Goal: Task Accomplishment & Management: Manage account settings

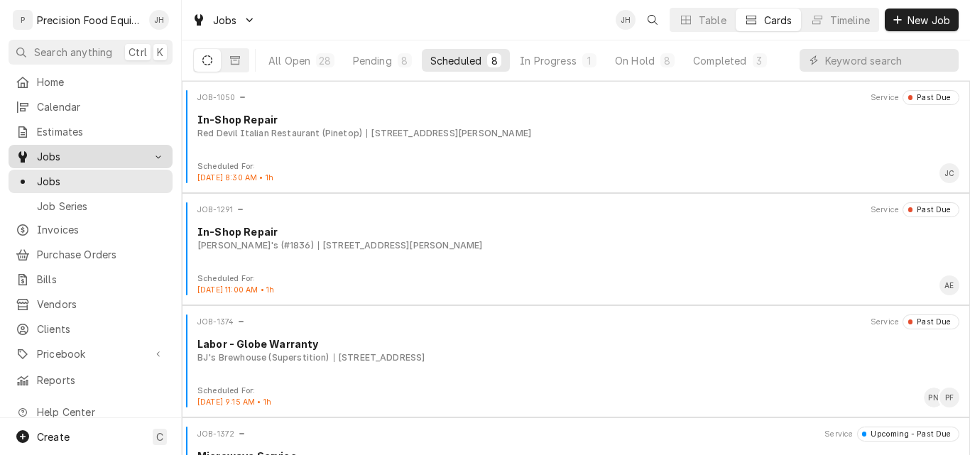
scroll to position [284, 0]
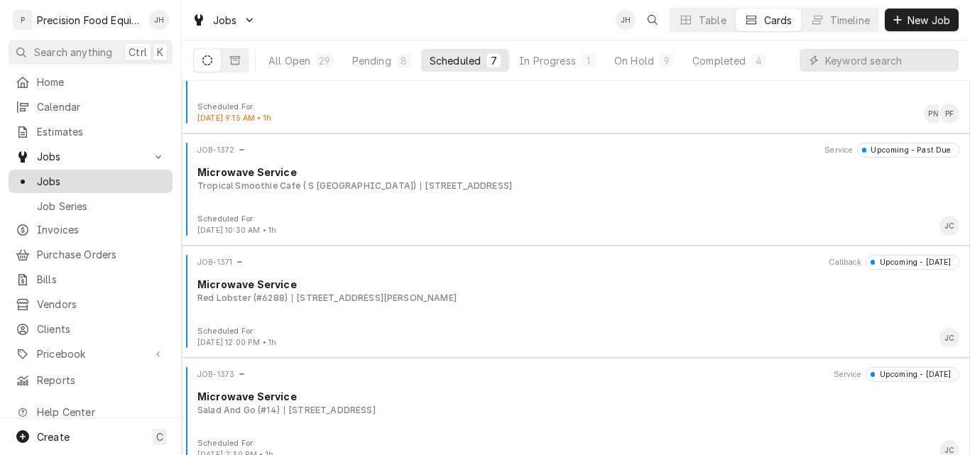
click at [36, 176] on div "Jobs" at bounding box center [91, 181] width 150 height 15
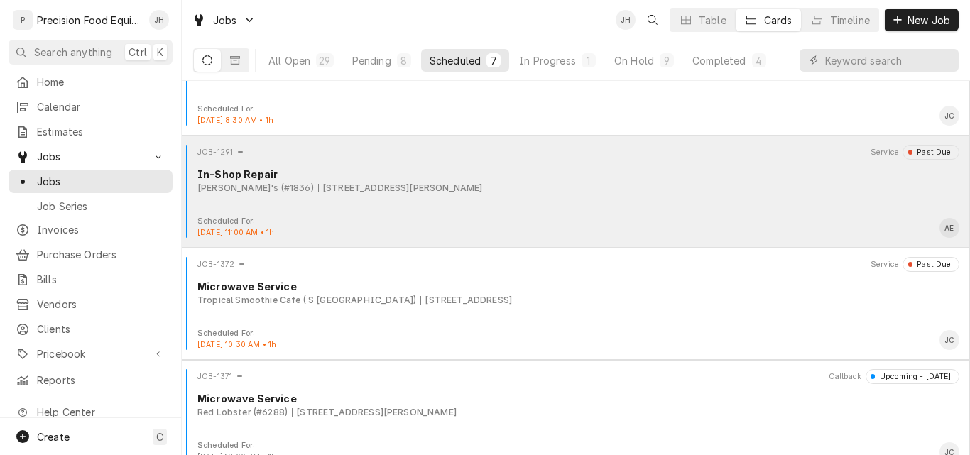
scroll to position [142, 0]
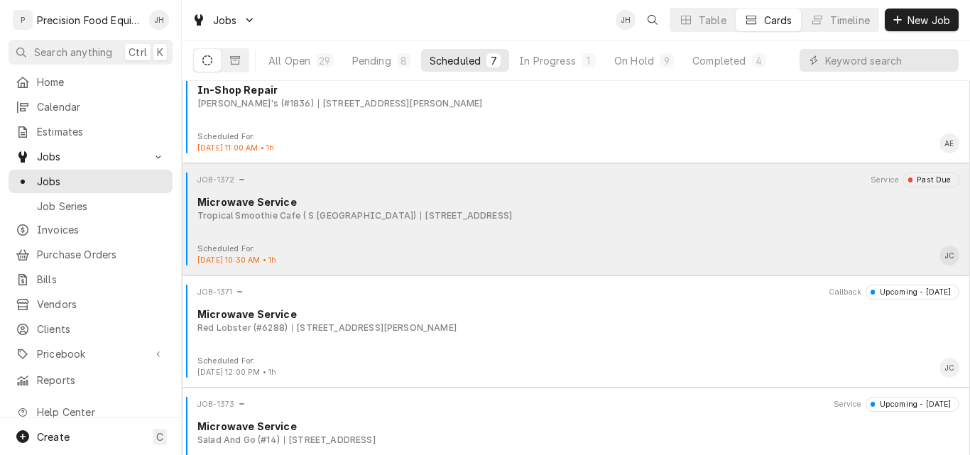
click at [682, 228] on div "JOB-1372 Service Past Due Microwave Service Tropical Smoothie Cafe ( S 48th St)…" at bounding box center [575, 208] width 777 height 71
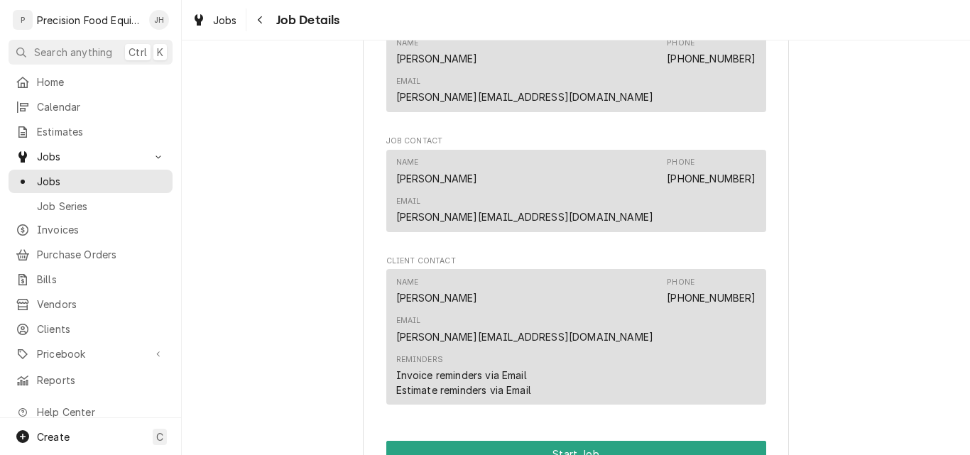
scroll to position [781, 0]
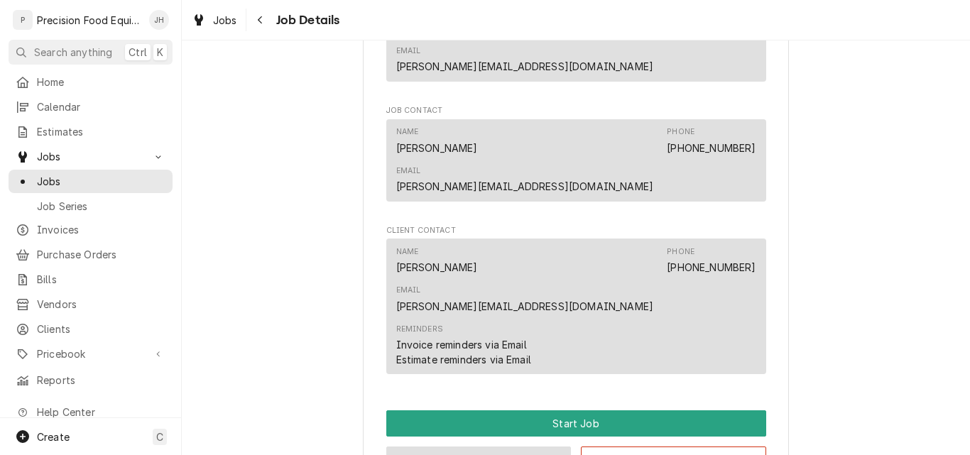
click at [495, 447] on button "Edit Job" at bounding box center [478, 460] width 185 height 26
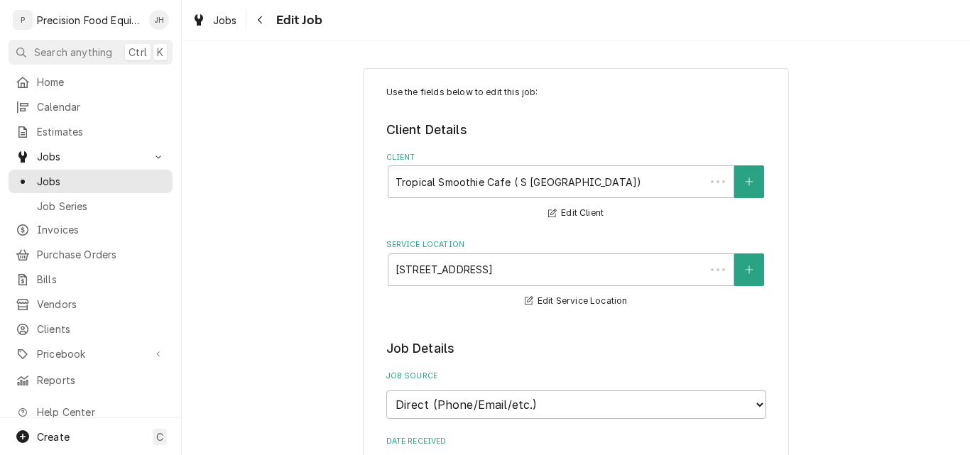
type textarea "x"
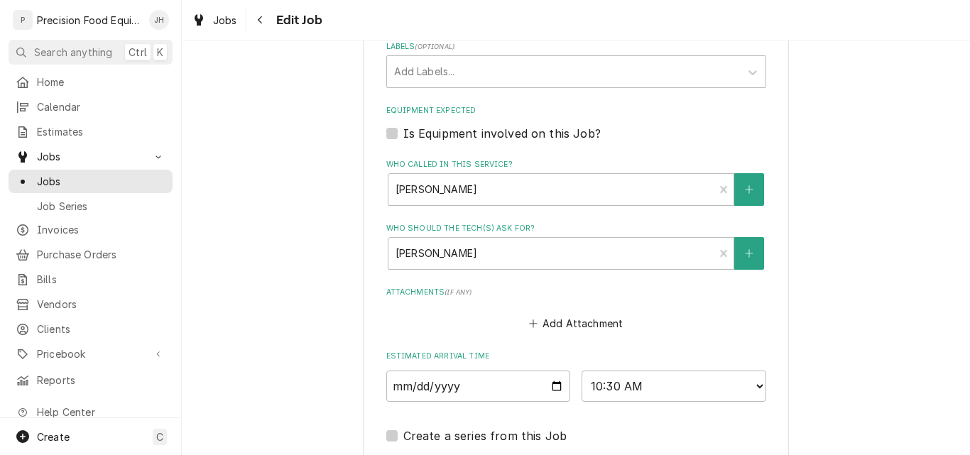
scroll to position [923, 0]
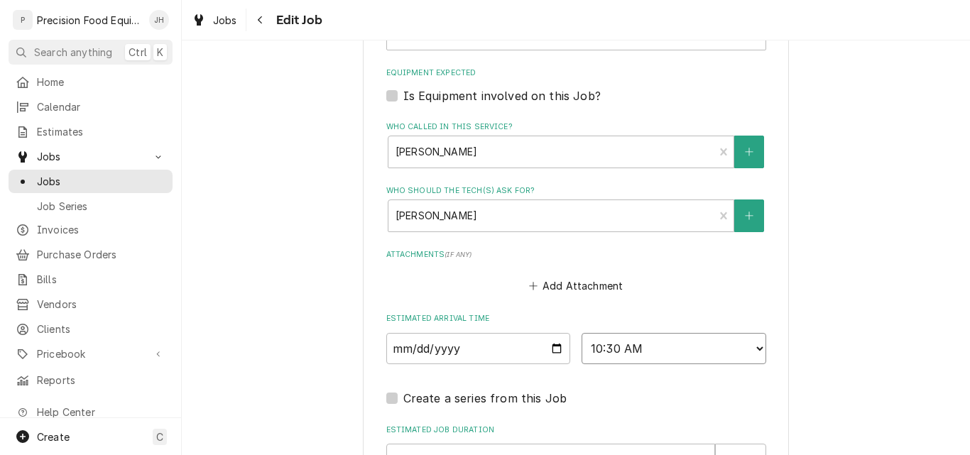
click at [701, 348] on select "AM / PM 6:00 AM 6:15 AM 6:30 AM 6:45 AM 7:00 AM 7:15 AM 7:30 AM 7:45 AM 8:00 AM…" at bounding box center [674, 348] width 185 height 31
select select "11:30:00"
click at [582, 333] on select "AM / PM 6:00 AM 6:15 AM 6:30 AM 6:45 AM 7:00 AM 7:15 AM 7:30 AM 7:45 AM 8:00 AM…" at bounding box center [674, 348] width 185 height 31
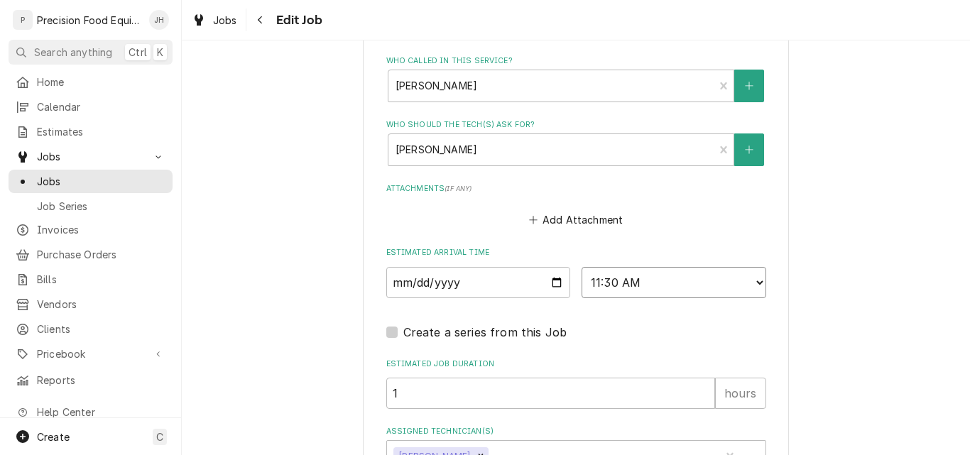
scroll to position [1094, 0]
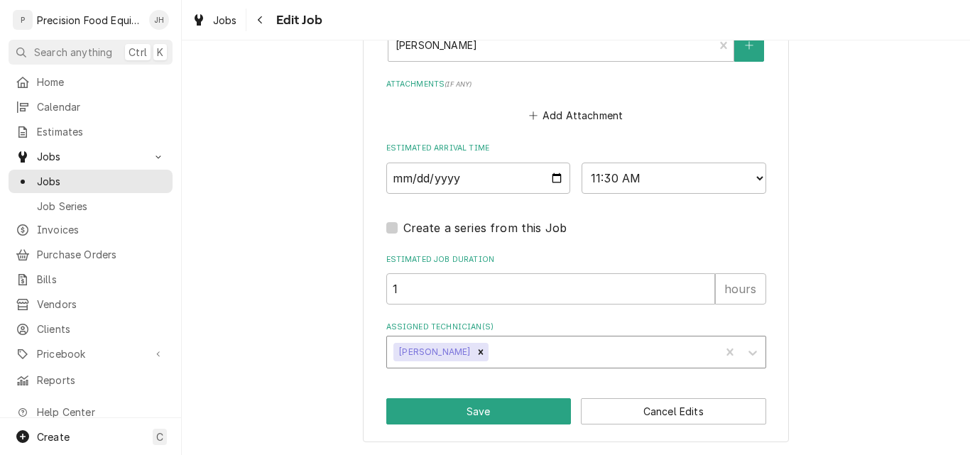
click at [512, 352] on div "Assigned Technician(s)" at bounding box center [602, 352] width 222 height 26
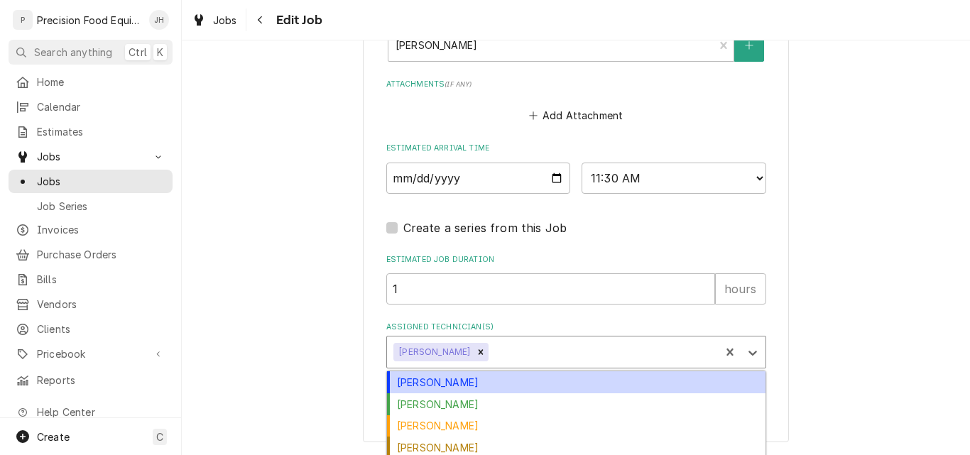
click at [483, 379] on div "Anthony Ellinger" at bounding box center [576, 382] width 379 height 22
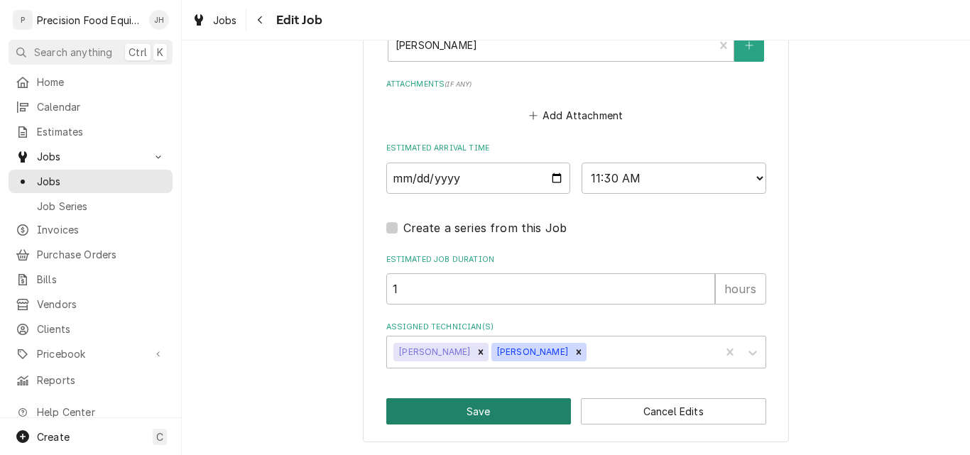
click at [471, 411] on button "Save" at bounding box center [478, 411] width 185 height 26
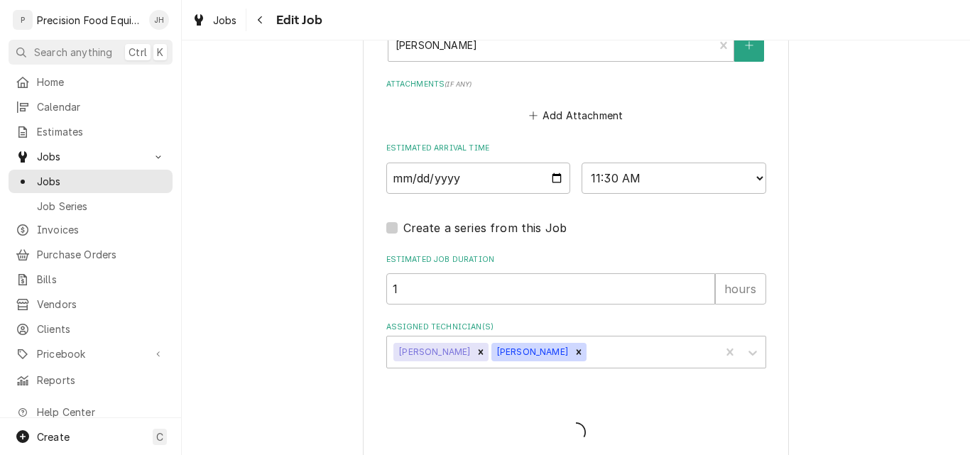
type textarea "x"
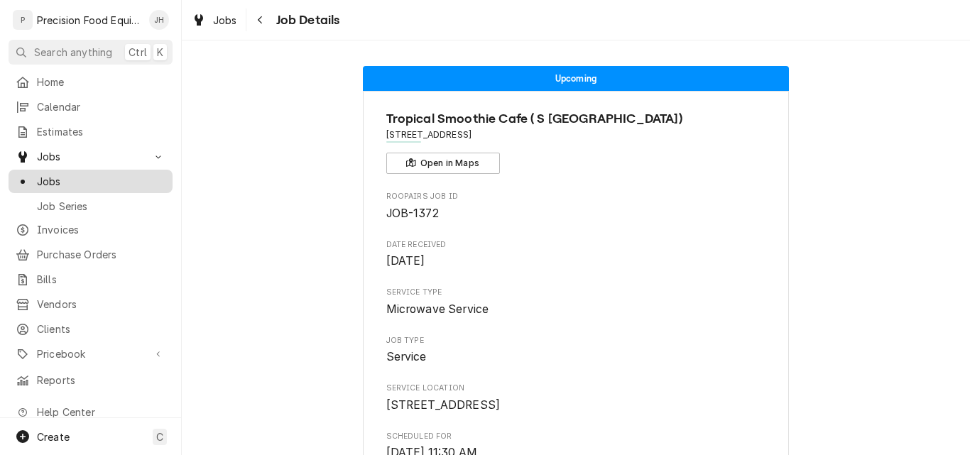
click at [60, 174] on span "Jobs" at bounding box center [101, 181] width 129 height 15
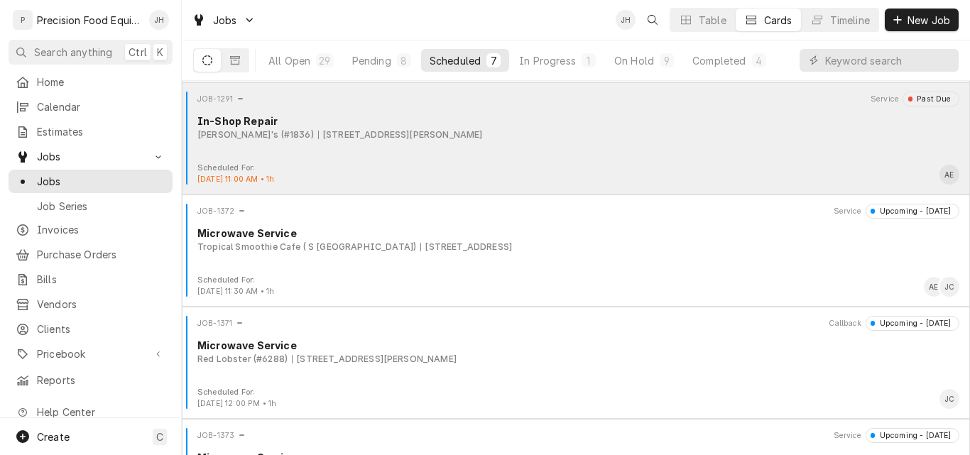
scroll to position [142, 0]
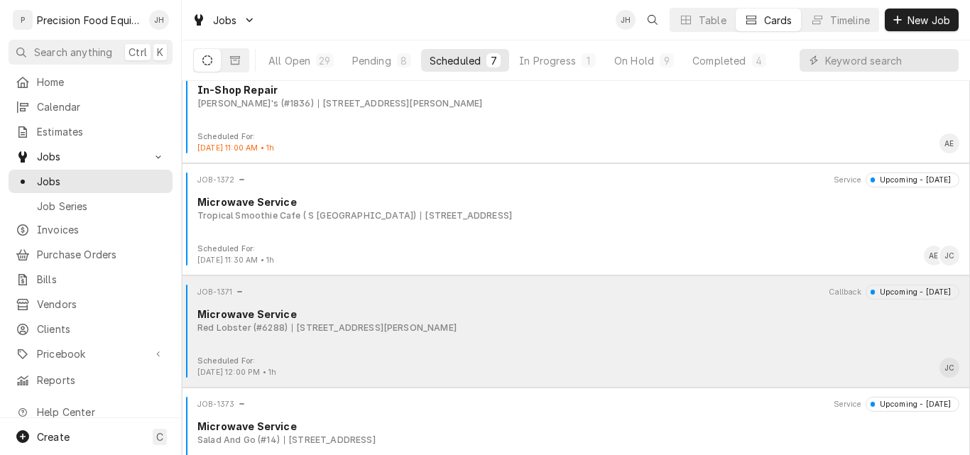
click at [638, 348] on div "JOB-1371 Callback Upcoming - Today Microwave Service Red Lobster (#6288) 13709 …" at bounding box center [575, 320] width 777 height 71
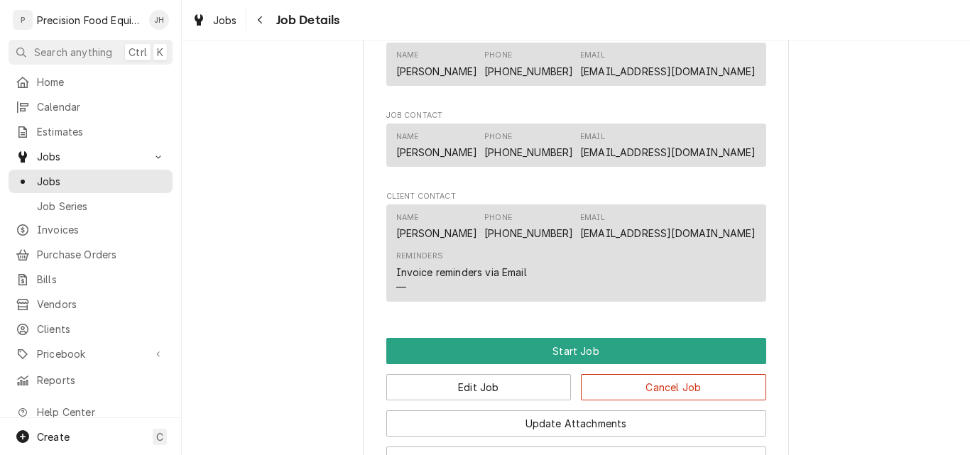
scroll to position [923, 0]
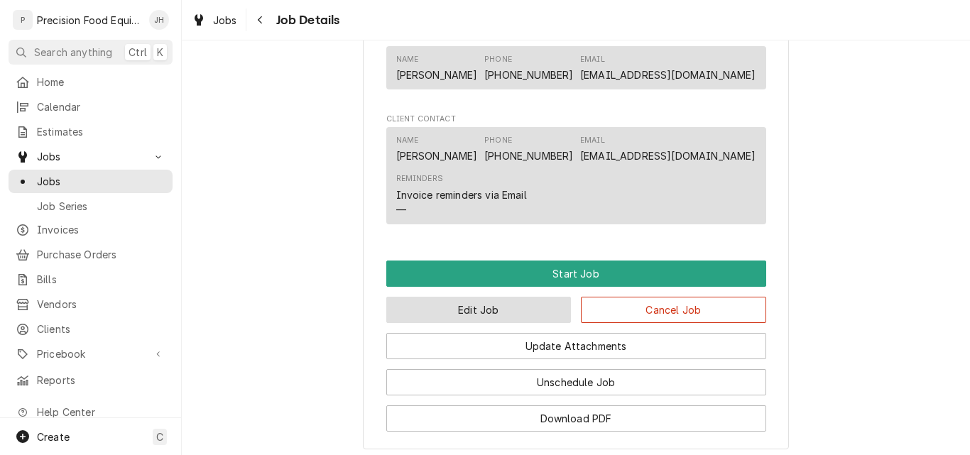
click at [543, 309] on button "Edit Job" at bounding box center [478, 310] width 185 height 26
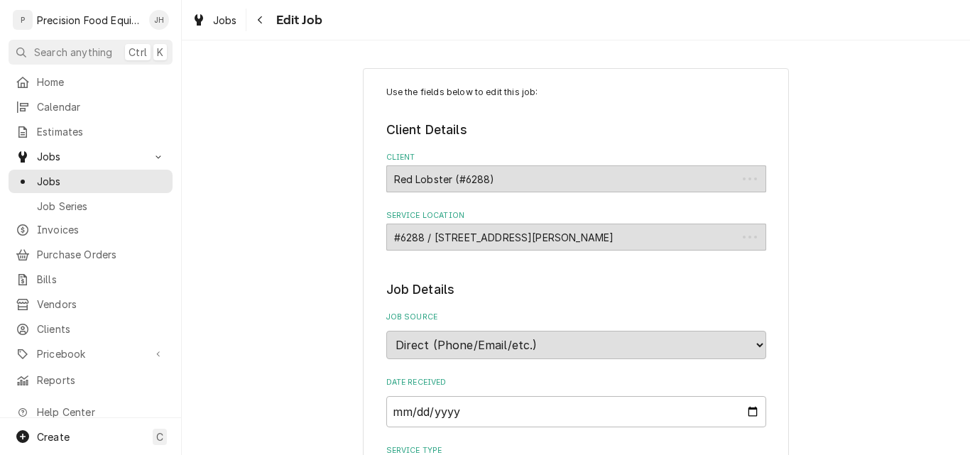
type textarea "x"
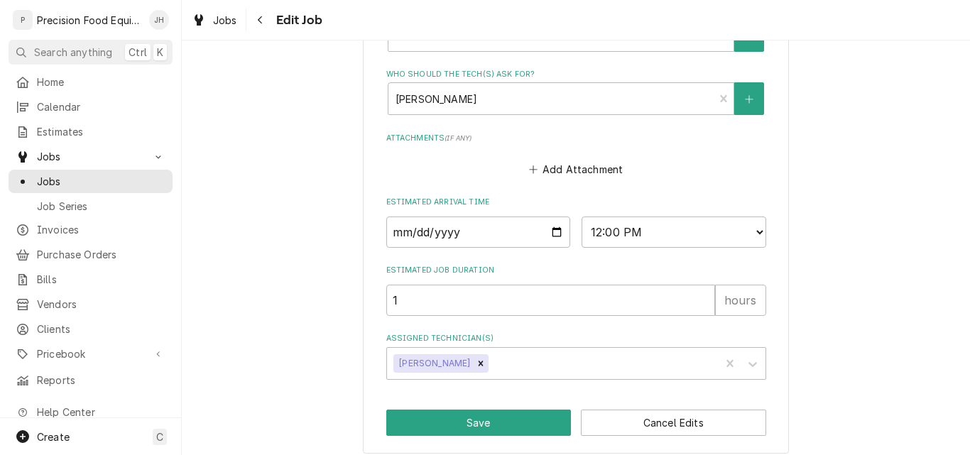
scroll to position [962, 0]
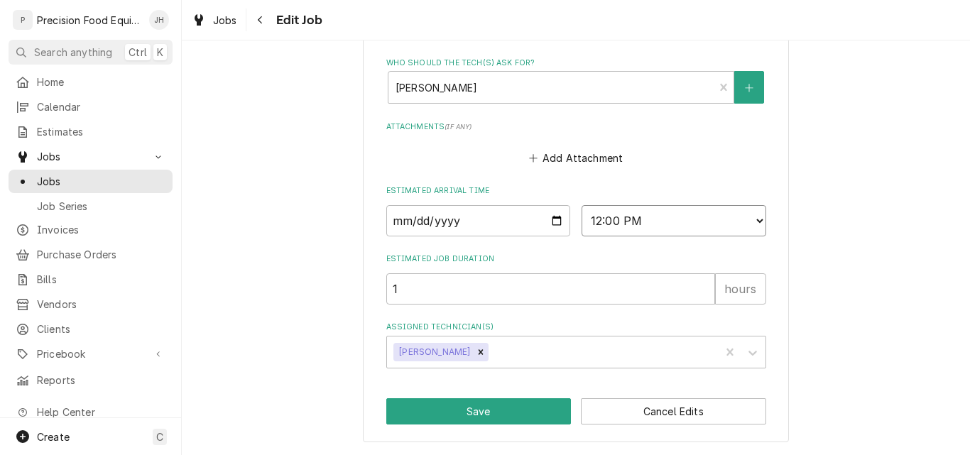
click at [671, 221] on select "AM / PM 6:00 AM 6:15 AM 6:30 AM 6:45 AM 7:00 AM 7:15 AM 7:30 AM 7:45 AM 8:00 AM…" at bounding box center [674, 220] width 185 height 31
select select "13:30:00"
click at [582, 205] on select "AM / PM 6:00 AM 6:15 AM 6:30 AM 6:45 AM 7:00 AM 7:15 AM 7:30 AM 7:45 AM 8:00 AM…" at bounding box center [674, 220] width 185 height 31
click at [495, 413] on button "Save" at bounding box center [478, 411] width 185 height 26
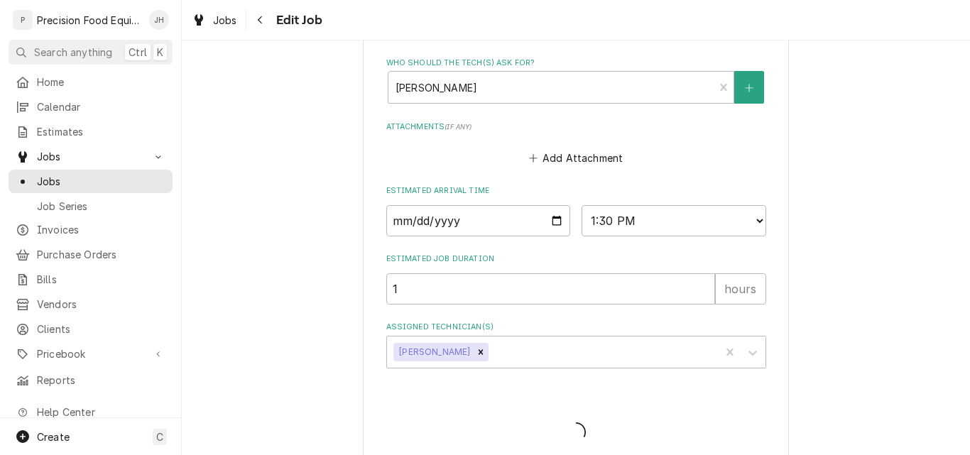
type textarea "x"
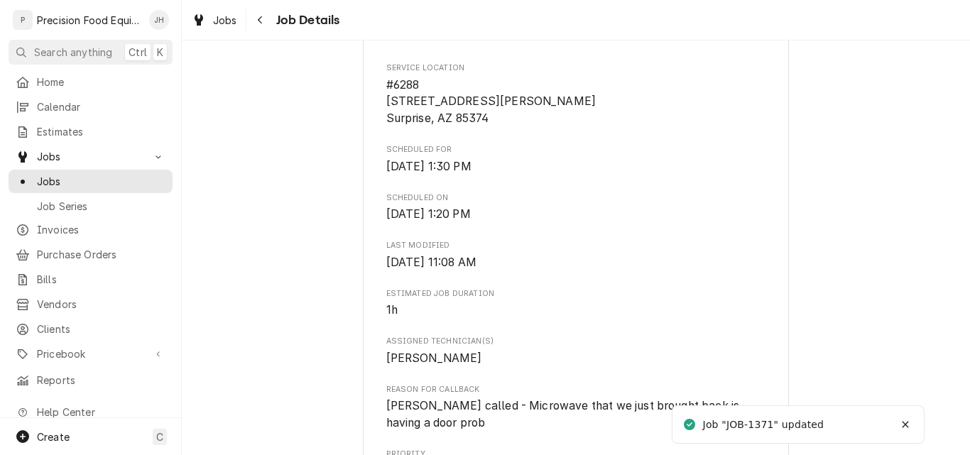
scroll to position [426, 0]
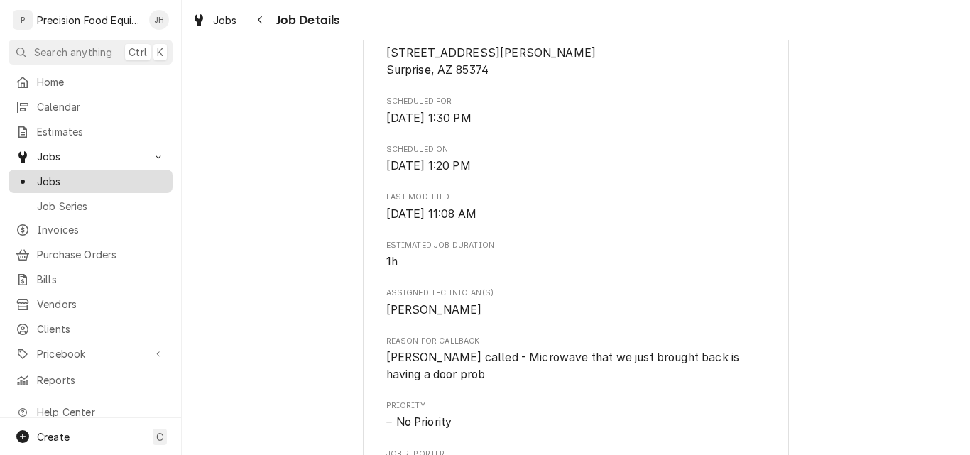
click at [87, 174] on span "Jobs" at bounding box center [101, 181] width 129 height 15
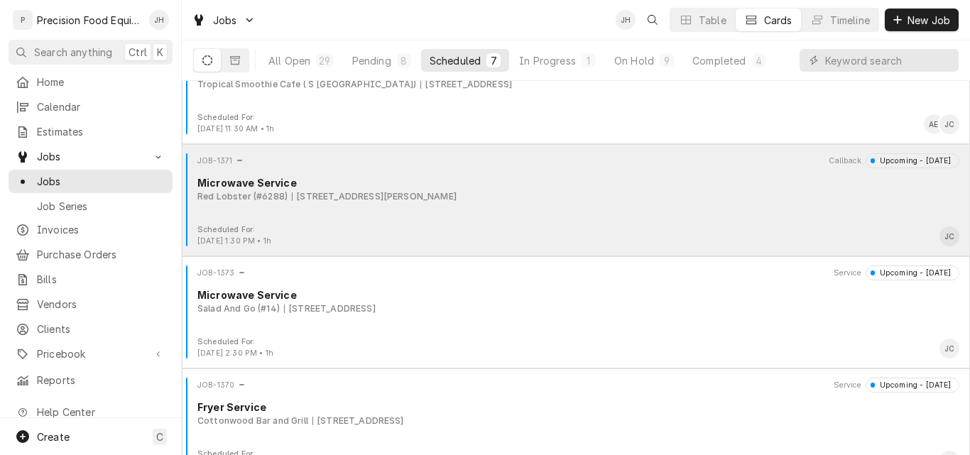
scroll to position [355, 0]
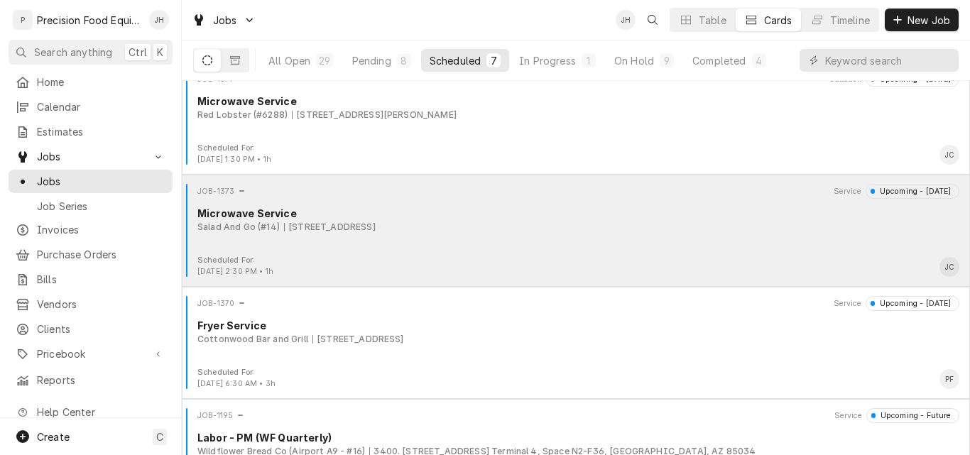
click at [652, 234] on div "Salad And Go (#14) [STREET_ADDRESS]" at bounding box center [578, 227] width 762 height 13
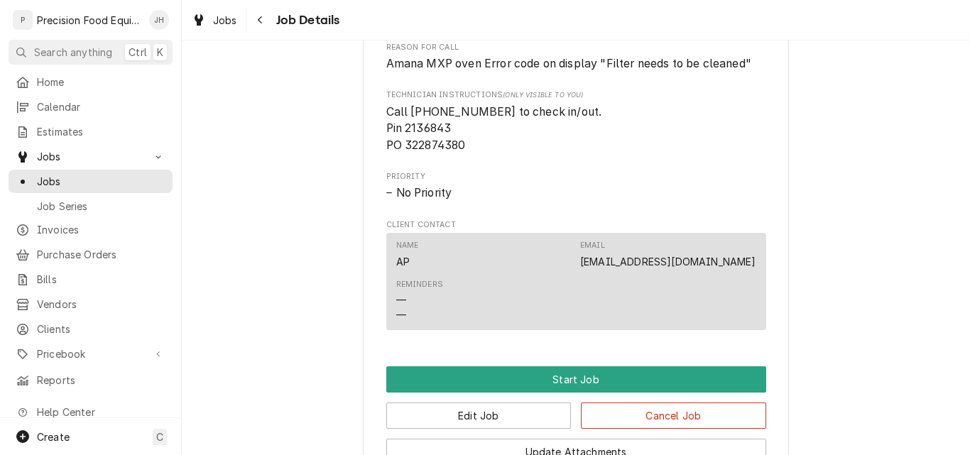
scroll to position [710, 0]
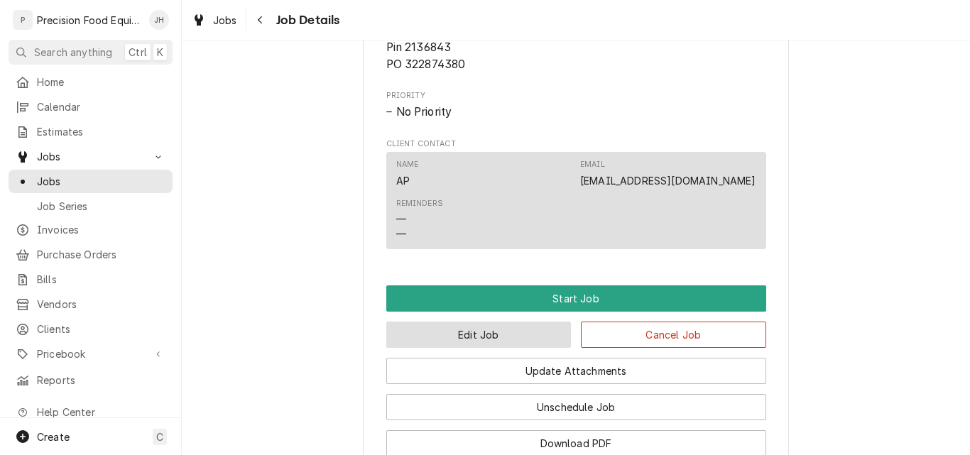
click at [505, 348] on button "Edit Job" at bounding box center [478, 335] width 185 height 26
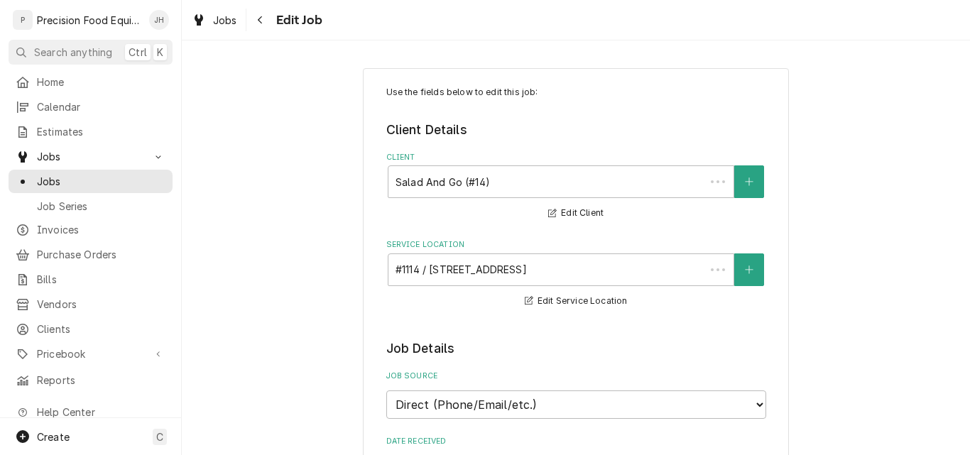
type textarea "x"
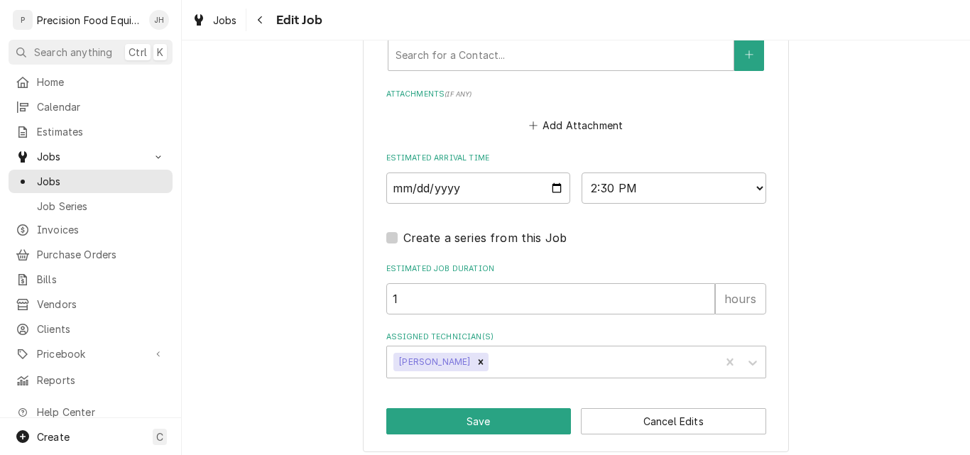
scroll to position [1199, 0]
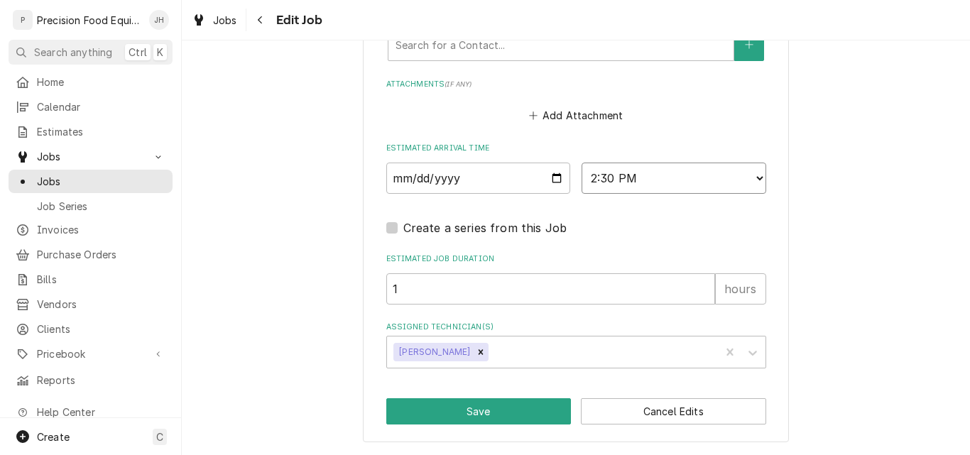
click at [663, 174] on select "AM / PM 6:00 AM 6:15 AM 6:30 AM 6:45 AM 7:00 AM 7:15 AM 7:30 AM 7:45 AM 8:00 AM…" at bounding box center [674, 178] width 185 height 31
select select "15:00:00"
click at [582, 163] on select "AM / PM 6:00 AM 6:15 AM 6:30 AM 6:45 AM 7:00 AM 7:15 AM 7:30 AM 7:45 AM 8:00 AM…" at bounding box center [674, 178] width 185 height 31
click at [458, 405] on button "Save" at bounding box center [478, 411] width 185 height 26
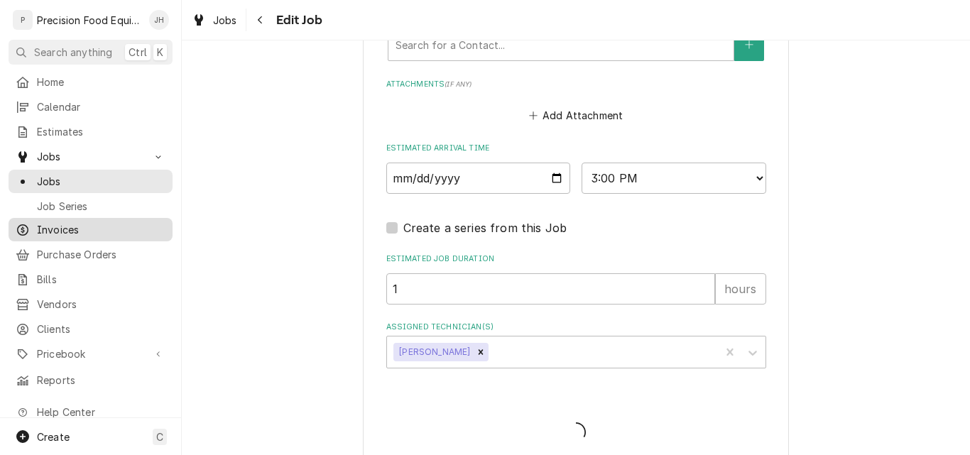
type textarea "x"
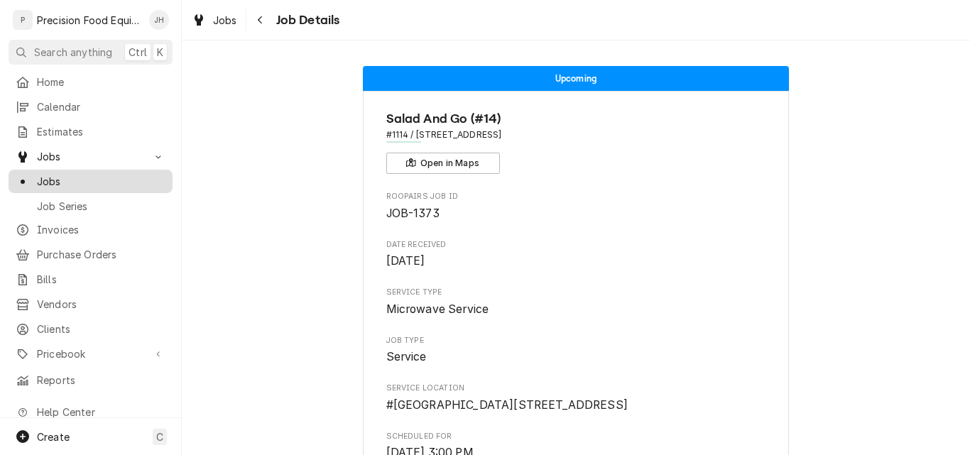
click at [73, 175] on span "Jobs" at bounding box center [101, 181] width 129 height 15
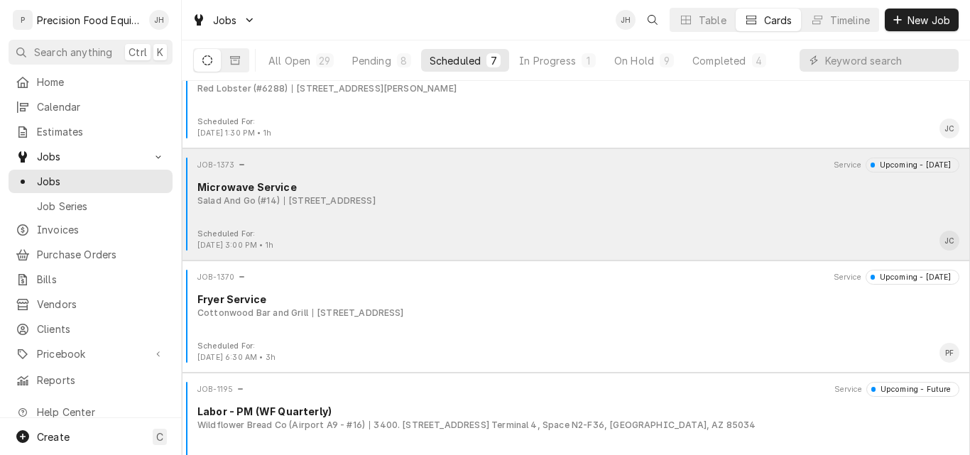
scroll to position [411, 0]
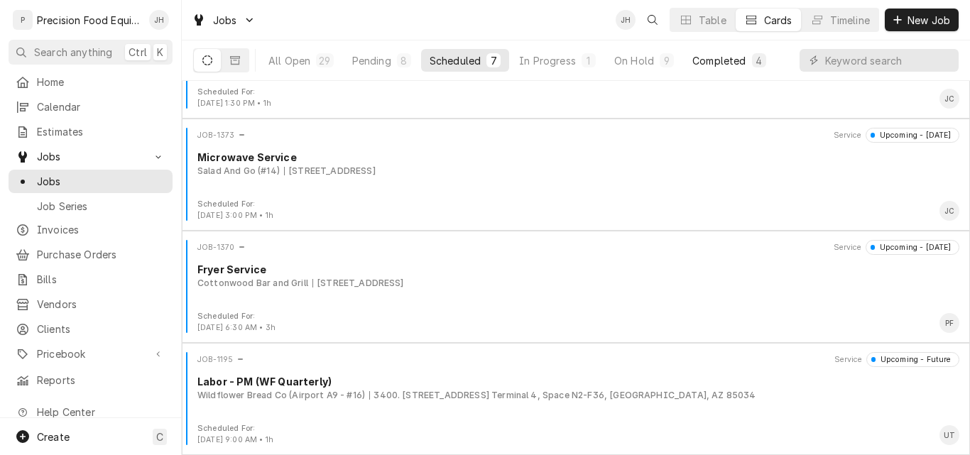
click at [736, 58] on div "Completed" at bounding box center [718, 60] width 53 height 15
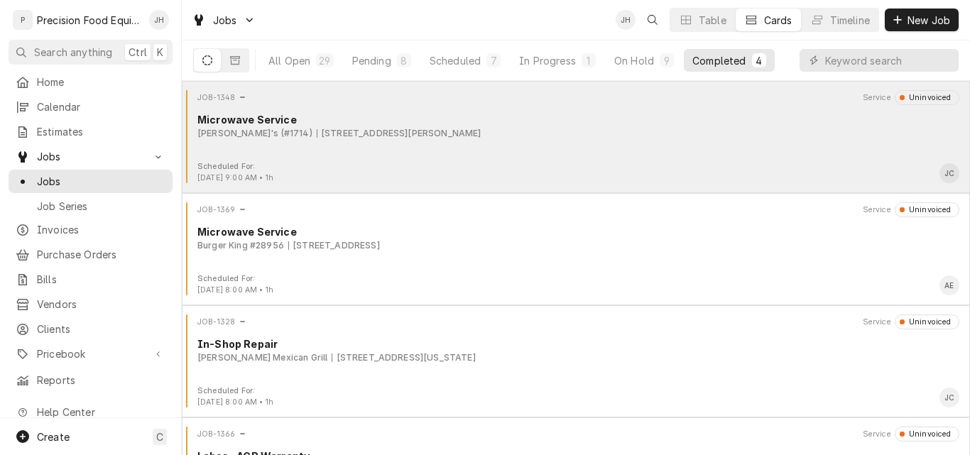
click at [606, 143] on div "JOB-1348 Service Uninvoiced Microwave Service Arby's (#1714) 7350 E. McDowell R…" at bounding box center [575, 125] width 777 height 71
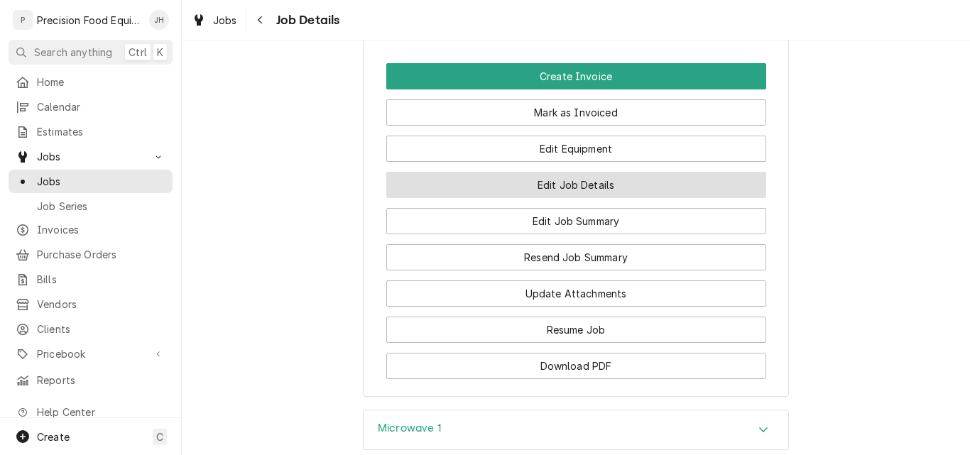
scroll to position [1207, 0]
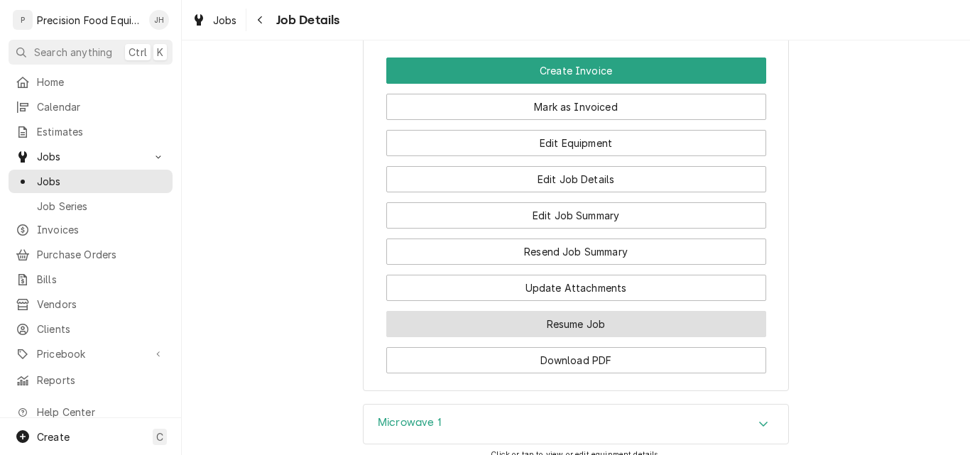
click at [583, 337] on button "Resume Job" at bounding box center [576, 324] width 380 height 26
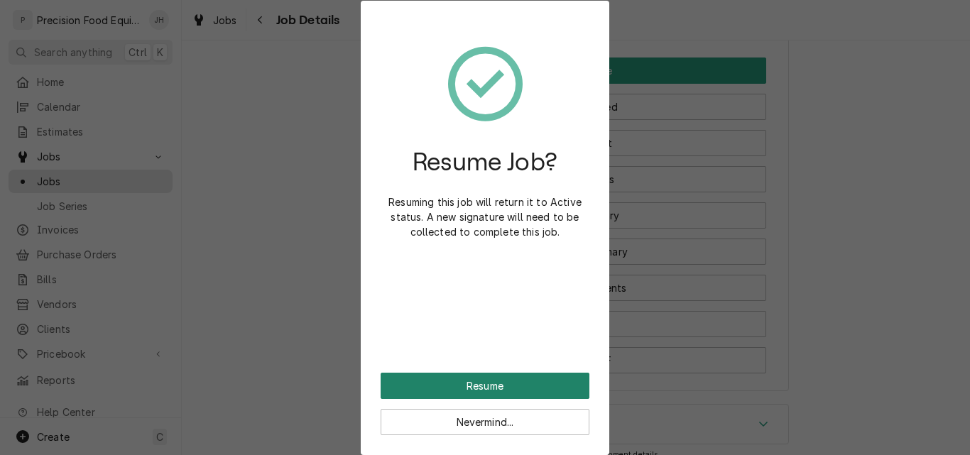
click at [494, 381] on button "Resume" at bounding box center [485, 386] width 209 height 26
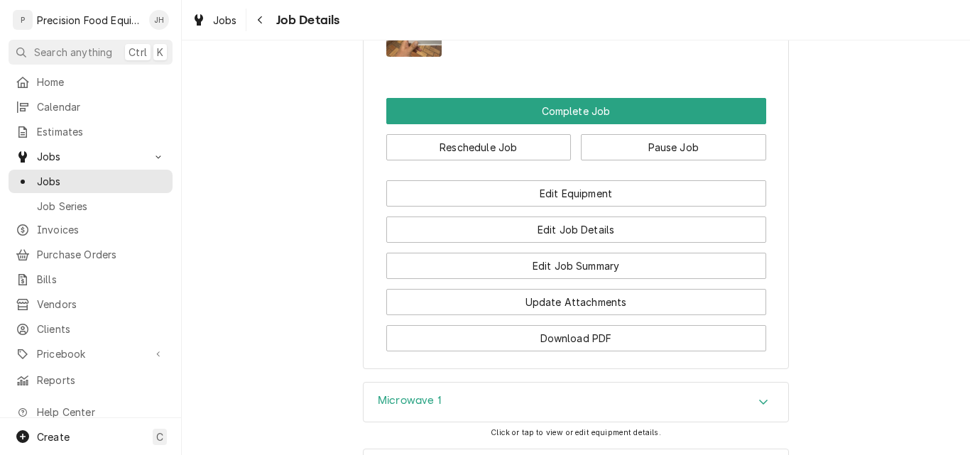
scroll to position [1349, 0]
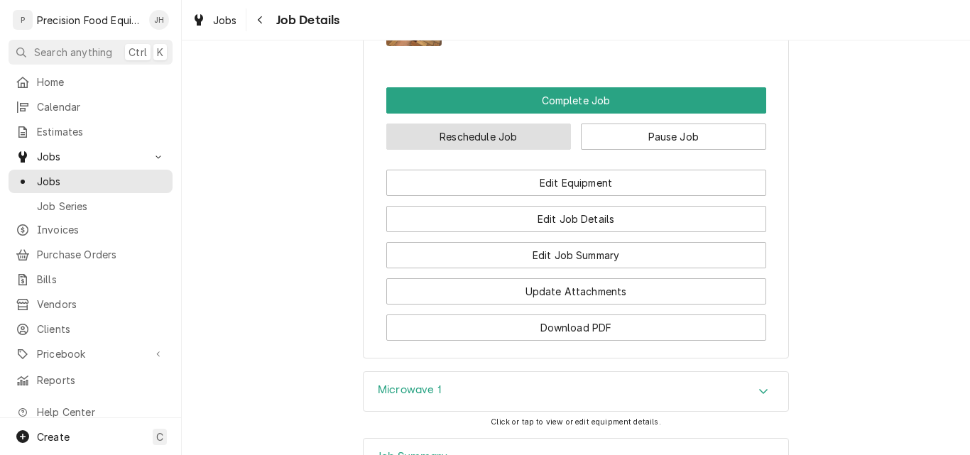
click at [469, 146] on button "Reschedule Job" at bounding box center [478, 137] width 185 height 26
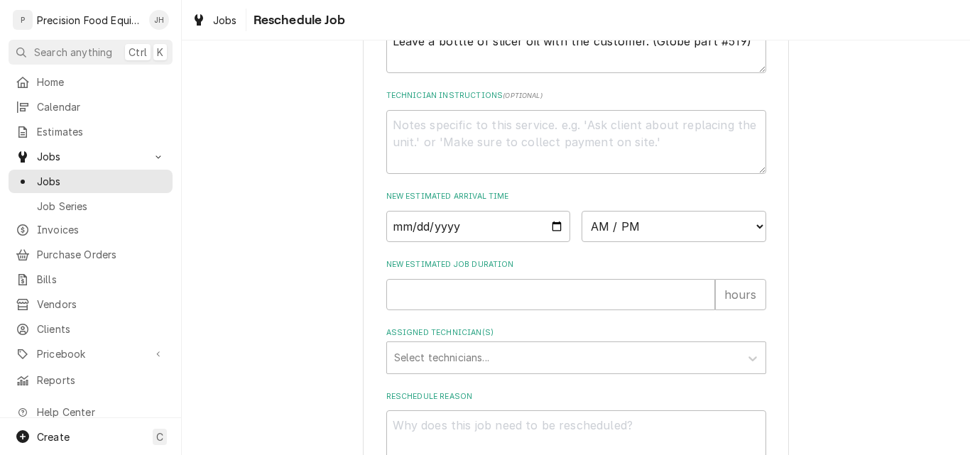
scroll to position [497, 0]
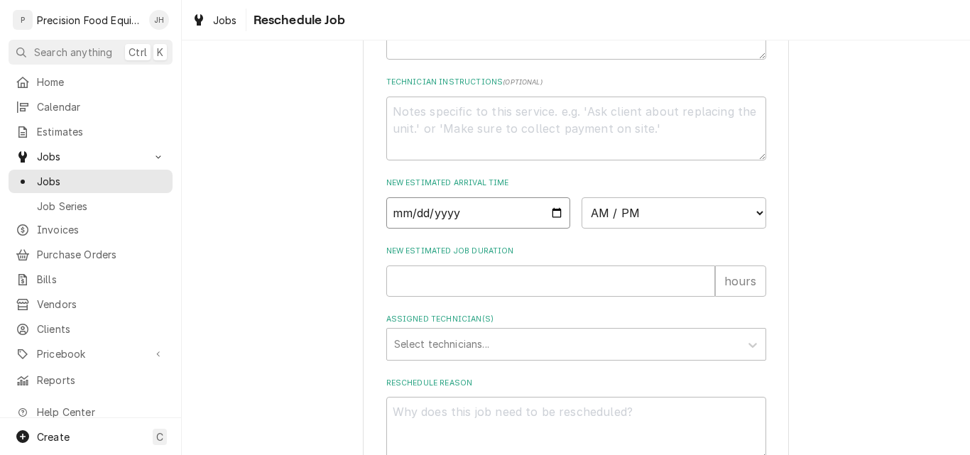
click at [553, 224] on input "Date" at bounding box center [478, 212] width 185 height 31
type input "2025-08-18"
type textarea "x"
click at [682, 229] on select "AM / PM 6:00 AM 6:15 AM 6:30 AM 6:45 AM 7:00 AM 7:15 AM 7:30 AM 7:45 AM 8:00 AM…" at bounding box center [674, 212] width 185 height 31
select select "13:00:00"
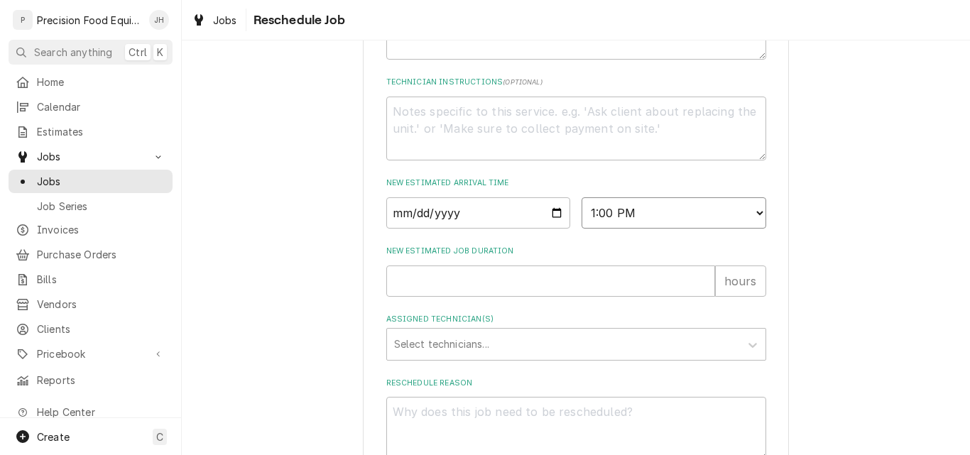
click at [582, 214] on select "AM / PM 6:00 AM 6:15 AM 6:30 AM 6:45 AM 7:00 AM 7:15 AM 7:30 AM 7:45 AM 8:00 AM…" at bounding box center [674, 212] width 185 height 31
click at [451, 291] on input "New Estimated Job Duration" at bounding box center [550, 281] width 329 height 31
type textarea "x"
type input ".5"
click at [420, 357] on div "Assigned Technician(s)" at bounding box center [563, 345] width 339 height 26
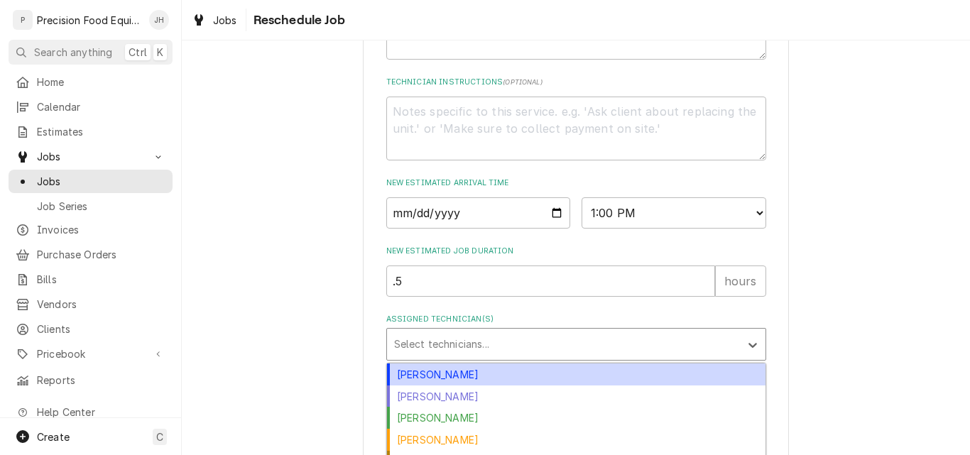
click at [420, 386] on div "Anthony Ellinger" at bounding box center [576, 375] width 379 height 22
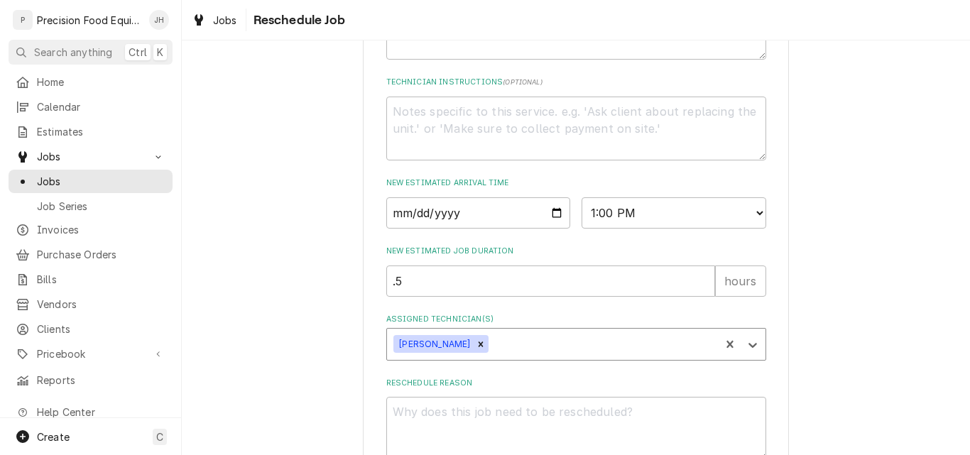
scroll to position [606, 0]
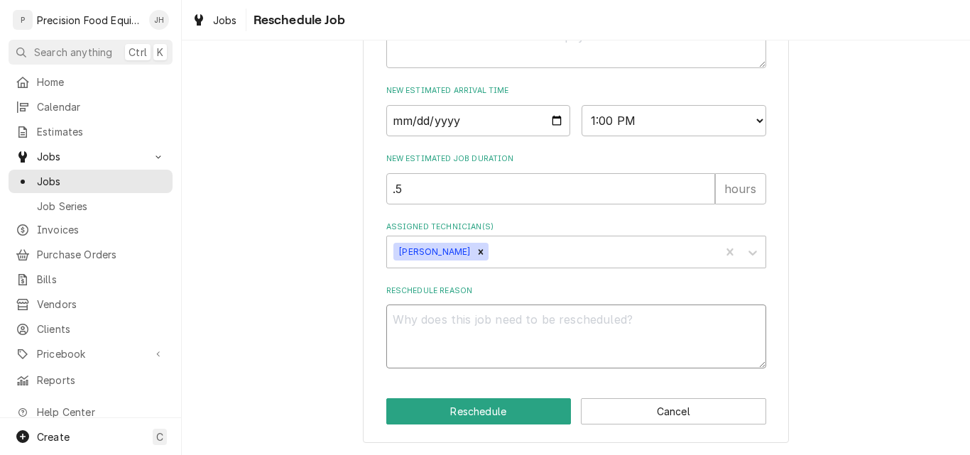
click at [484, 331] on textarea "Reschedule Reason" at bounding box center [576, 337] width 380 height 64
type textarea "x"
type textarea "D"
type textarea "x"
type textarea "De"
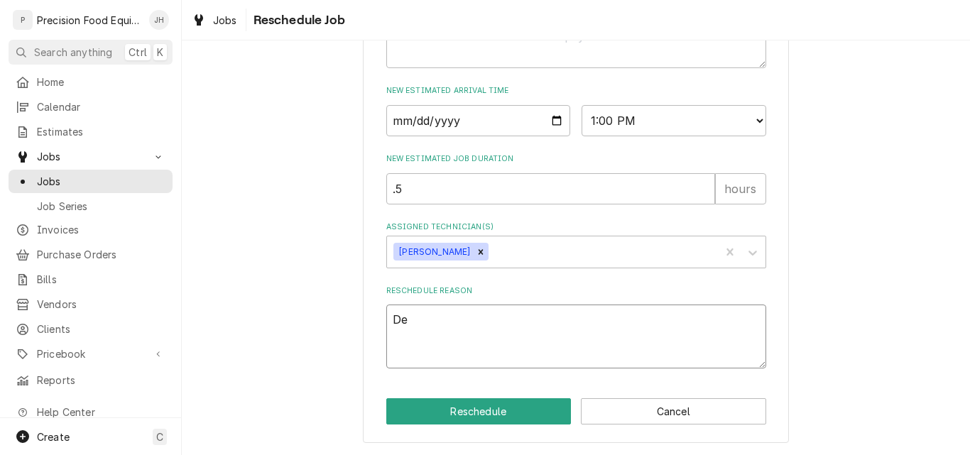
type textarea "x"
type textarea "Del"
type textarea "x"
type textarea "Deli"
type textarea "x"
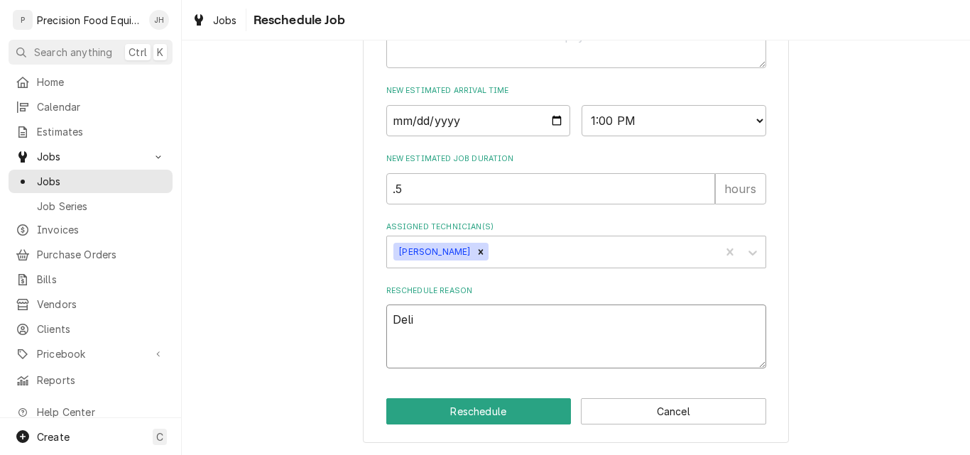
type textarea "Deliv"
type textarea "x"
type textarea "Delive"
type textarea "x"
type textarea "Deliver"
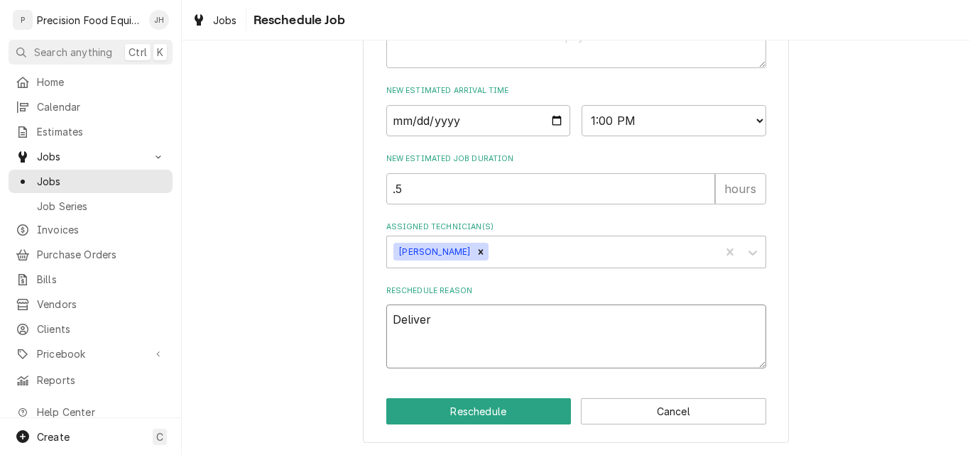
type textarea "x"
type textarea "Deliver"
type textarea "x"
type textarea "Deliver o"
type textarea "x"
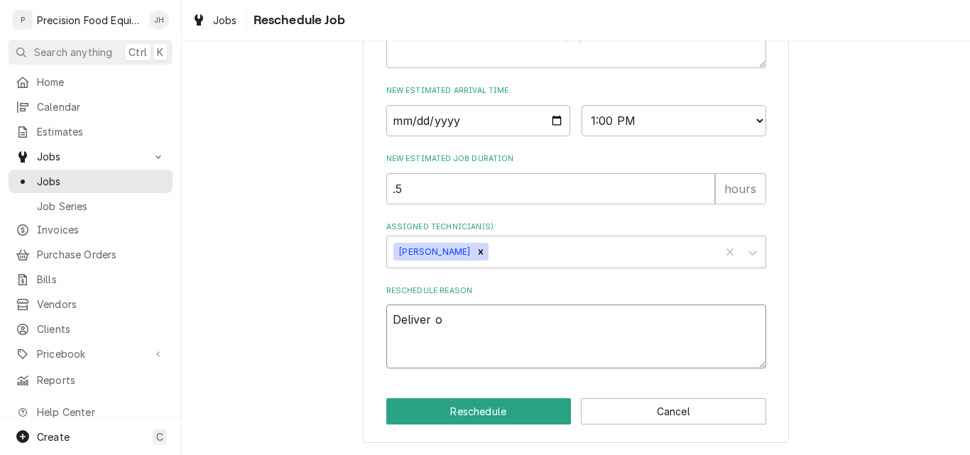
type textarea "Deliver oi"
type textarea "x"
type textarea "Deliver oil"
type textarea "x"
type textarea "Deliver oil"
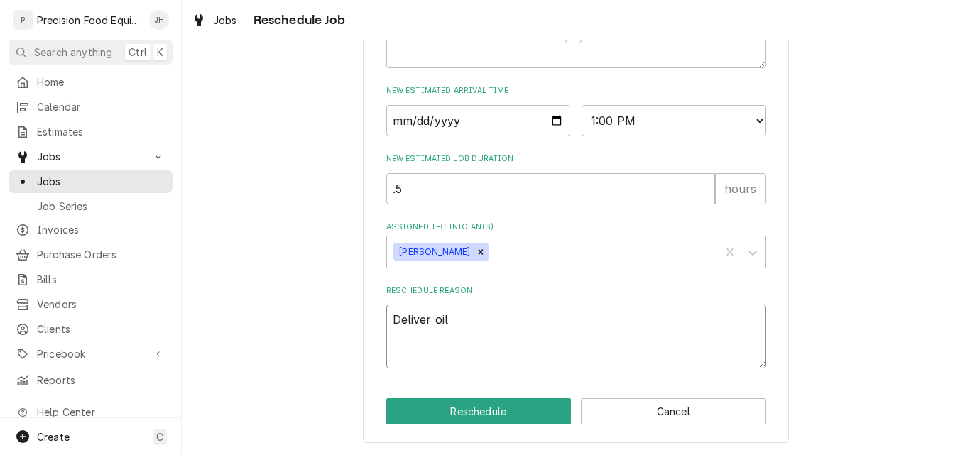
type textarea "x"
type textarea "Deliver oil a"
type textarea "x"
type textarea "Deliver oil an"
type textarea "x"
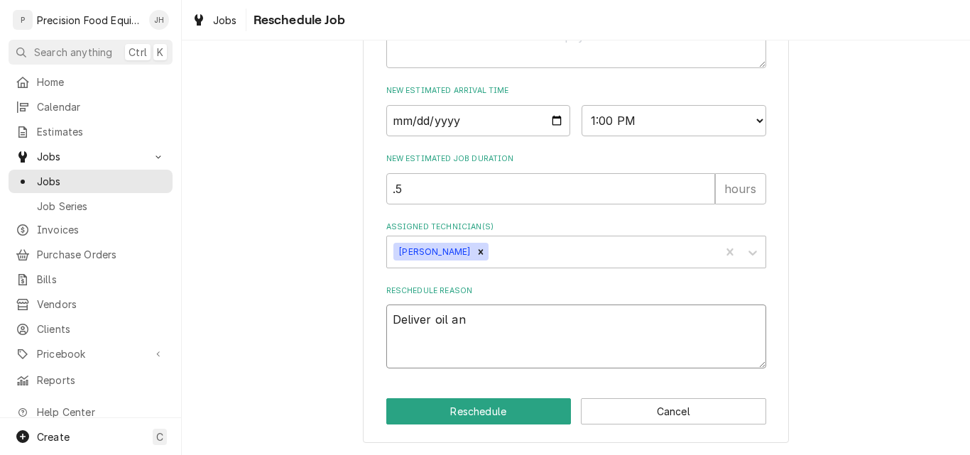
type textarea "Deliver oil and"
type textarea "x"
type textarea "Deliver oil and"
type textarea "x"
type textarea "Deliver oil and m"
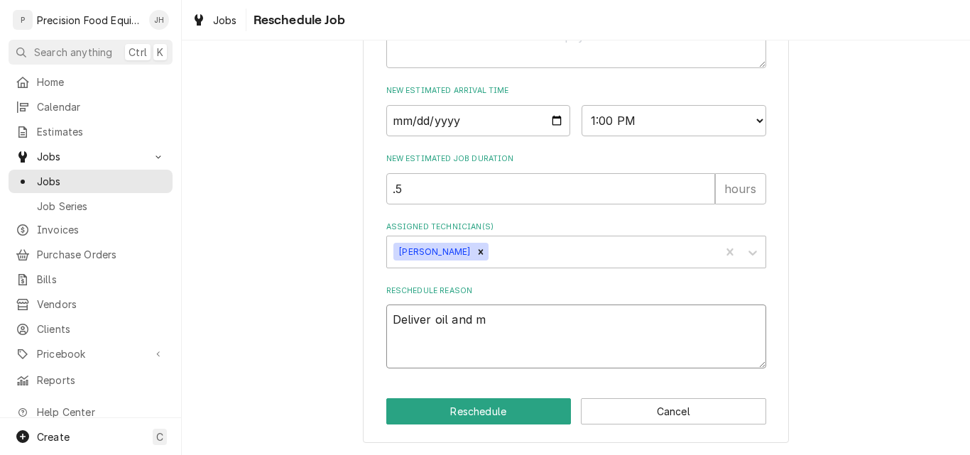
type textarea "x"
type textarea "Deliver oil and mi"
type textarea "x"
type textarea "Deliver oil and mic"
click at [482, 404] on button "Reschedule" at bounding box center [478, 411] width 185 height 26
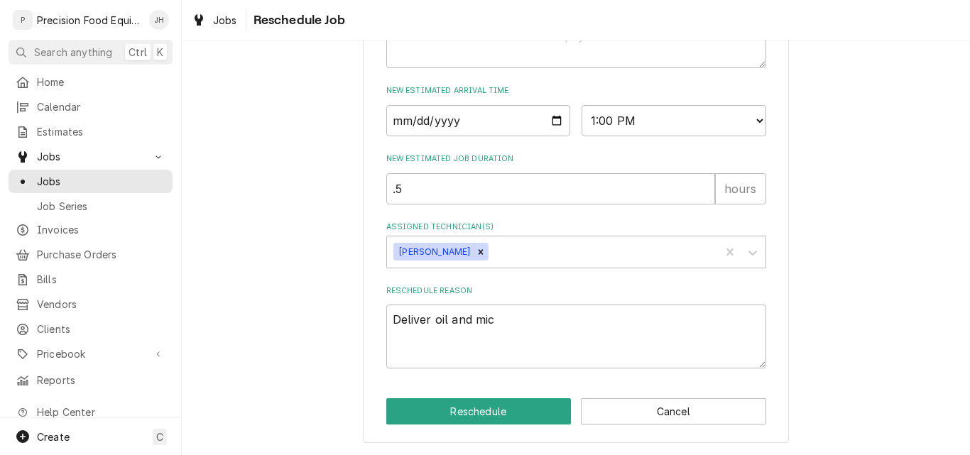
type textarea "x"
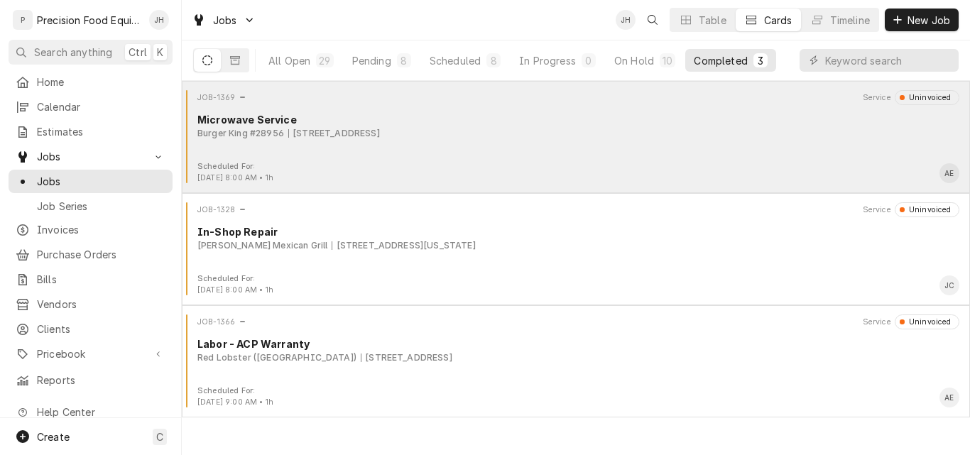
click at [586, 163] on div "Scheduled For: [DATE] 8:00 AM • 1h AE" at bounding box center [575, 172] width 777 height 23
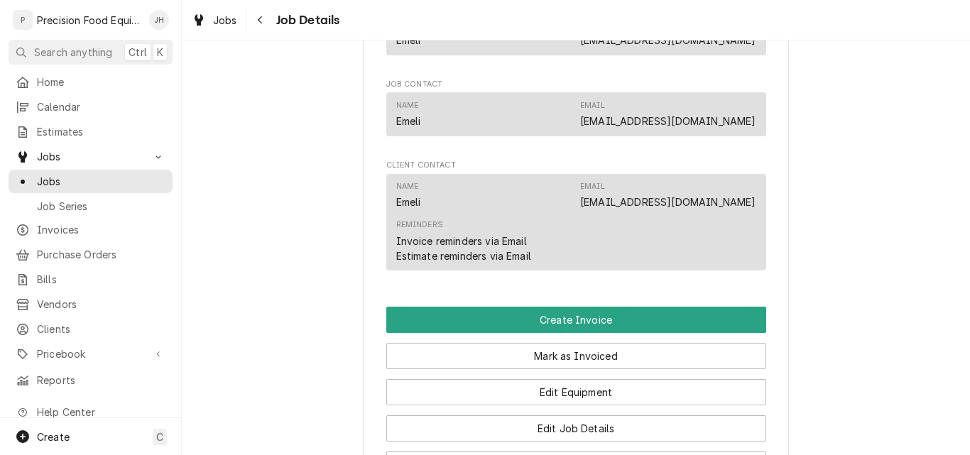
scroll to position [852, 0]
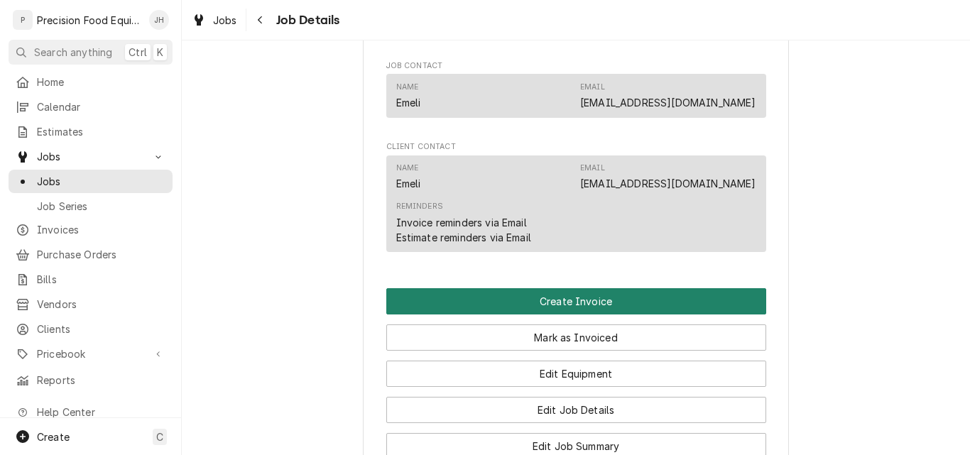
click at [606, 315] on button "Create Invoice" at bounding box center [576, 301] width 380 height 26
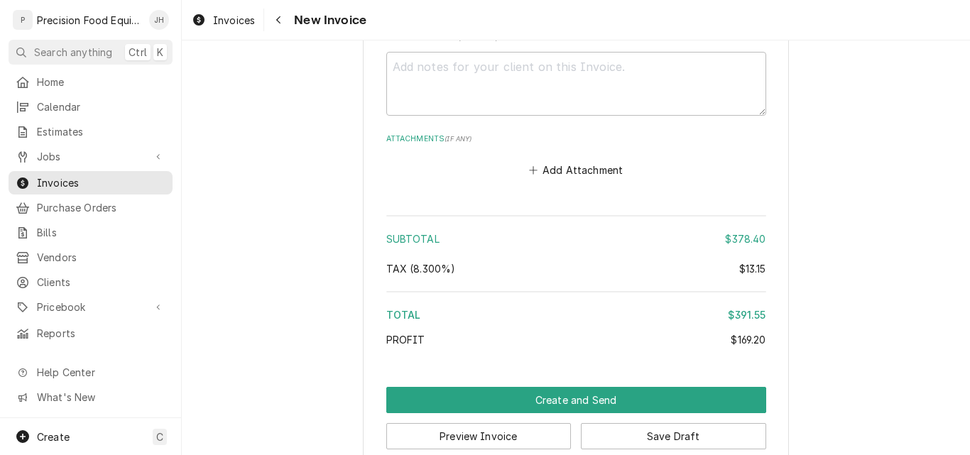
scroll to position [2121, 0]
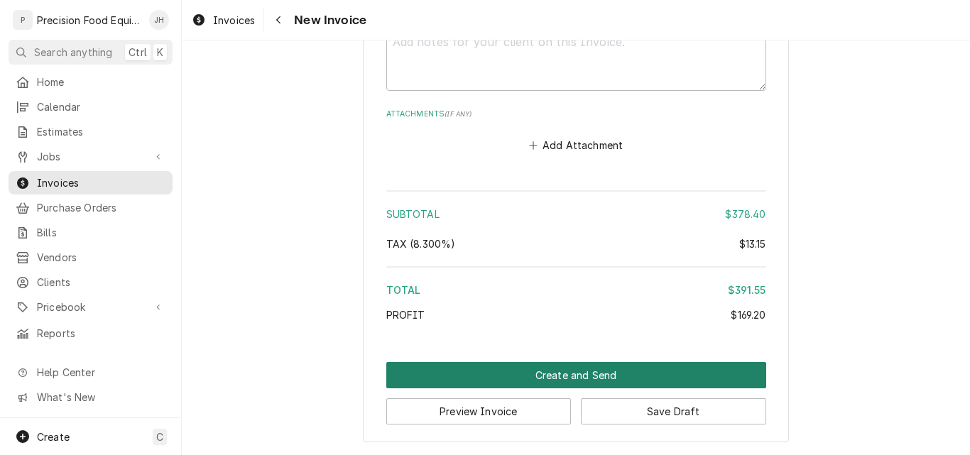
click at [572, 376] on button "Create and Send" at bounding box center [576, 375] width 380 height 26
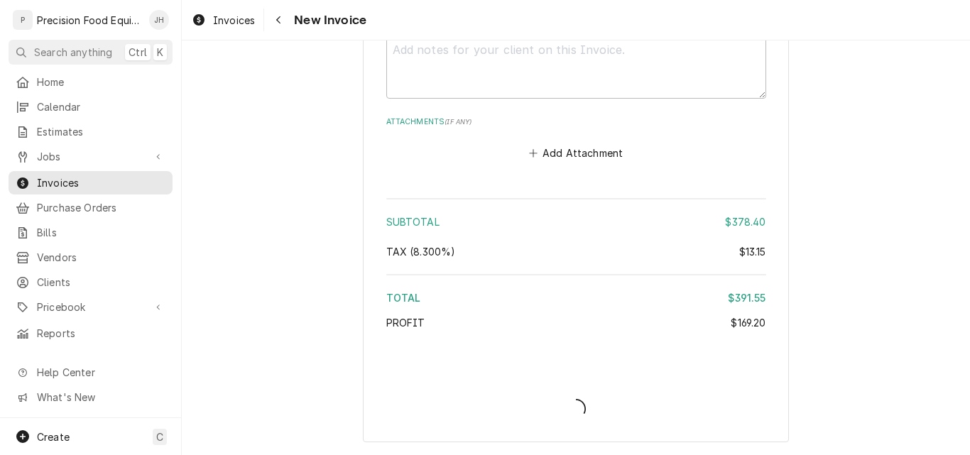
type textarea "x"
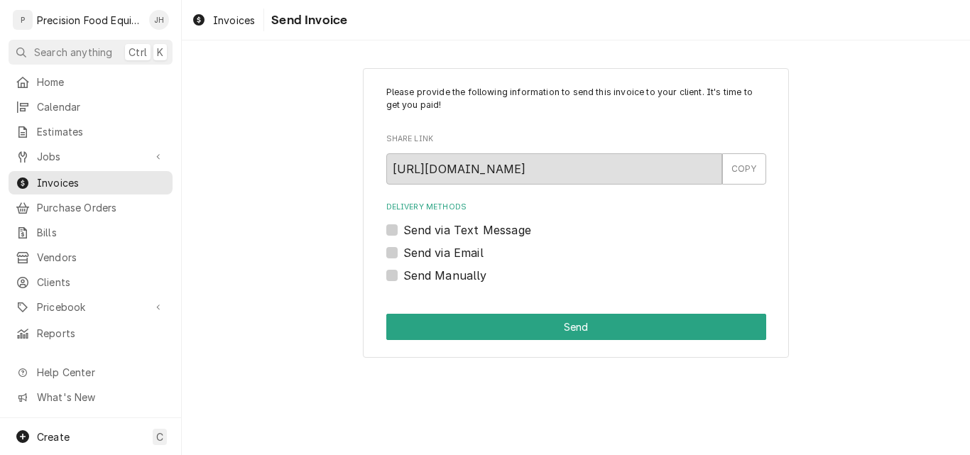
click at [453, 253] on label "Send via Email" at bounding box center [443, 252] width 80 height 17
click at [453, 253] on input "Send via Email" at bounding box center [593, 259] width 380 height 31
checkbox input "true"
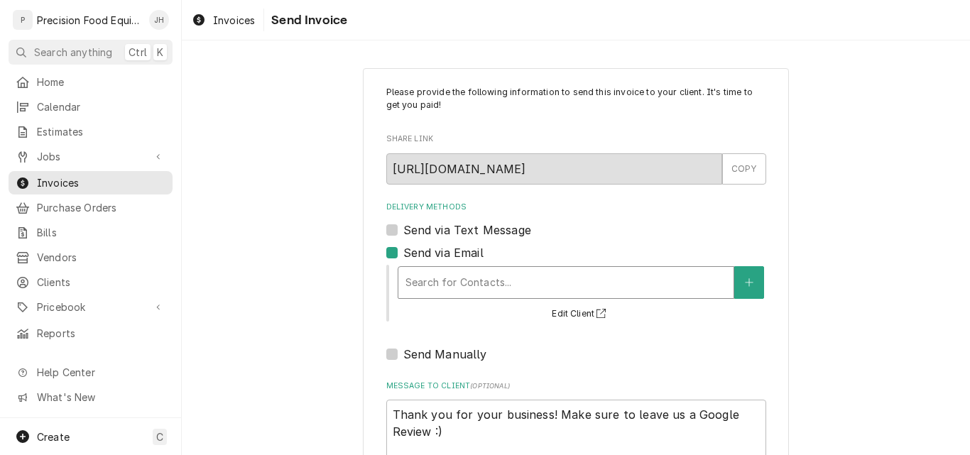
click at [462, 289] on div "Delivery Methods" at bounding box center [566, 283] width 321 height 26
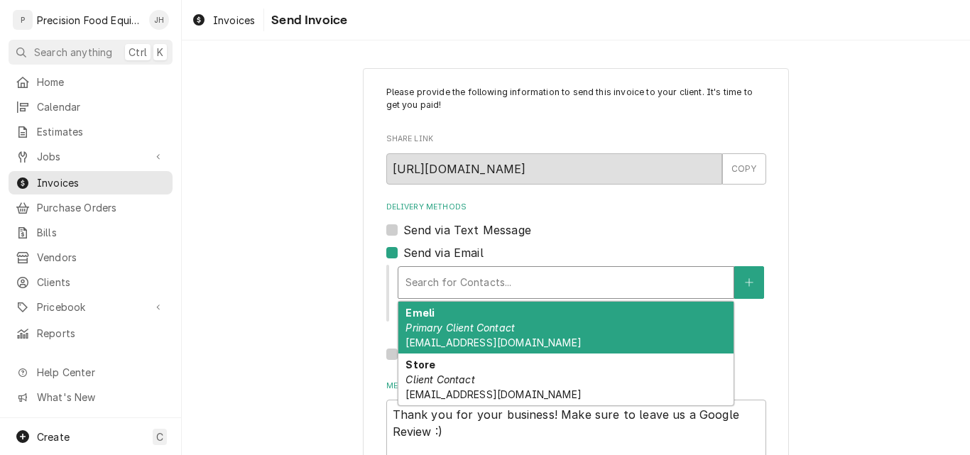
click at [467, 332] on em "Primary Client Contact" at bounding box center [460, 328] width 109 height 12
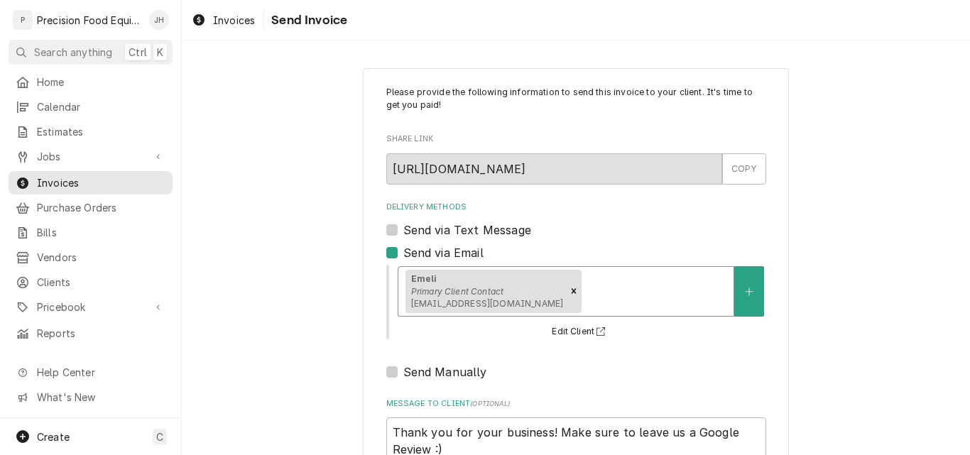
click at [584, 285] on div "Delivery Methods" at bounding box center [655, 291] width 142 height 26
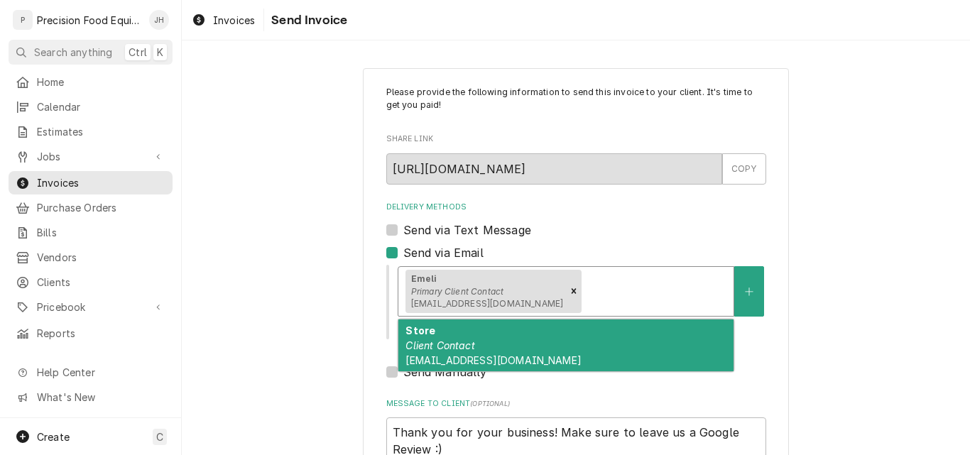
click at [518, 347] on div "Store Client Contact [EMAIL_ADDRESS][DOMAIN_NAME]" at bounding box center [565, 346] width 335 height 52
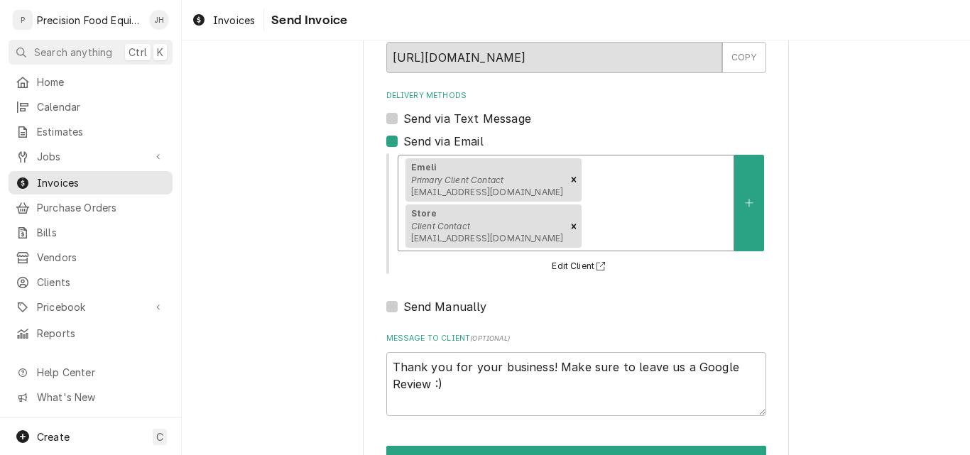
scroll to position [113, 0]
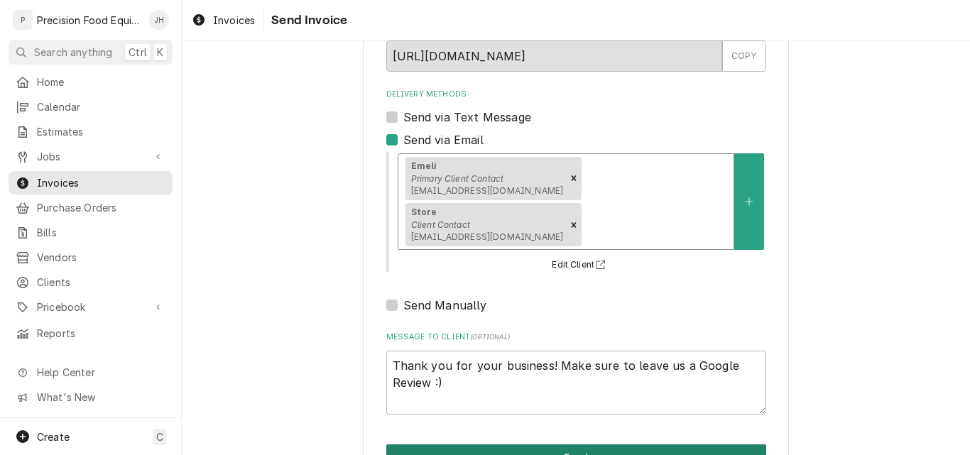
click at [577, 445] on button "Send" at bounding box center [576, 458] width 380 height 26
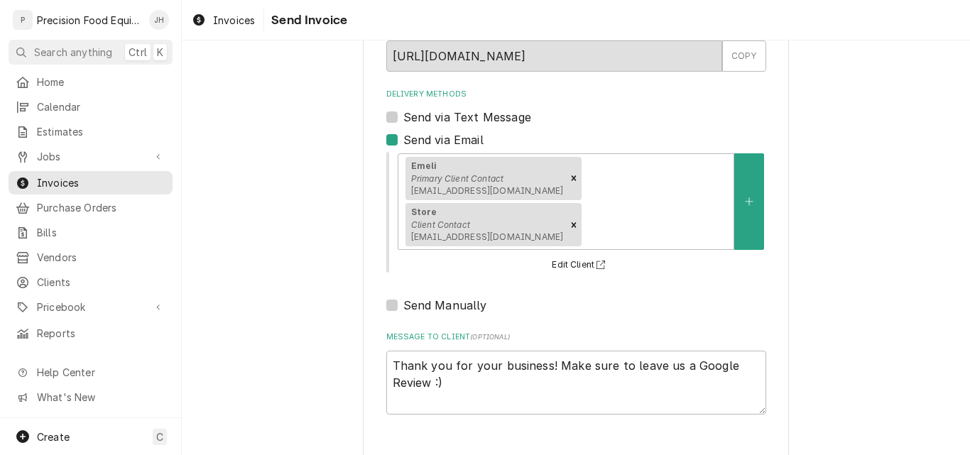
type textarea "x"
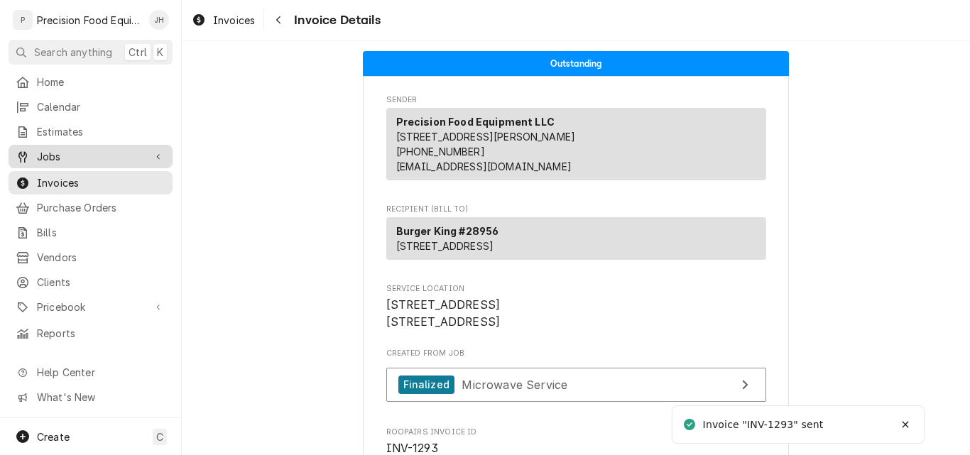
click at [82, 156] on span "Jobs" at bounding box center [90, 156] width 107 height 15
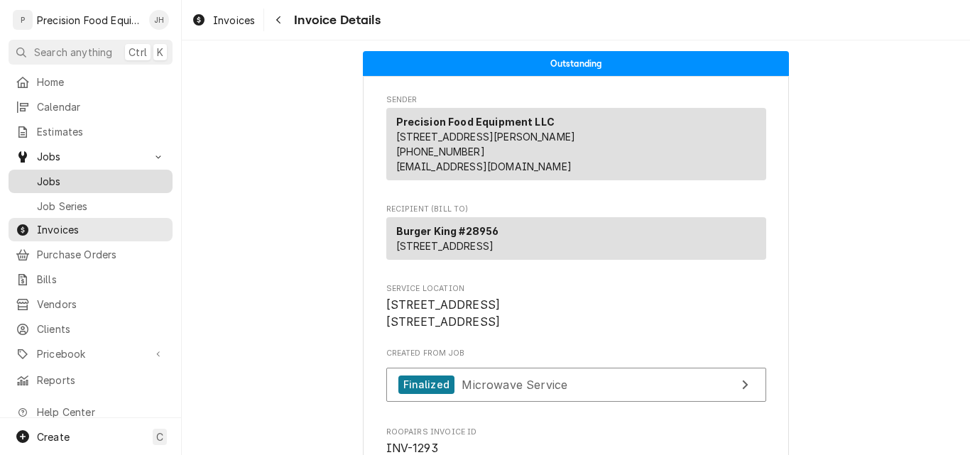
click at [116, 178] on span "Jobs" at bounding box center [101, 181] width 129 height 15
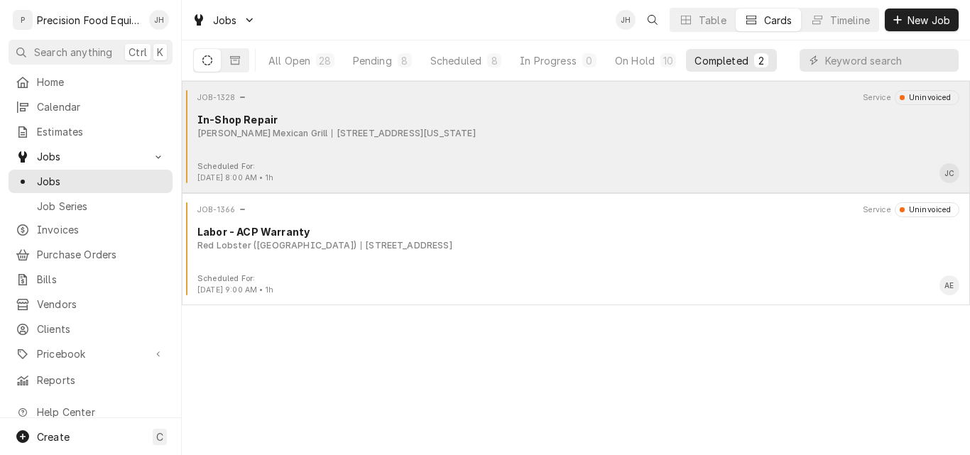
click at [577, 163] on div "Scheduled For: [DATE] 8:00 AM • 1h JC" at bounding box center [575, 172] width 777 height 23
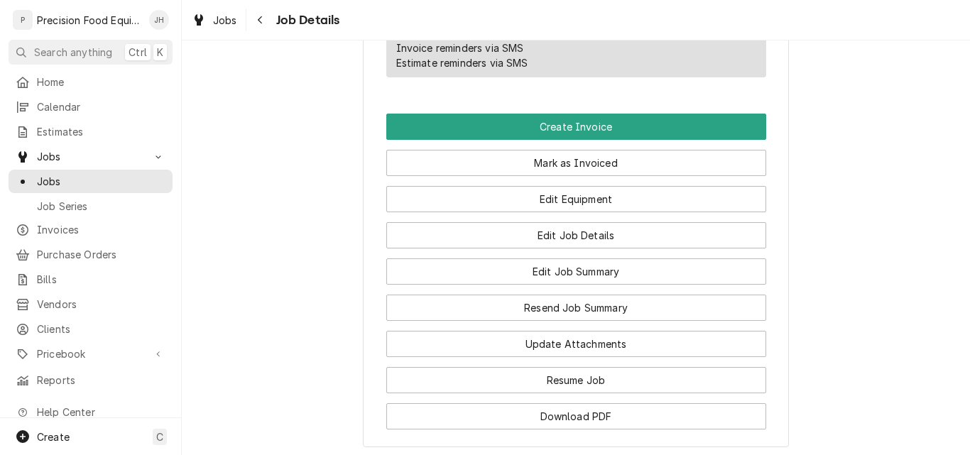
scroll to position [1065, 0]
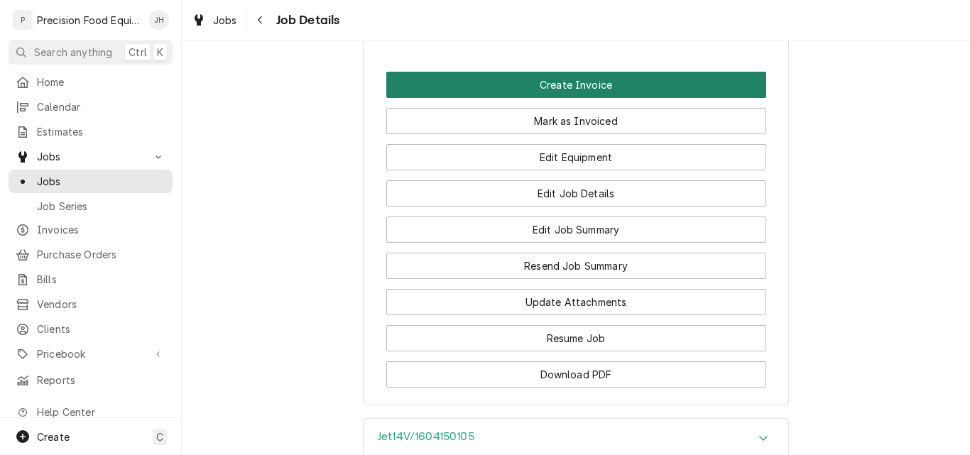
click at [609, 98] on button "Create Invoice" at bounding box center [576, 85] width 380 height 26
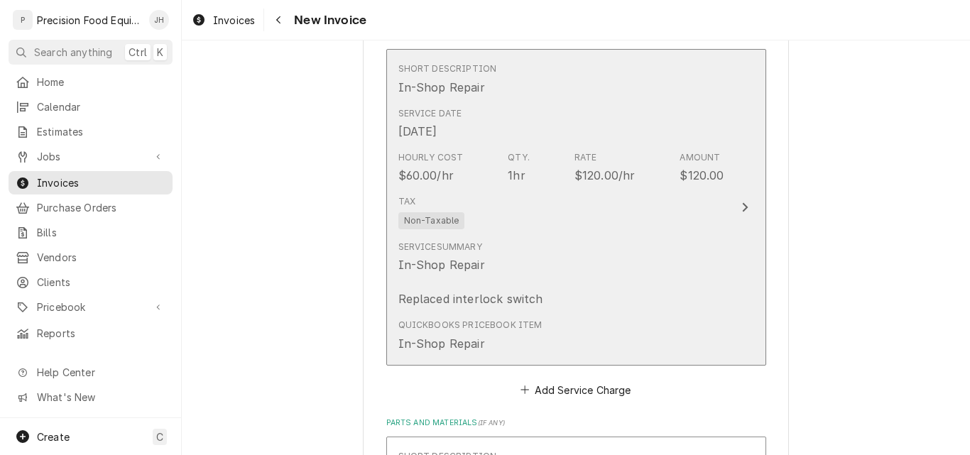
scroll to position [923, 0]
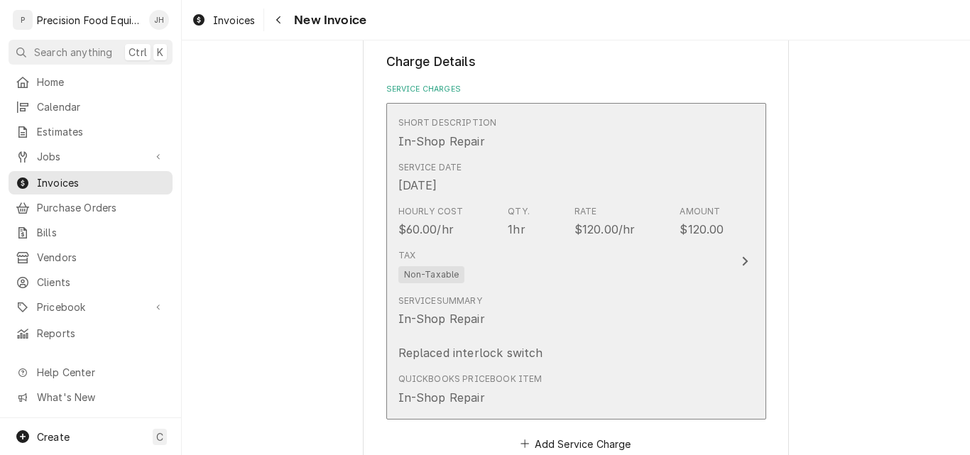
click at [651, 305] on div "Service Summary In-Shop Repair Replaced interlock switch" at bounding box center [561, 328] width 326 height 78
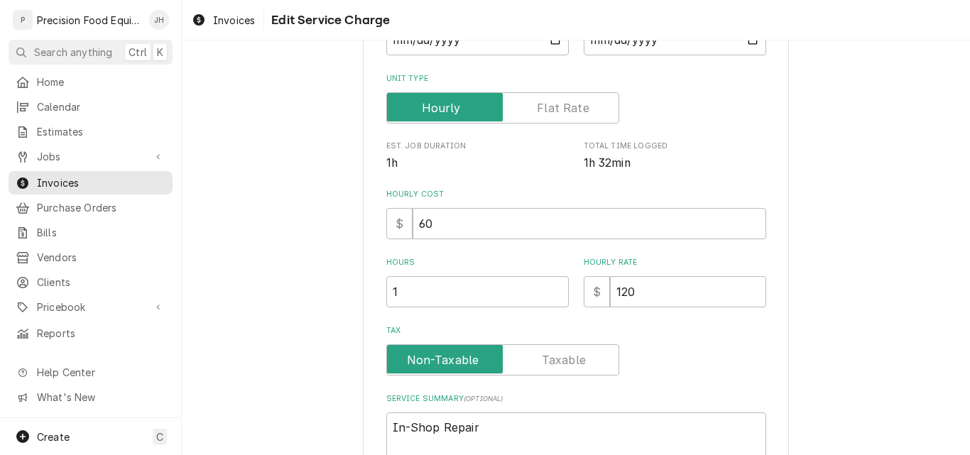
scroll to position [213, 0]
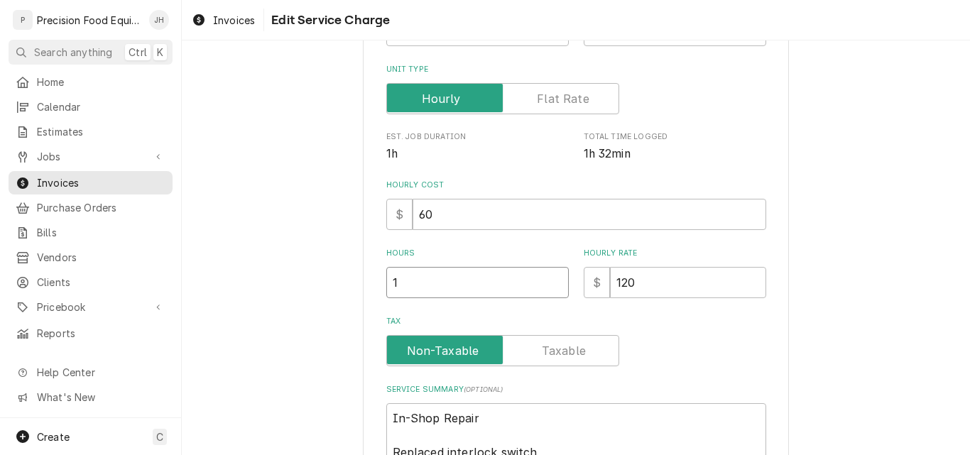
click at [446, 283] on input "1" at bounding box center [477, 282] width 183 height 31
type textarea "x"
type input "1.7"
type textarea "x"
type input "1.75"
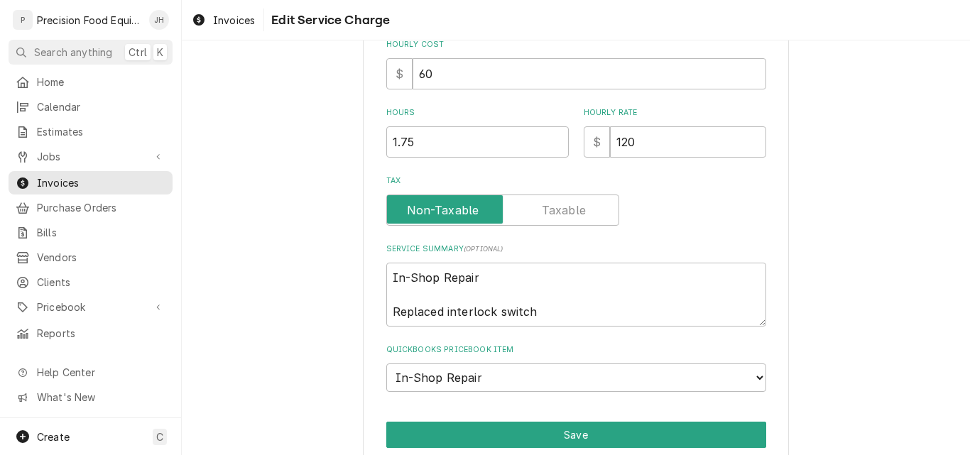
scroll to position [355, 0]
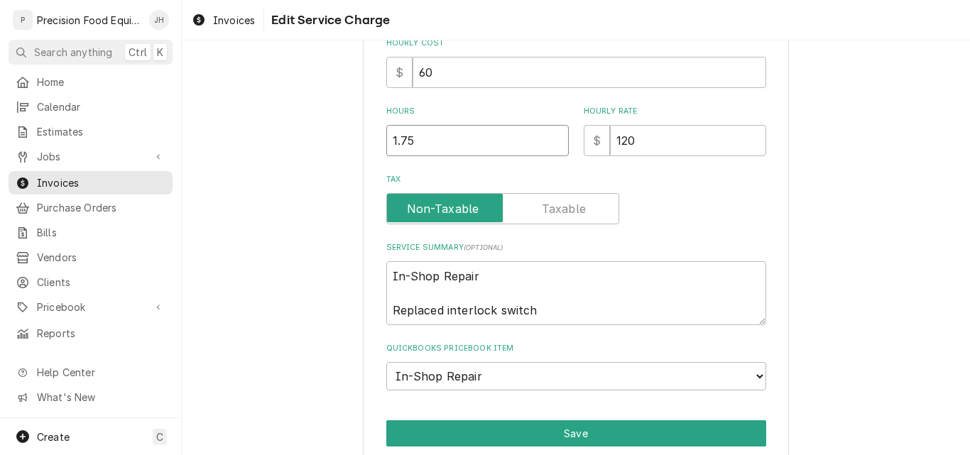
drag, startPoint x: 439, startPoint y: 136, endPoint x: 393, endPoint y: 146, distance: 46.4
click at [393, 146] on input "1.75" at bounding box center [477, 140] width 183 height 31
type textarea "x"
type input "1.5"
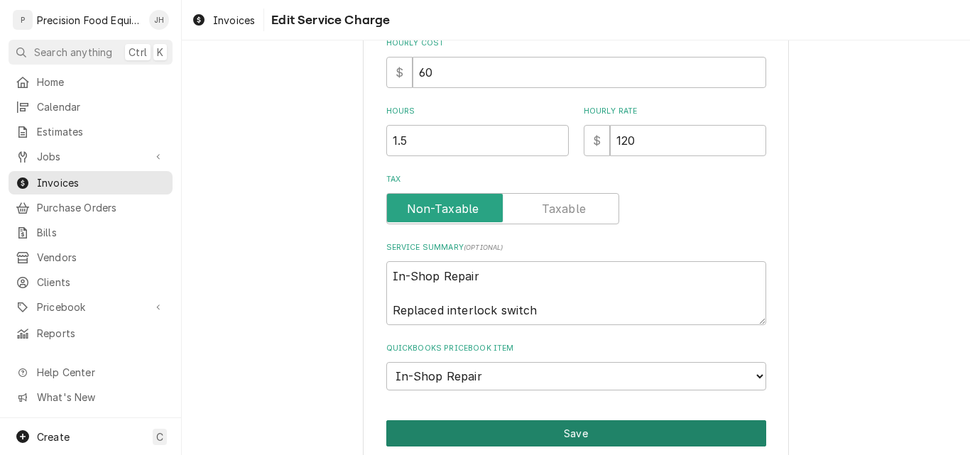
click at [621, 433] on button "Save" at bounding box center [576, 433] width 380 height 26
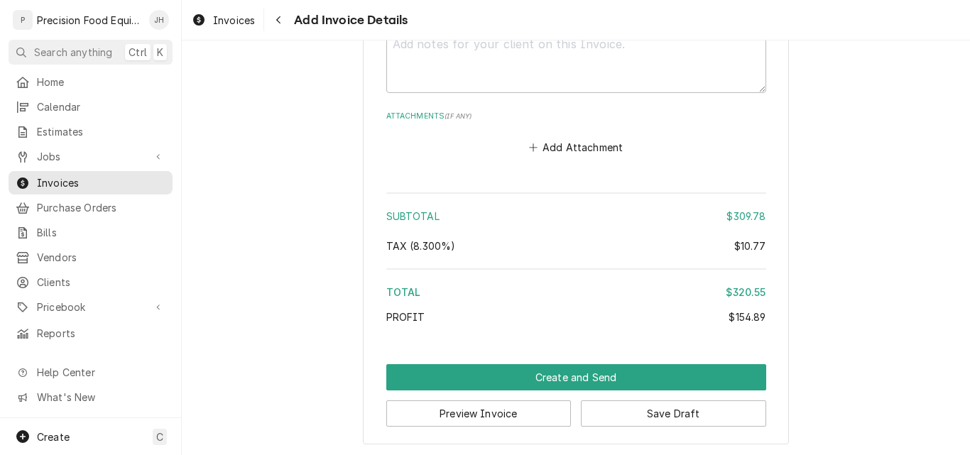
scroll to position [1859, 0]
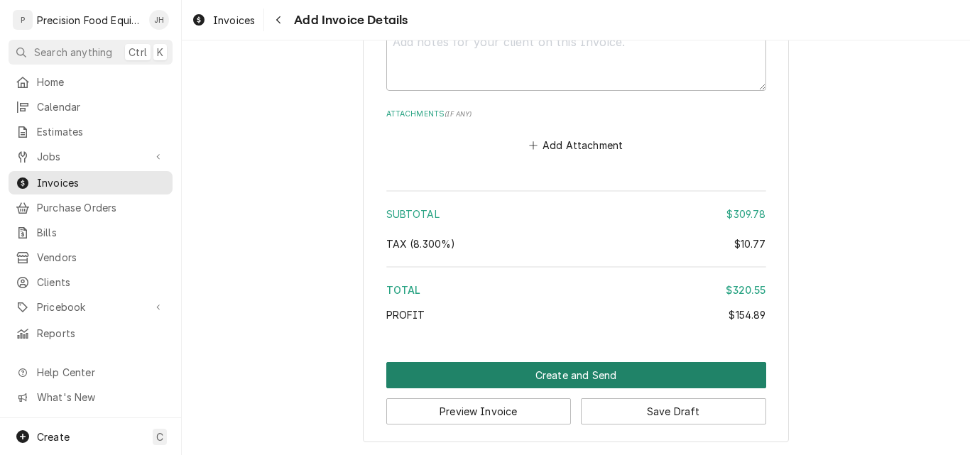
click at [583, 374] on button "Create and Send" at bounding box center [576, 375] width 380 height 26
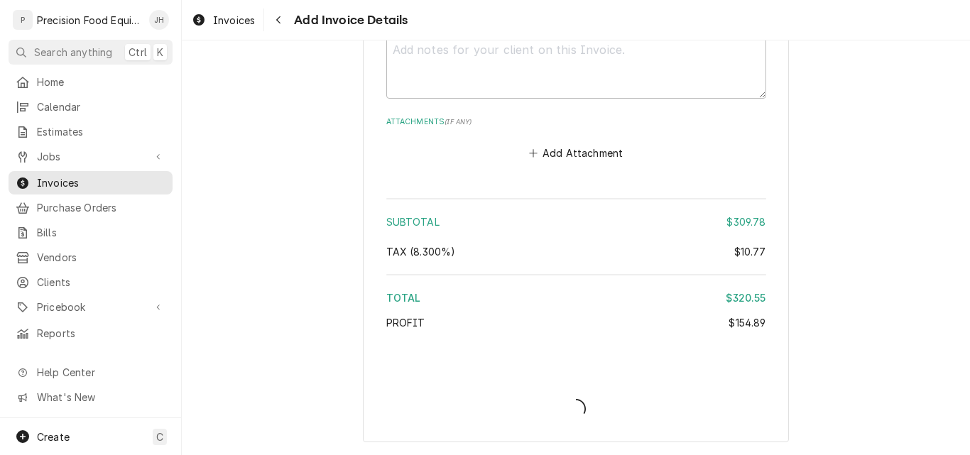
scroll to position [1851, 0]
type textarea "x"
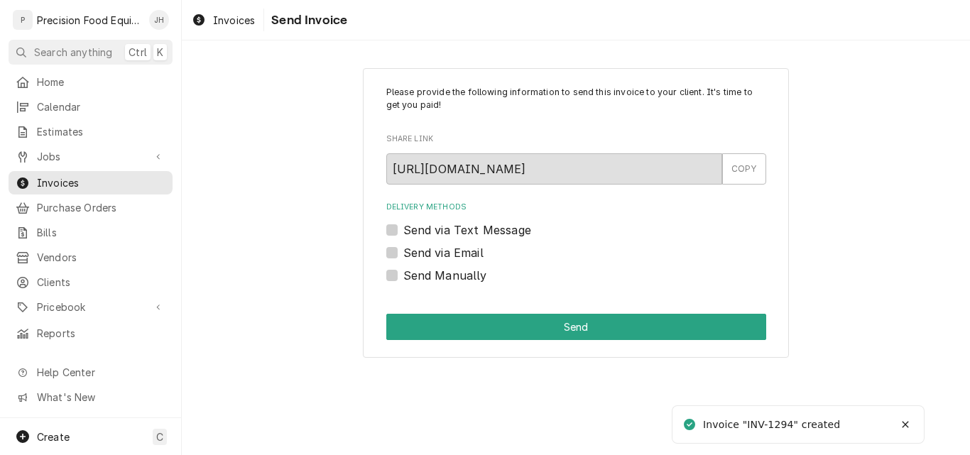
click at [443, 251] on label "Send via Email" at bounding box center [443, 252] width 80 height 17
click at [443, 251] on input "Send via Email" at bounding box center [593, 259] width 380 height 31
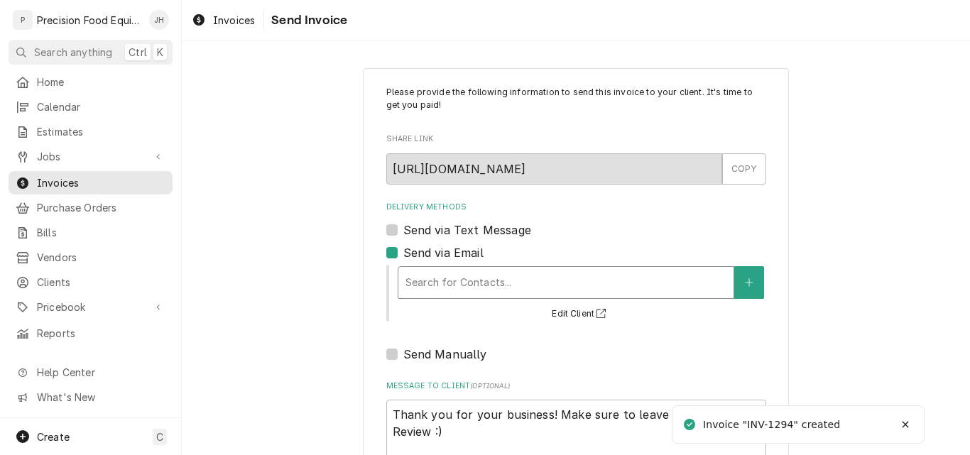
click at [443, 273] on div "Delivery Methods" at bounding box center [566, 283] width 321 height 26
click at [488, 284] on div "Delivery Methods" at bounding box center [566, 283] width 321 height 26
click at [431, 254] on label "Send via Email" at bounding box center [443, 252] width 80 height 17
click at [431, 254] on input "Send via Email" at bounding box center [593, 259] width 380 height 31
checkbox input "false"
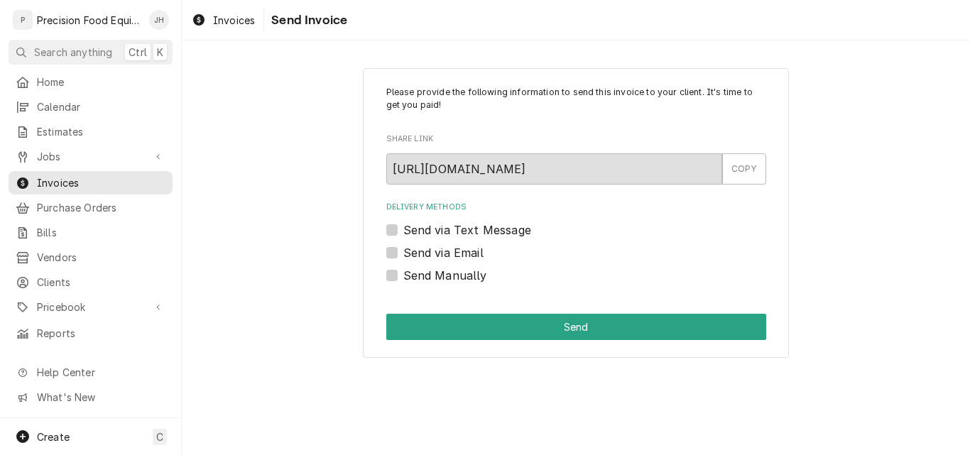
click at [437, 229] on label "Send via Text Message" at bounding box center [467, 230] width 128 height 17
click at [437, 229] on input "Send via Text Message" at bounding box center [593, 237] width 380 height 31
checkbox input "true"
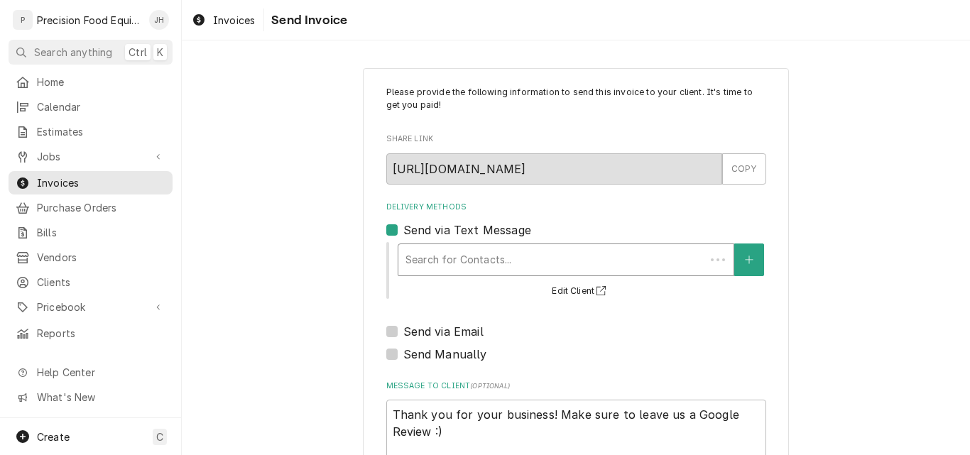
click at [439, 256] on div "Delivery Methods" at bounding box center [552, 260] width 293 height 26
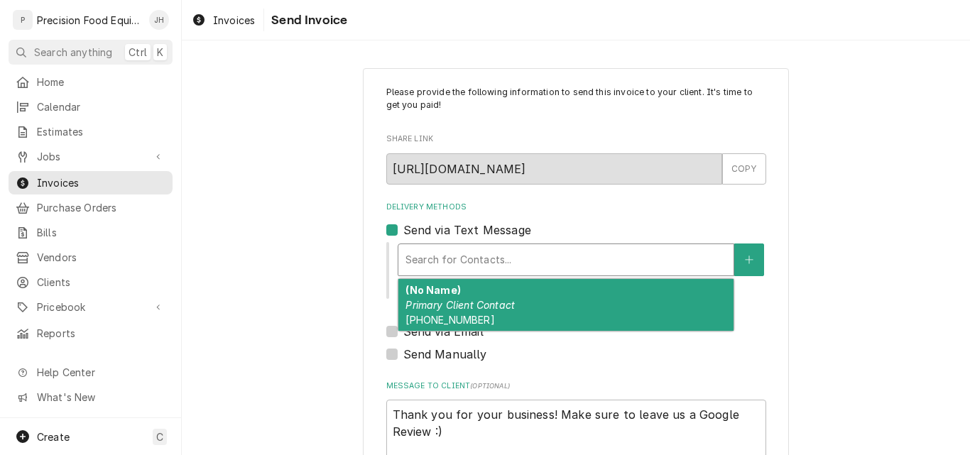
click at [499, 305] on em "Primary Client Contact" at bounding box center [460, 305] width 109 height 12
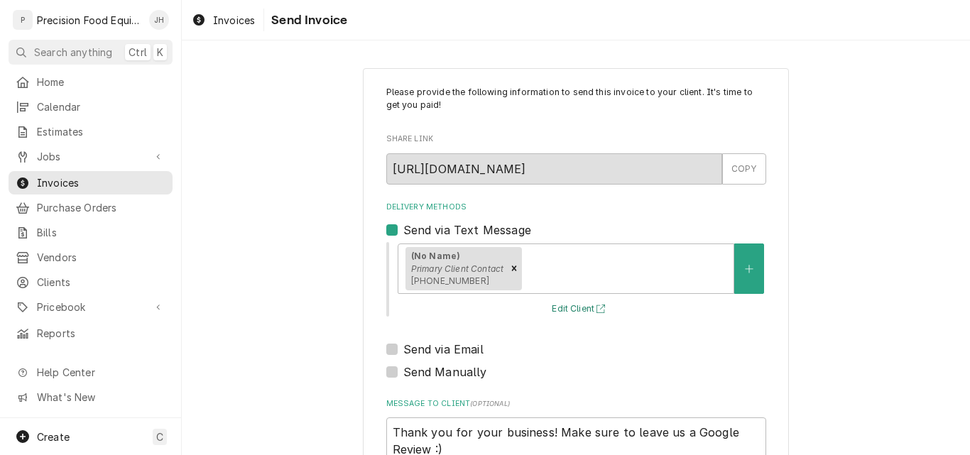
click at [552, 305] on button "Edit Client" at bounding box center [581, 309] width 62 height 18
type textarea "x"
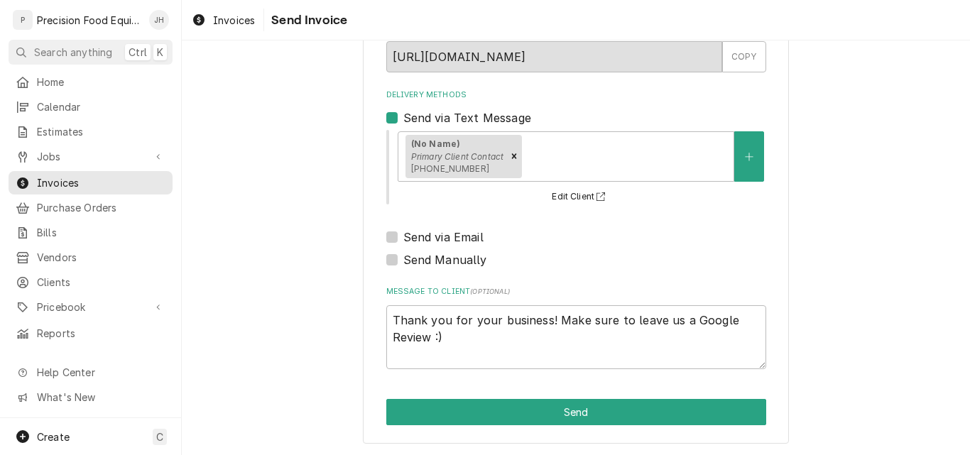
scroll to position [113, 0]
click at [444, 259] on label "Send Manually" at bounding box center [445, 259] width 84 height 17
click at [444, 259] on input "Send Manually" at bounding box center [593, 266] width 380 height 31
checkbox input "true"
type textarea "x"
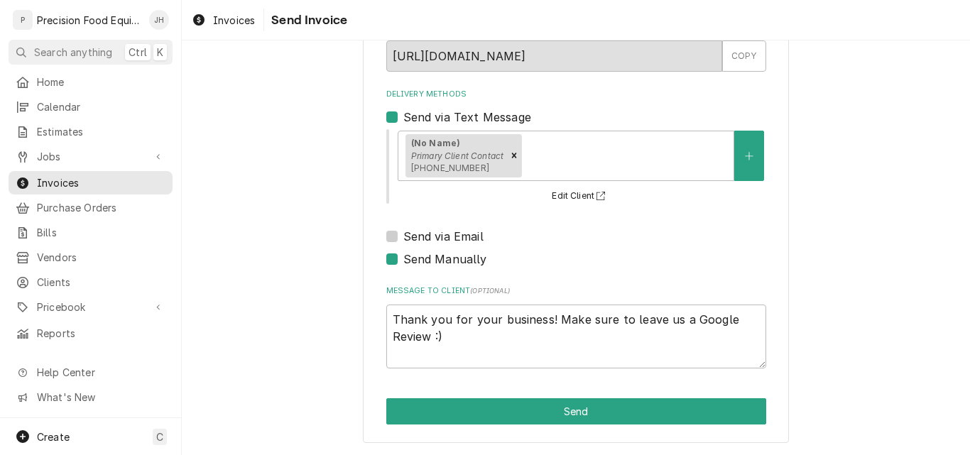
click at [403, 114] on label "Send via Text Message" at bounding box center [467, 117] width 128 height 17
click at [403, 114] on input "Send via Text Message" at bounding box center [593, 124] width 380 height 31
checkbox input "false"
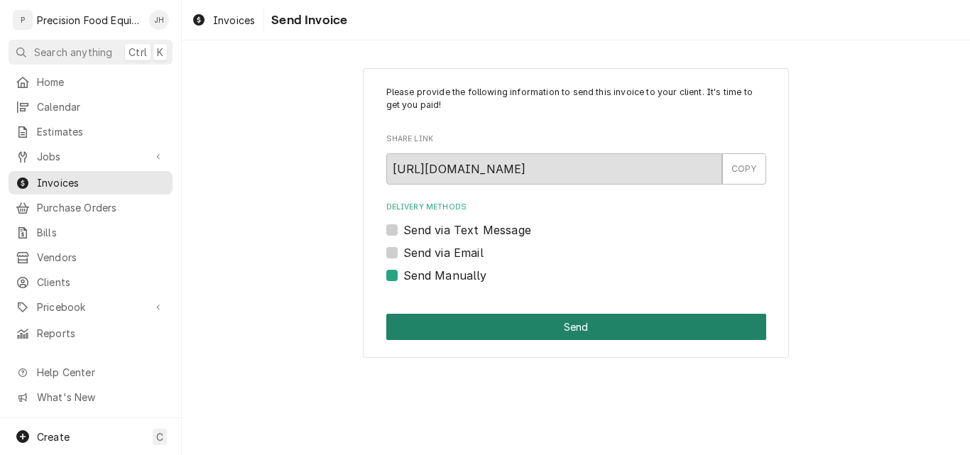
click at [604, 327] on button "Send" at bounding box center [576, 327] width 380 height 26
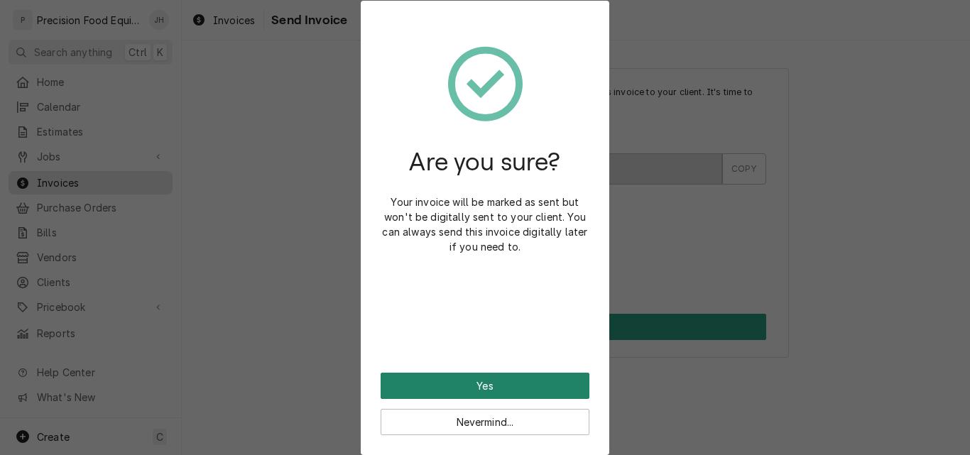
click at [479, 377] on button "Yes" at bounding box center [485, 386] width 209 height 26
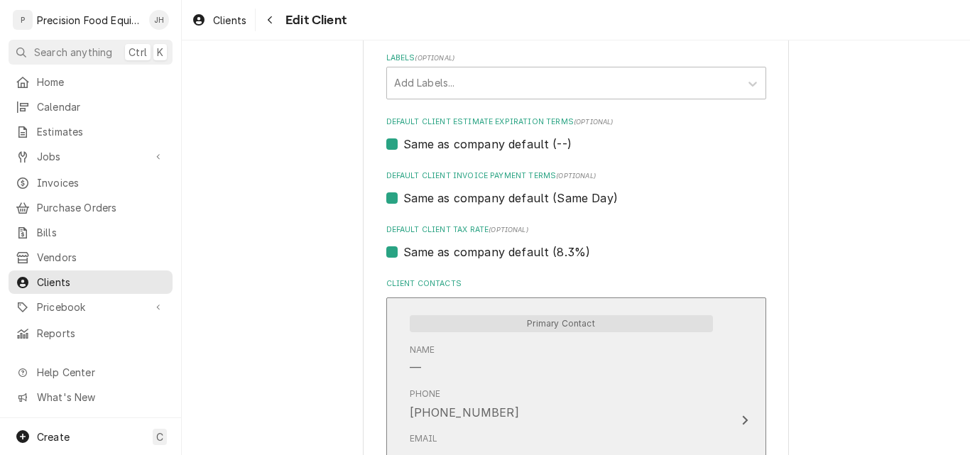
scroll to position [923, 0]
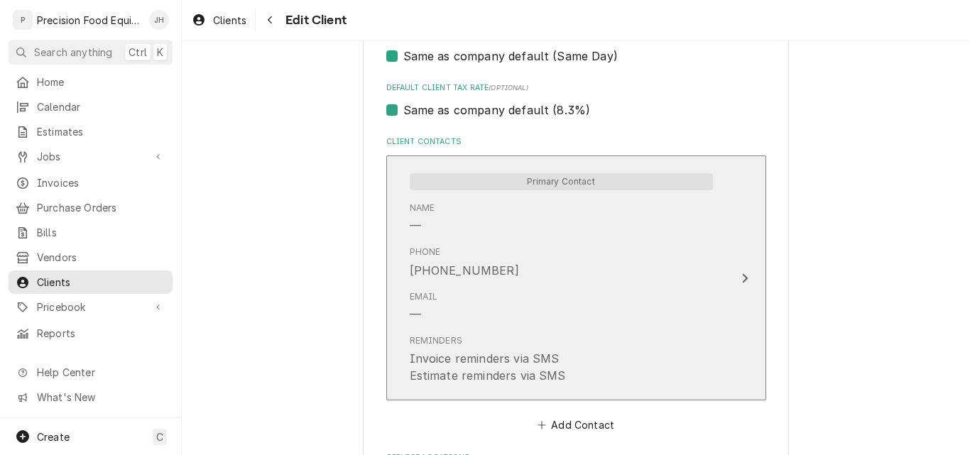
click at [578, 261] on div "Phone [PHONE_NUMBER]" at bounding box center [561, 262] width 303 height 44
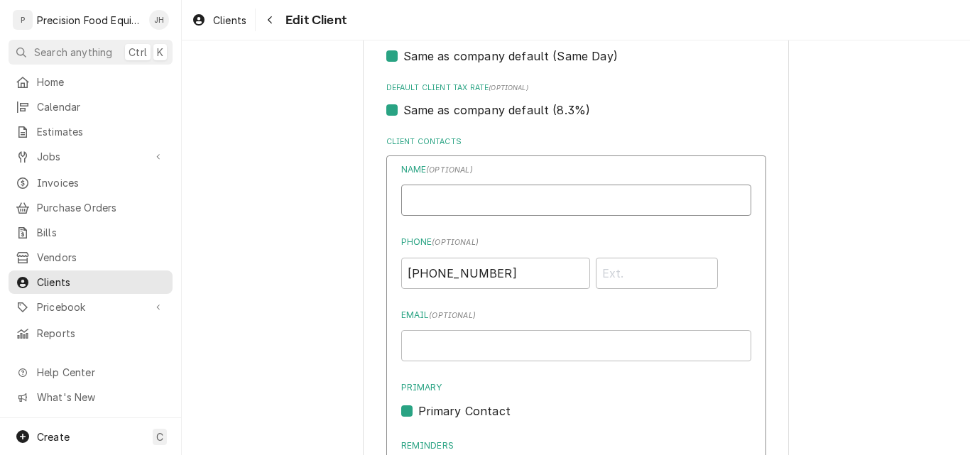
click at [423, 201] on input "Business Name" at bounding box center [576, 200] width 350 height 31
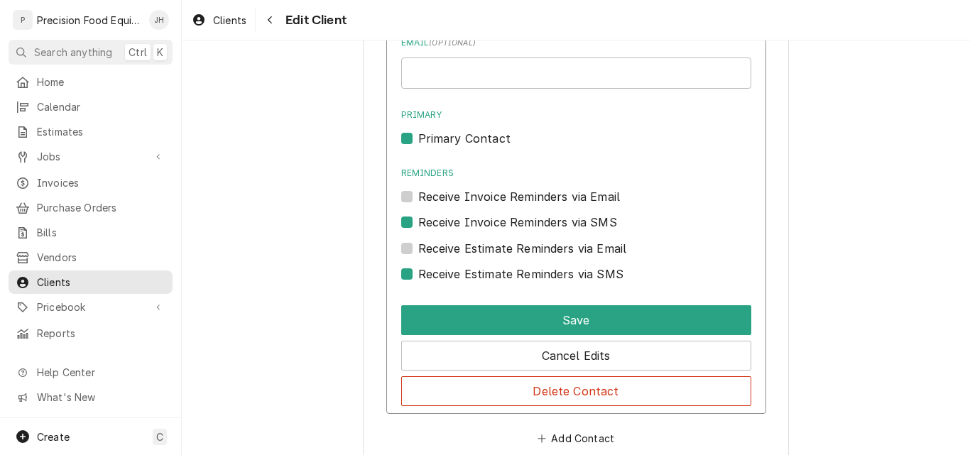
scroll to position [1207, 0]
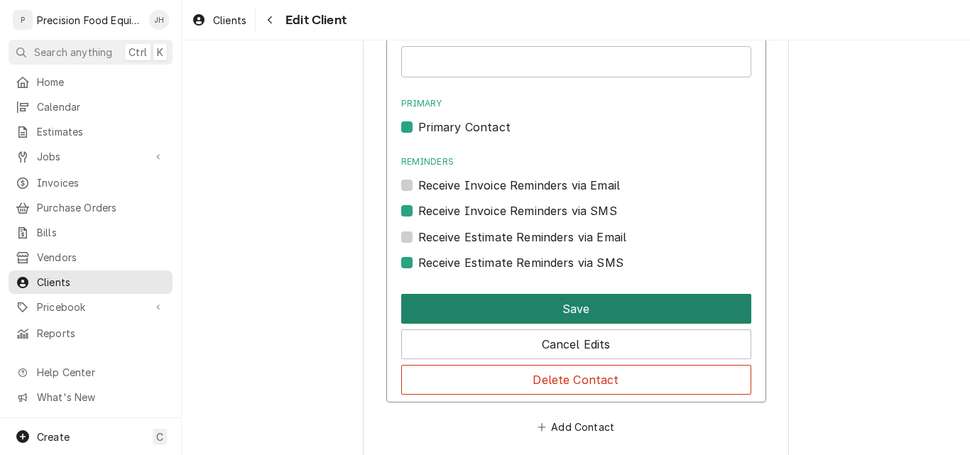
type input "[PERSON_NAME]"
click at [615, 313] on button "Save" at bounding box center [576, 309] width 350 height 30
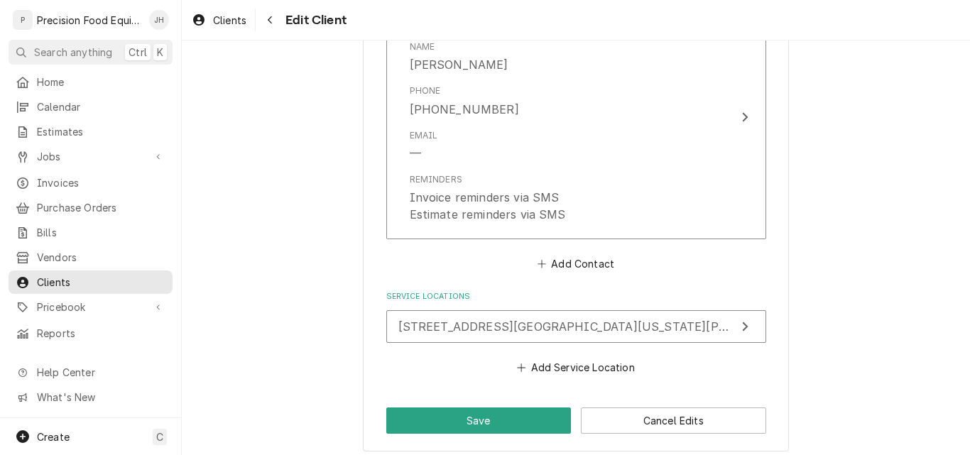
scroll to position [1094, 0]
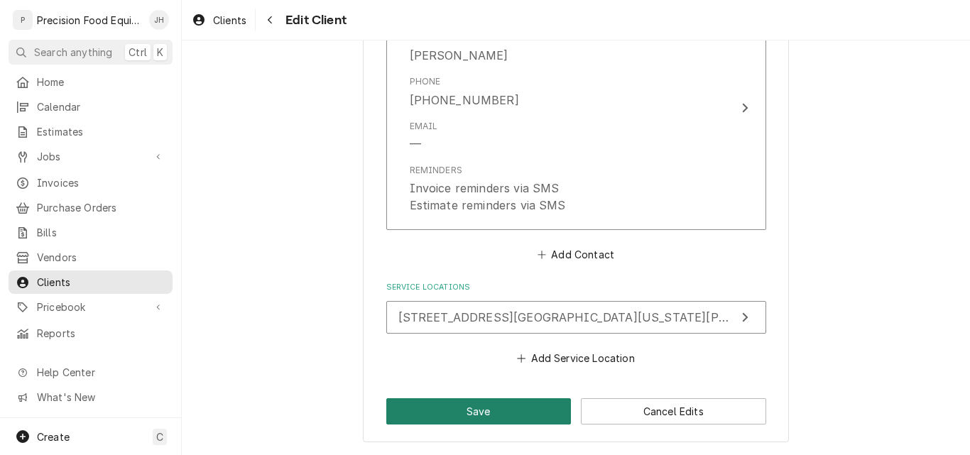
click at [513, 412] on button "Save" at bounding box center [478, 411] width 185 height 26
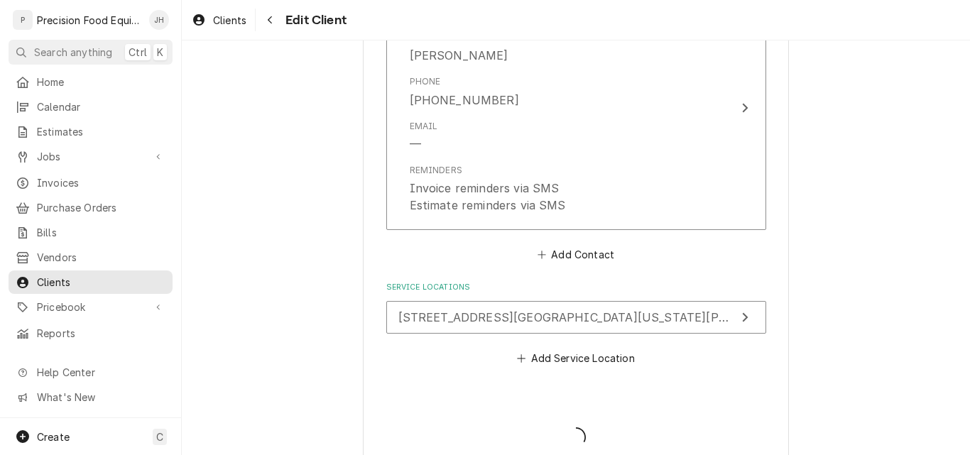
type textarea "x"
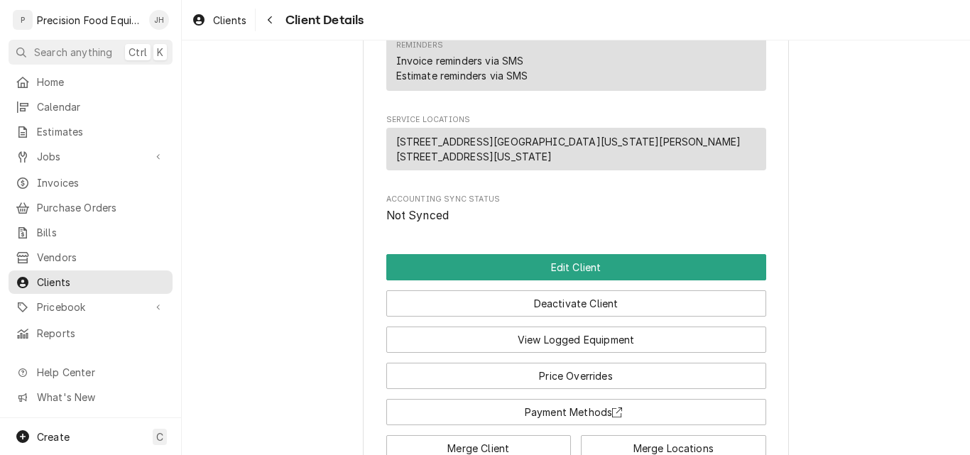
scroll to position [568, 0]
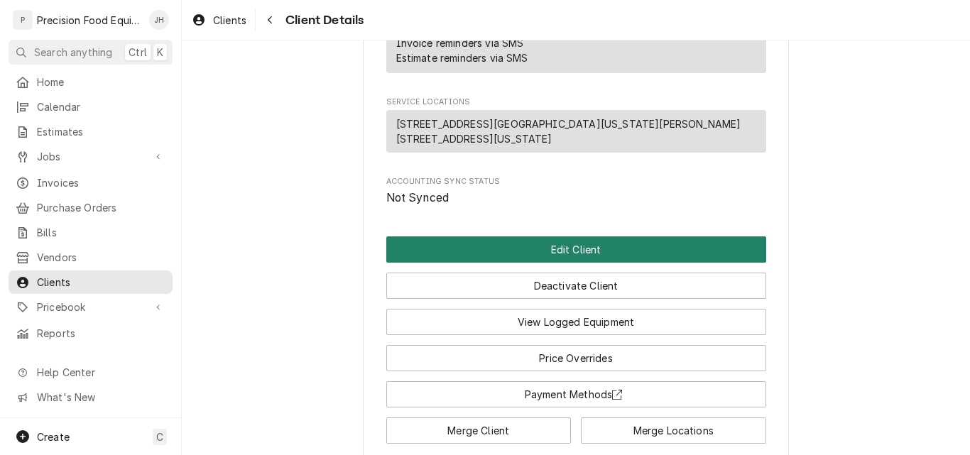
click at [565, 263] on button "Edit Client" at bounding box center [576, 249] width 380 height 26
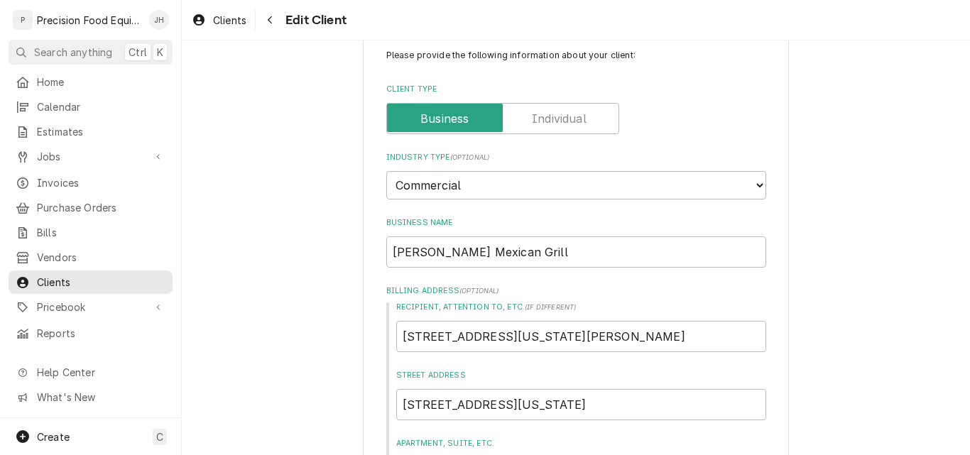
scroll to position [71, 0]
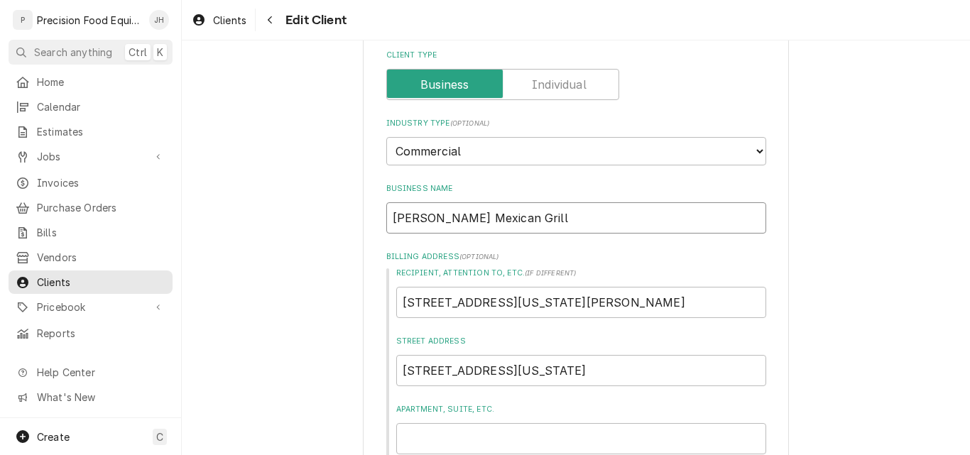
click at [531, 221] on input "[PERSON_NAME] Mexican Grill" at bounding box center [576, 217] width 380 height 31
type textarea "x"
type input "[PERSON_NAME] Mexican Grill"
type textarea "x"
type input "[PERSON_NAME] Mexican Grill ("
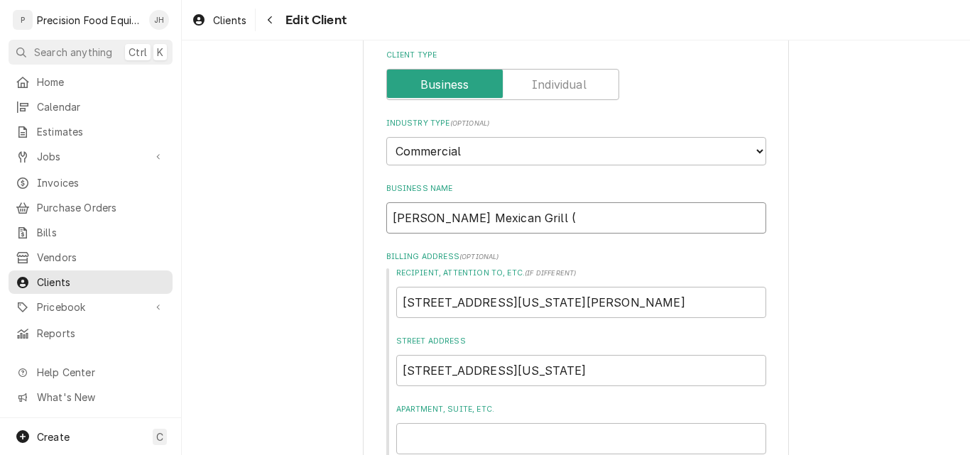
type textarea "x"
type input "[PERSON_NAME] Mexican Grill ()"
type textarea "x"
type input "Moreno's Mexican Grill (C)"
type textarea "x"
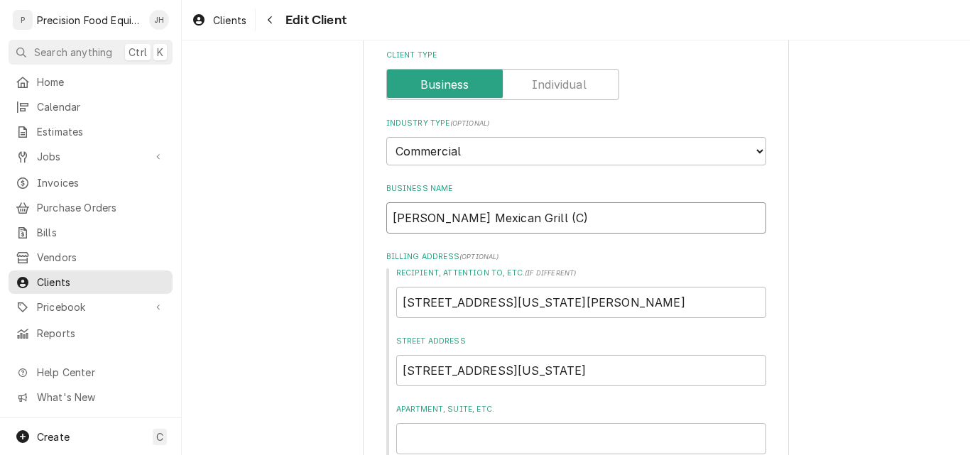
type input "Moreno's Mexican Grill (Ch)"
type textarea "x"
type input "Moreno's Mexican Grill (Cha)"
type textarea "x"
type input "Moreno's Mexican Grill (Chan)"
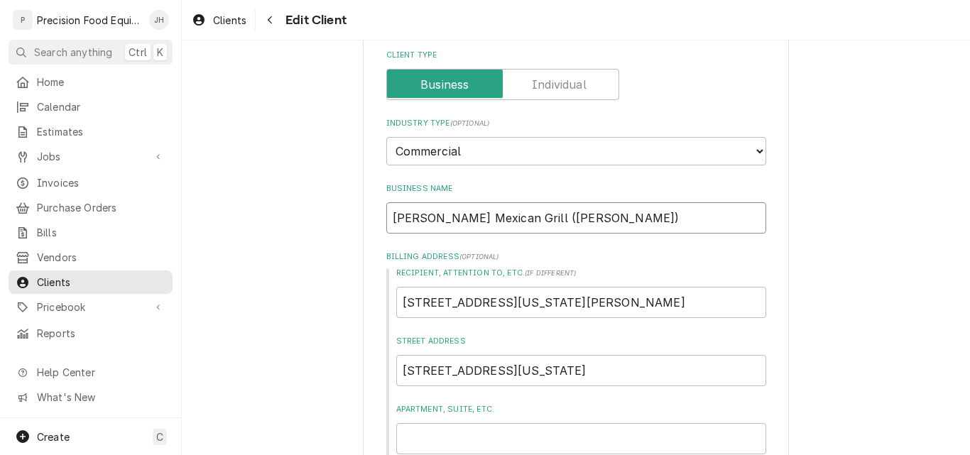
type textarea "x"
type input "Moreno's Mexican Grill (Chand)"
type textarea "x"
type input "Moreno's Mexican Grill (Chandl)"
type textarea "x"
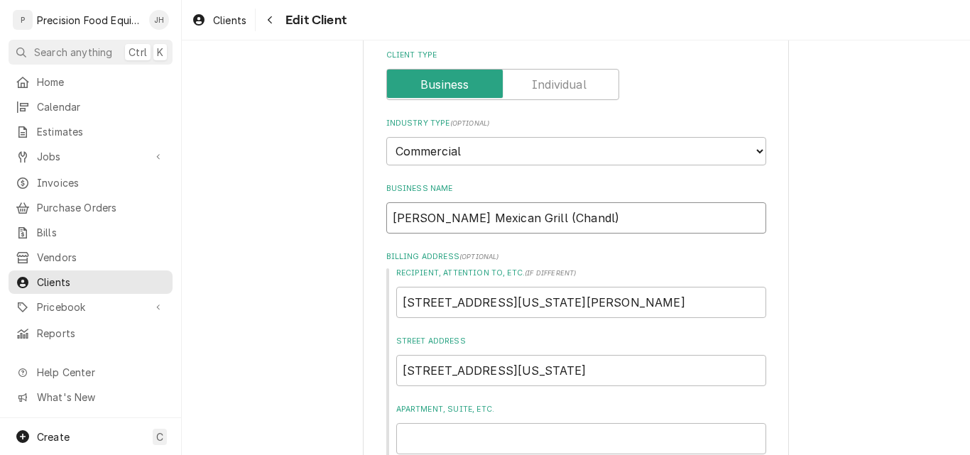
type input "Moreno's Mexican Grill (Chandle)"
type textarea "x"
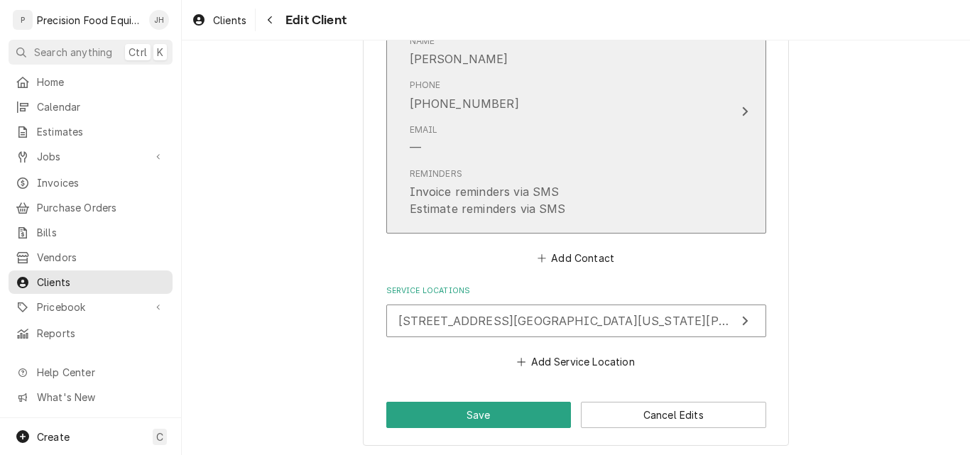
scroll to position [1094, 0]
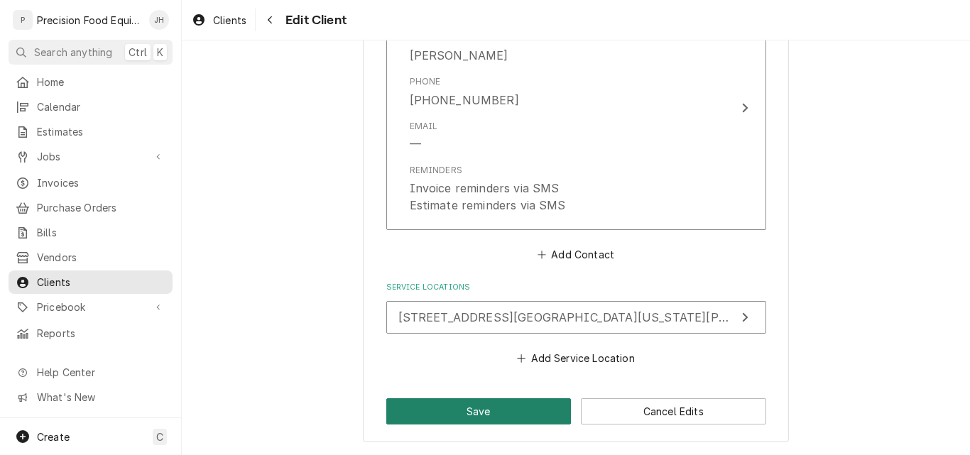
type input "Moreno's Mexican Grill (Chandler)"
click at [463, 416] on button "Save" at bounding box center [478, 411] width 185 height 26
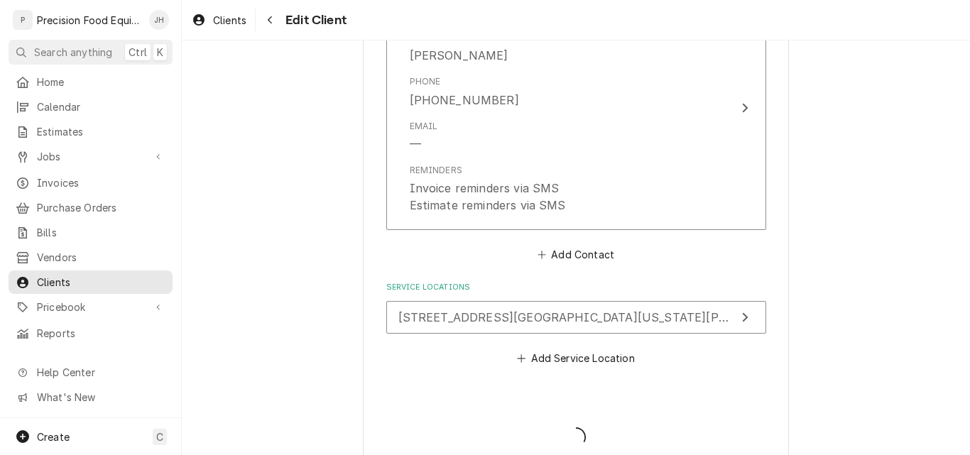
type textarea "x"
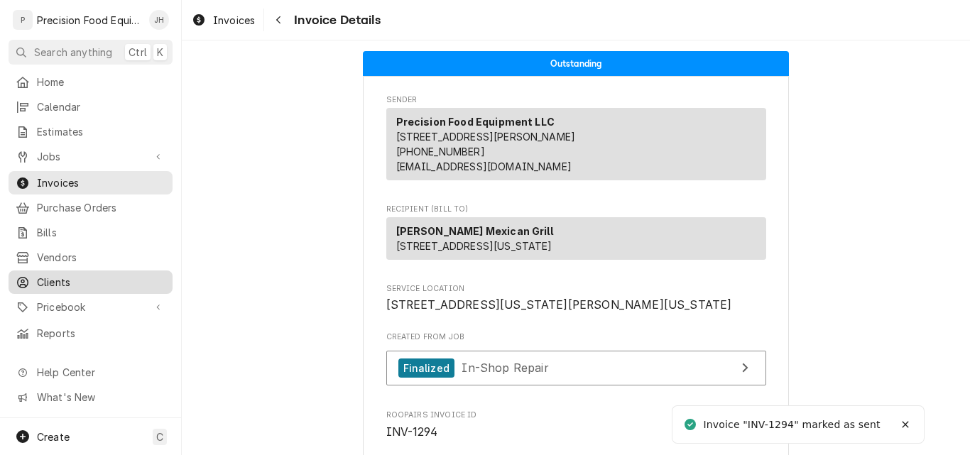
click at [67, 276] on span "Clients" at bounding box center [101, 282] width 129 height 15
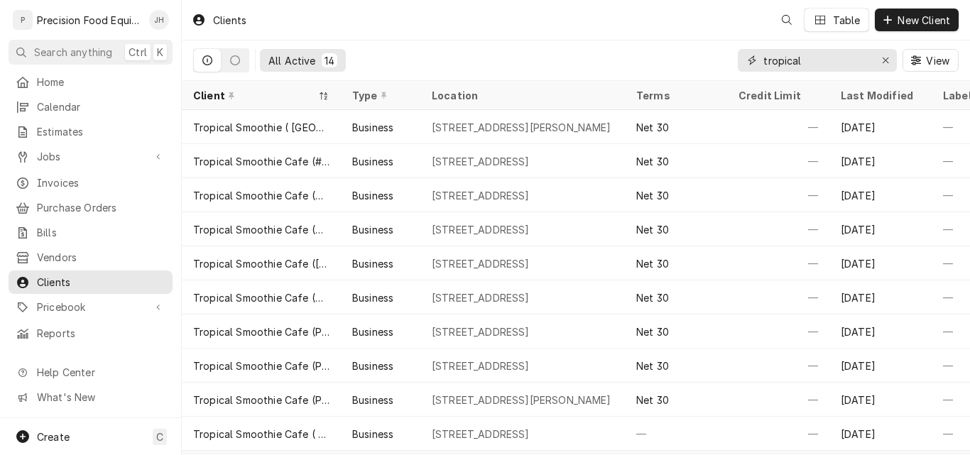
drag, startPoint x: 854, startPoint y: 61, endPoint x: 701, endPoint y: 60, distance: 153.4
click at [701, 60] on div "All Active 14 tropical View" at bounding box center [576, 60] width 766 height 40
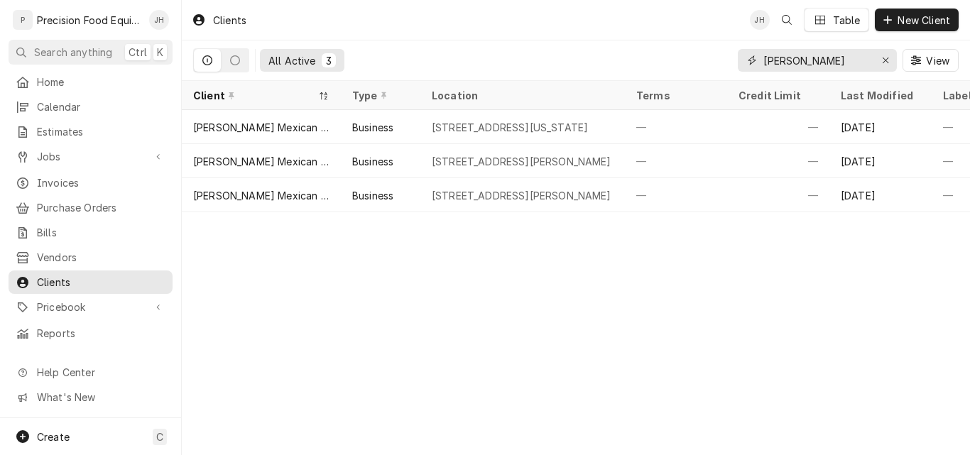
type input "moreno"
click at [53, 178] on span "Invoices" at bounding box center [101, 182] width 129 height 15
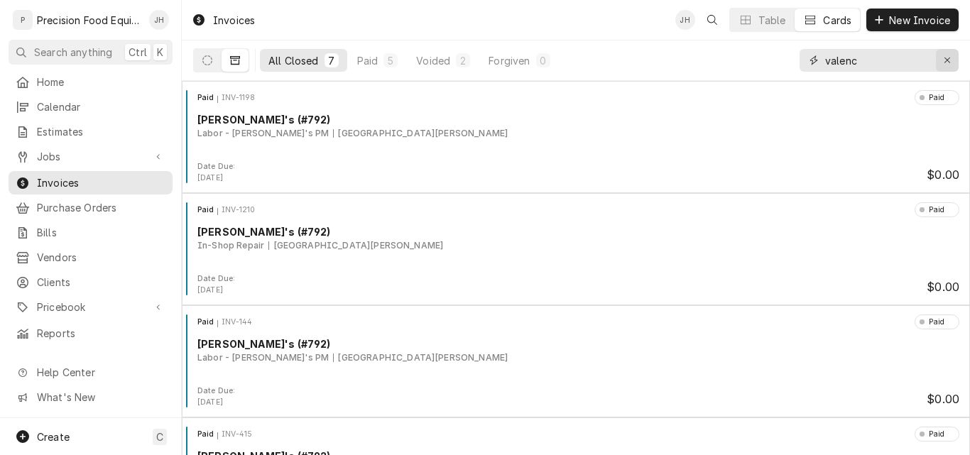
click at [948, 65] on icon "Erase input" at bounding box center [948, 60] width 8 height 10
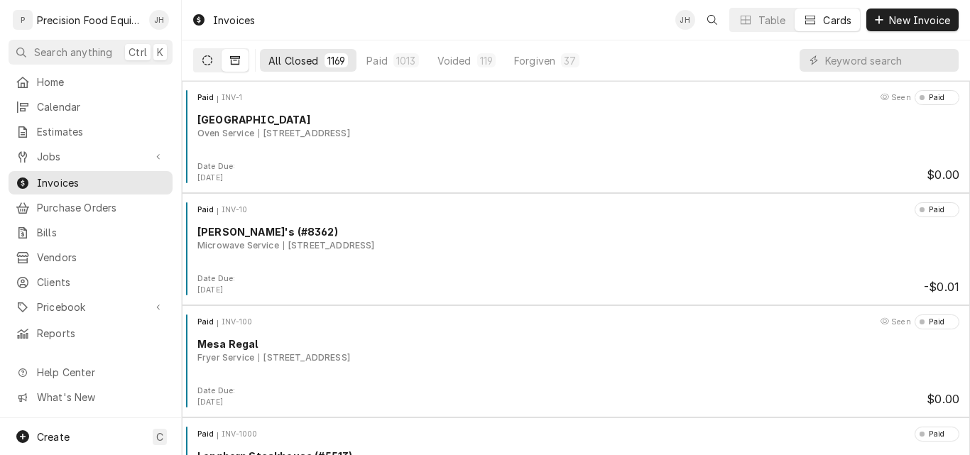
click at [208, 60] on icon "Dynamic Content Wrapper" at bounding box center [207, 60] width 10 height 10
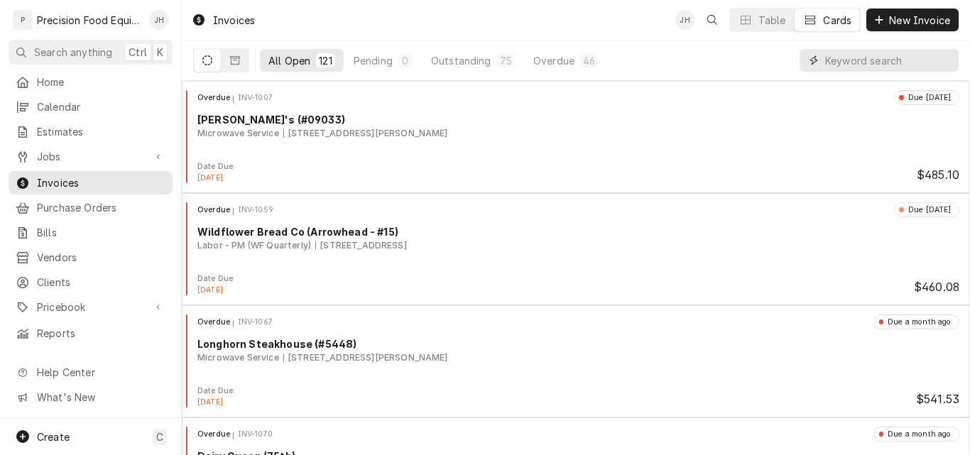
click at [833, 57] on input "Dynamic Content Wrapper" at bounding box center [888, 60] width 126 height 23
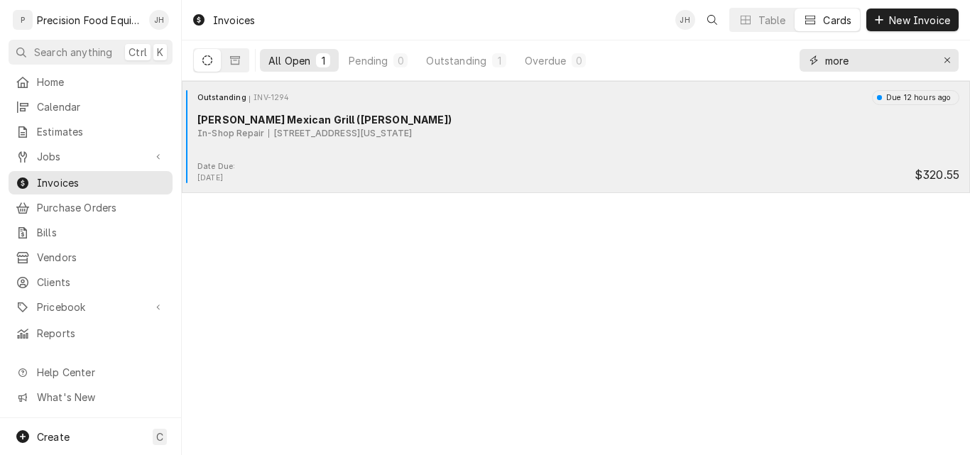
type input "more"
click at [619, 144] on div "Outstanding INV-1294 Due 12 hours ago Moreno's Mexican Grill (Chandler) In-Shop…" at bounding box center [575, 125] width 777 height 71
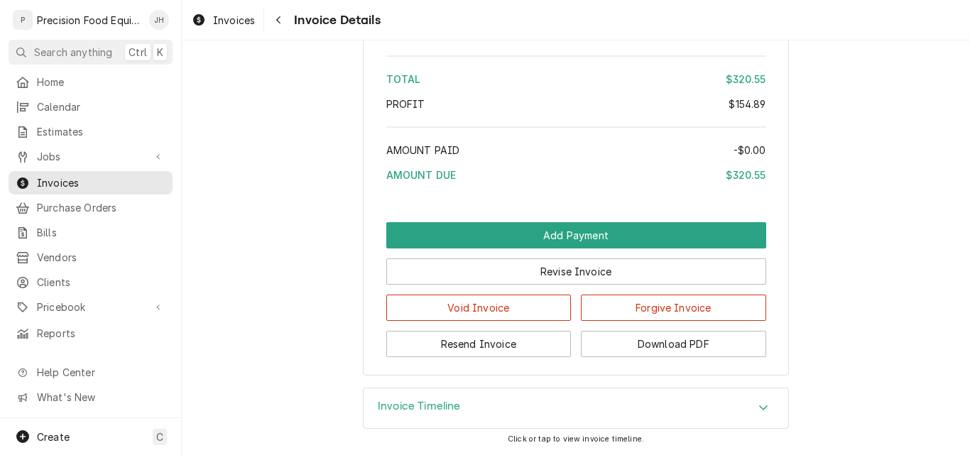
scroll to position [1705, 0]
click at [471, 342] on button "Resend Invoice" at bounding box center [478, 344] width 185 height 26
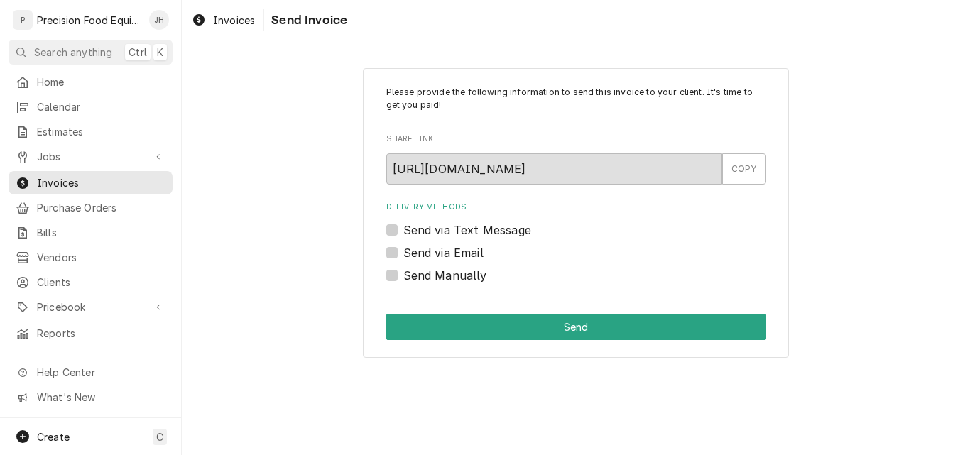
click at [455, 228] on label "Send via Text Message" at bounding box center [467, 230] width 128 height 17
click at [455, 228] on input "Send via Text Message" at bounding box center [593, 237] width 380 height 31
checkbox input "true"
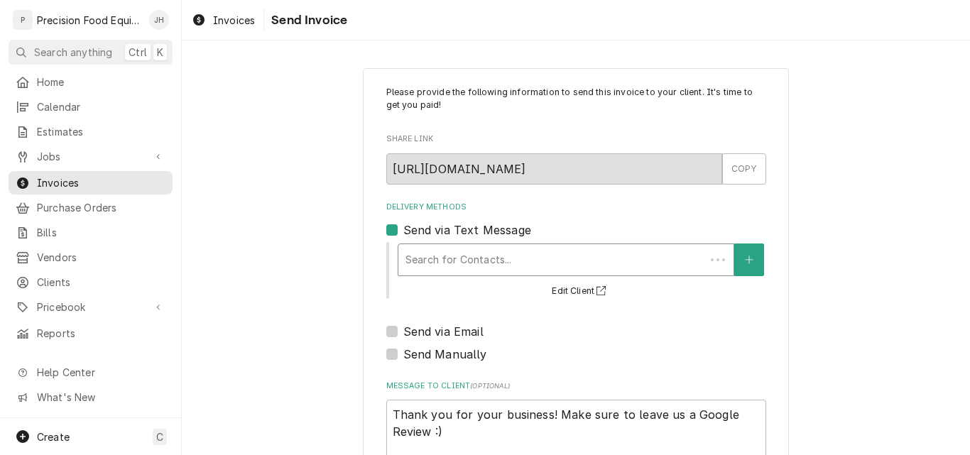
click at [444, 260] on div "Delivery Methods" at bounding box center [552, 260] width 293 height 26
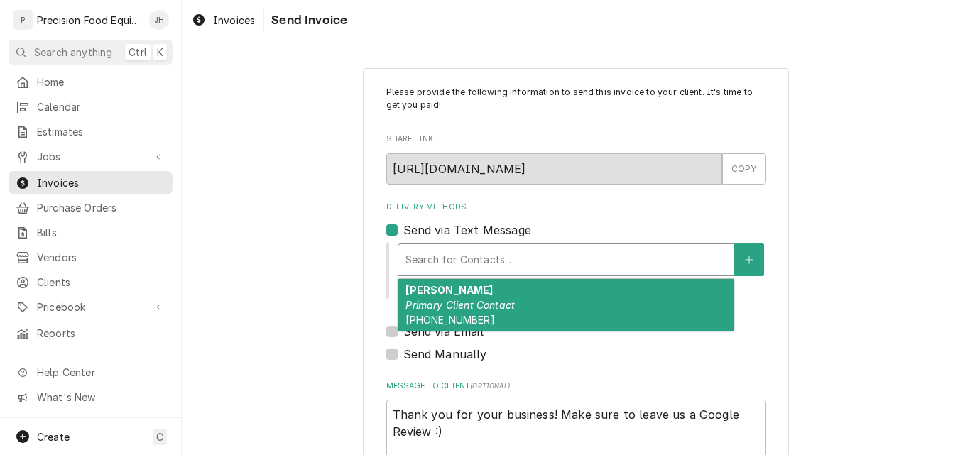
click at [436, 298] on div "[PERSON_NAME] Primary Client Contact [PHONE_NUMBER]" at bounding box center [565, 305] width 335 height 52
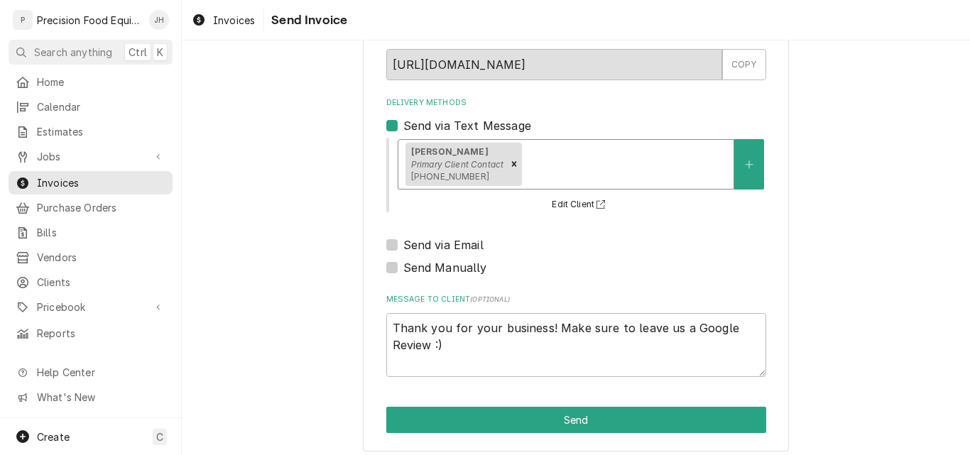
scroll to position [113, 0]
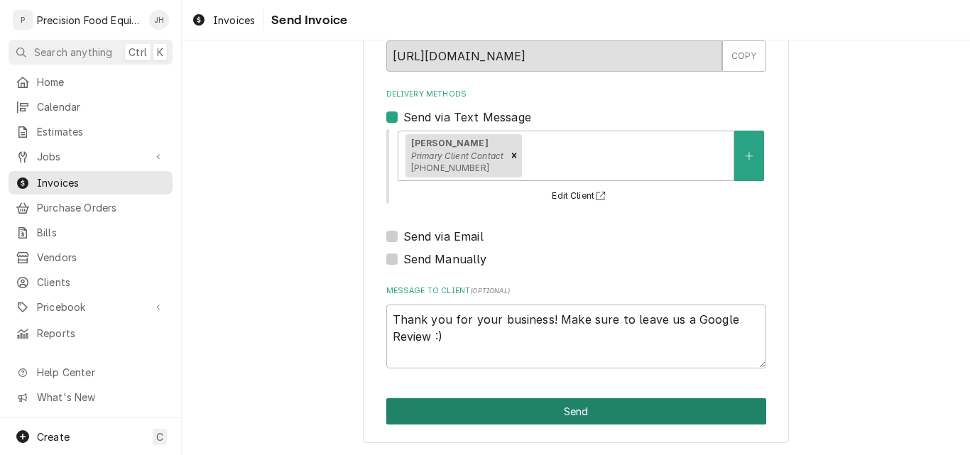
click at [580, 408] on button "Send" at bounding box center [576, 411] width 380 height 26
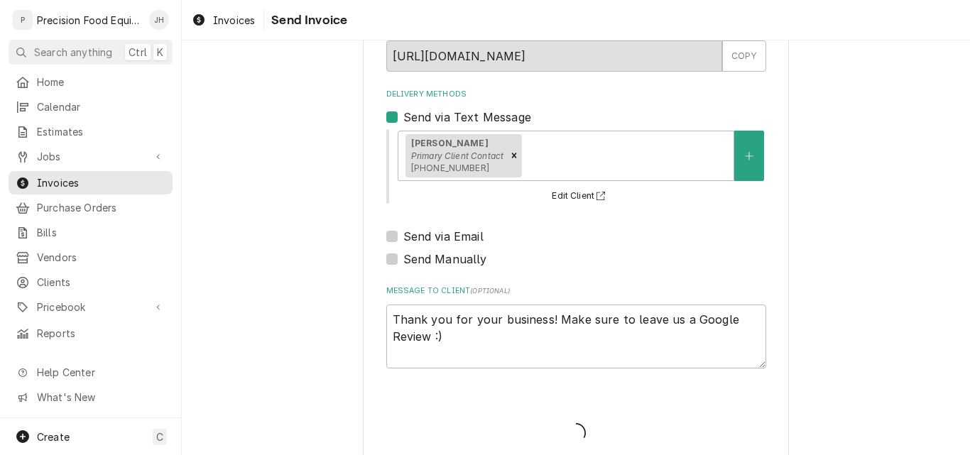
type textarea "x"
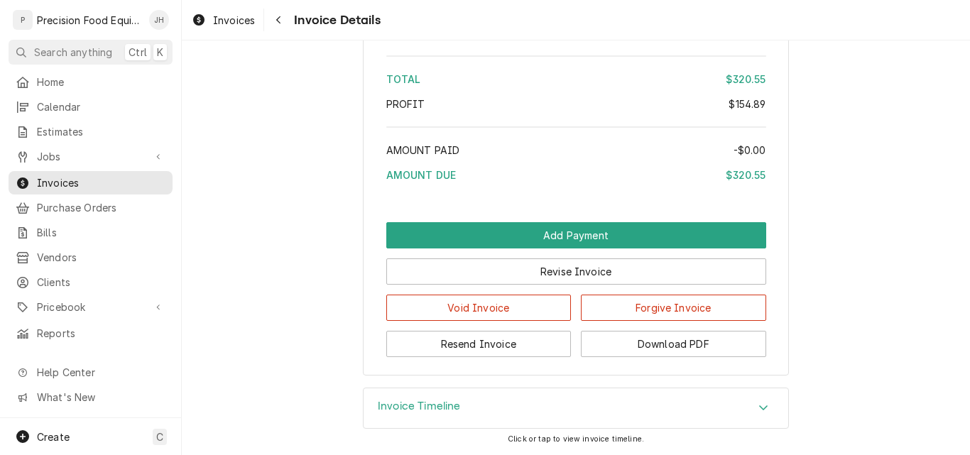
scroll to position [1705, 0]
click at [55, 152] on span "Jobs" at bounding box center [90, 156] width 107 height 15
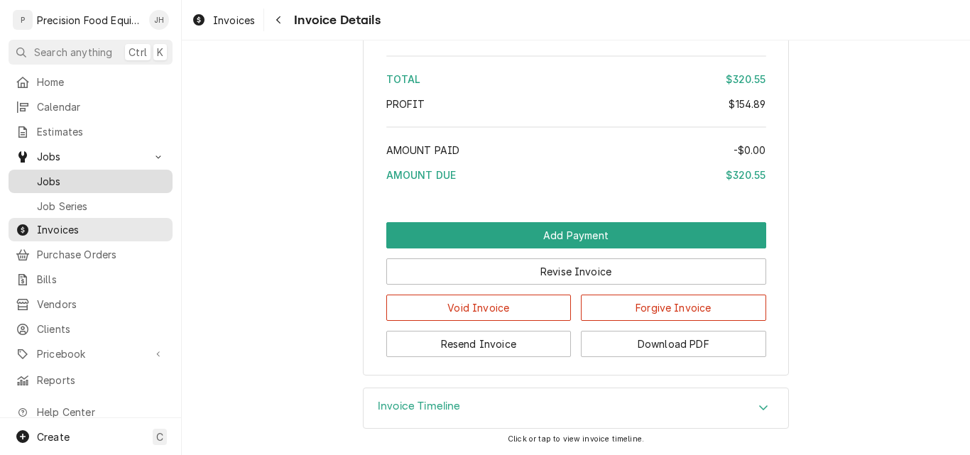
click at [56, 174] on span "Jobs" at bounding box center [101, 181] width 129 height 15
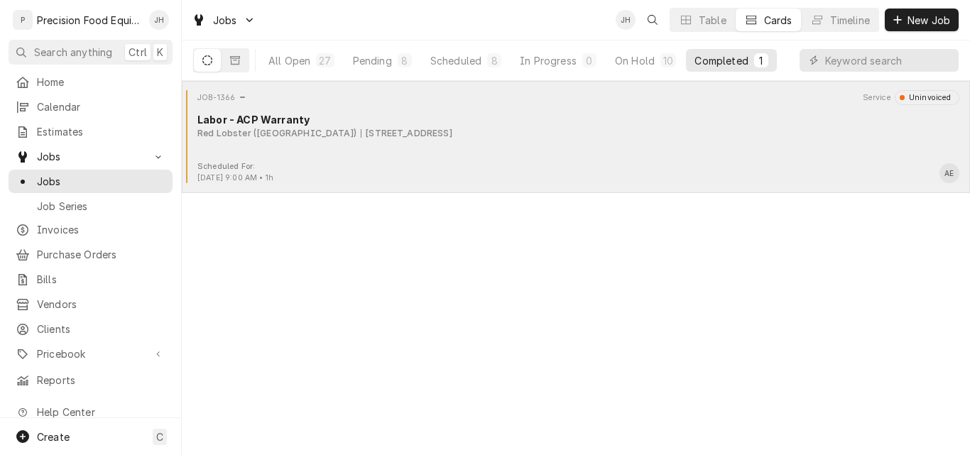
click at [568, 148] on div "JOB-1366 Service Uninvoiced Labor - ACP Warranty Red Lobster ([GEOGRAPHIC_DATA]…" at bounding box center [575, 125] width 777 height 71
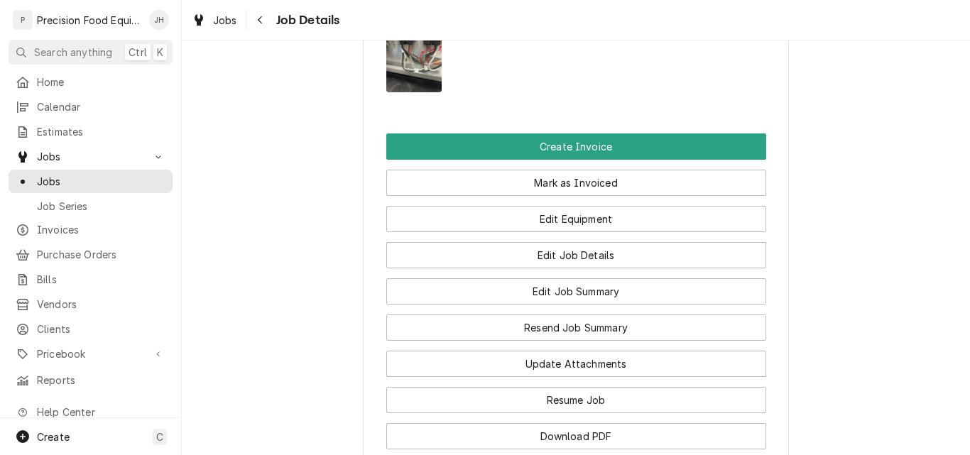
scroll to position [1136, 0]
click at [62, 173] on div "Jobs" at bounding box center [90, 182] width 158 height 18
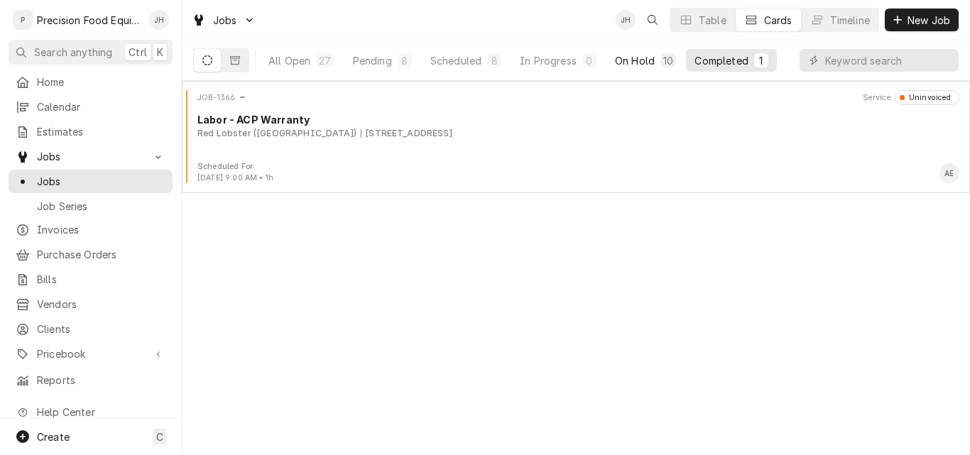
click at [633, 64] on div "On Hold" at bounding box center [635, 60] width 40 height 15
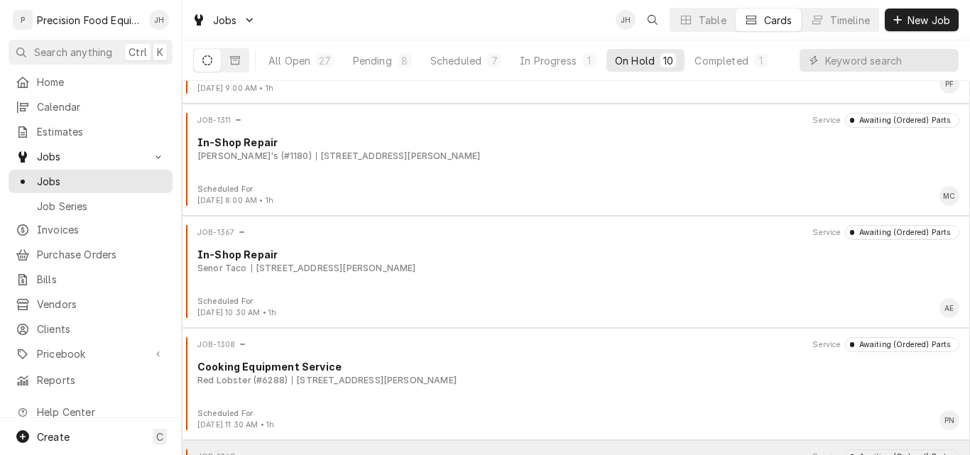
scroll to position [748, 0]
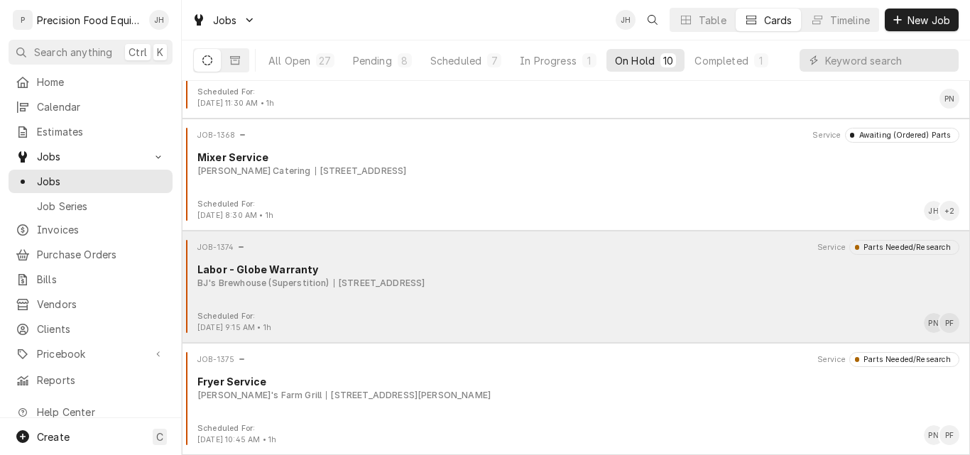
click at [605, 308] on div "JOB-1374 Service Parts Needed/Research Labor - Globe Warranty BJ's Brewhouse (S…" at bounding box center [575, 275] width 777 height 71
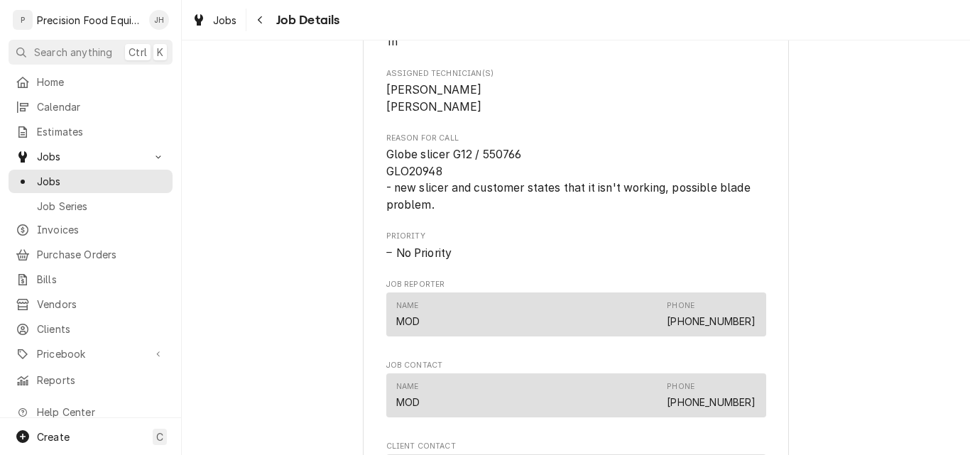
scroll to position [1278, 0]
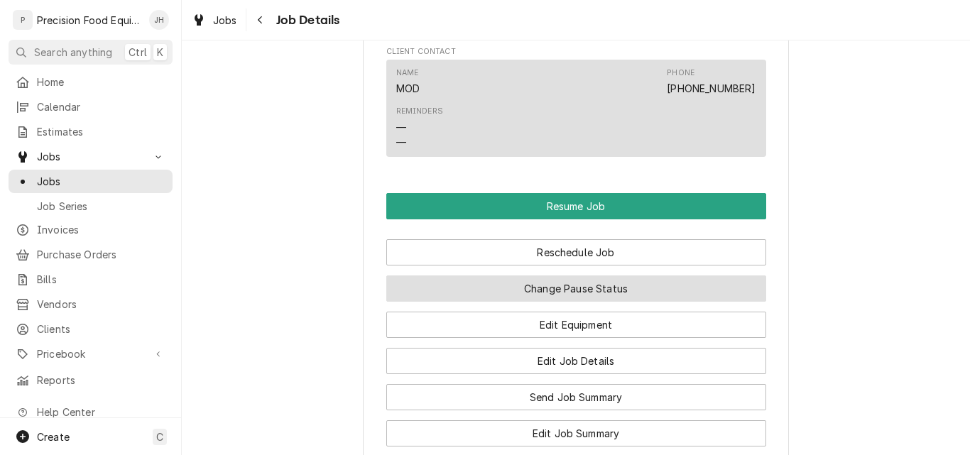
click at [572, 290] on button "Change Pause Status" at bounding box center [576, 289] width 380 height 26
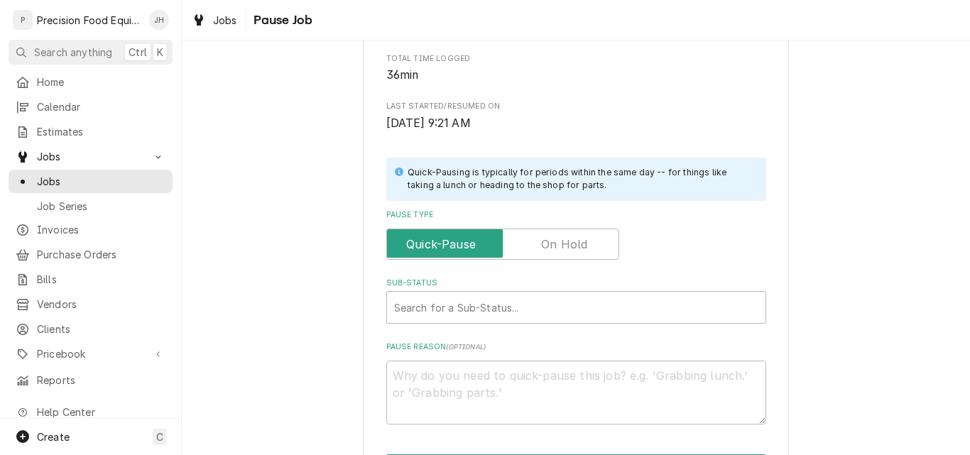
scroll to position [213, 0]
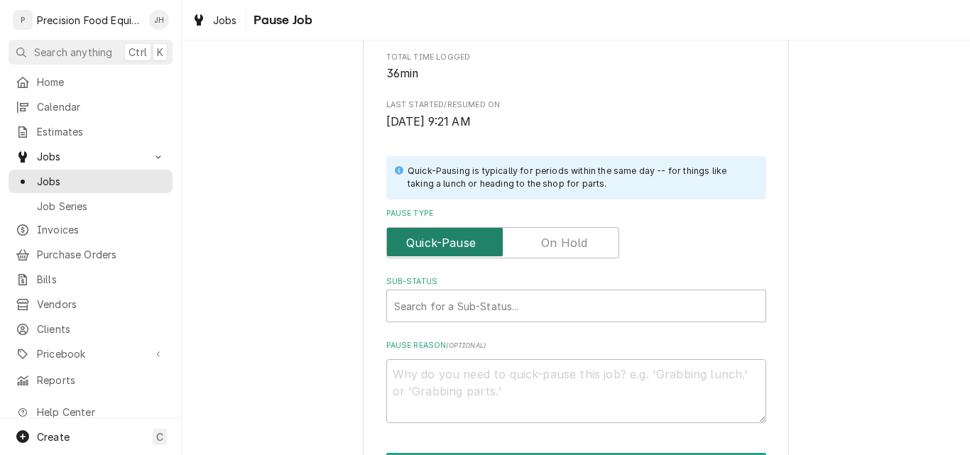
click at [531, 253] on input "Pause Type" at bounding box center [503, 242] width 220 height 31
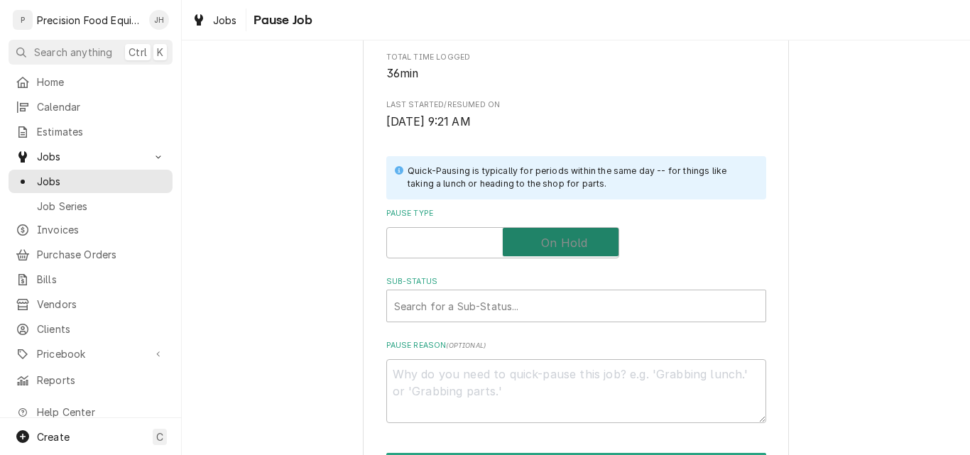
checkbox input "true"
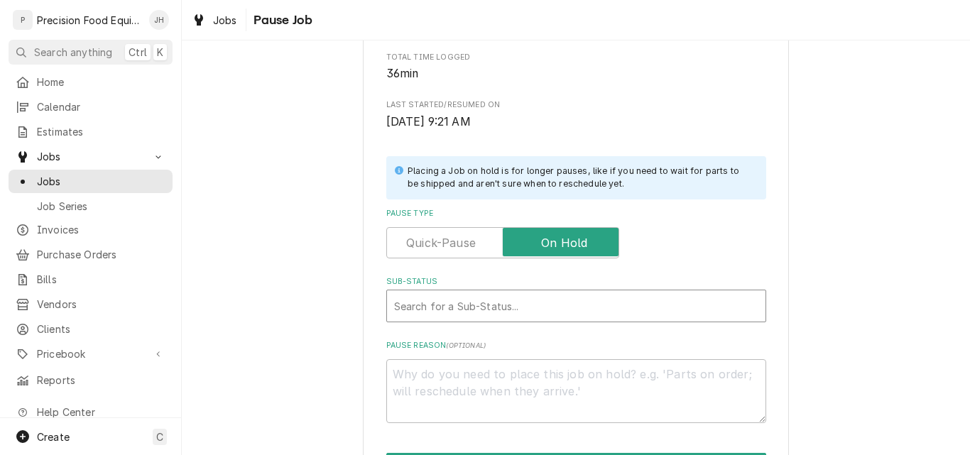
click at [483, 305] on div "Sub-Status" at bounding box center [576, 306] width 364 height 26
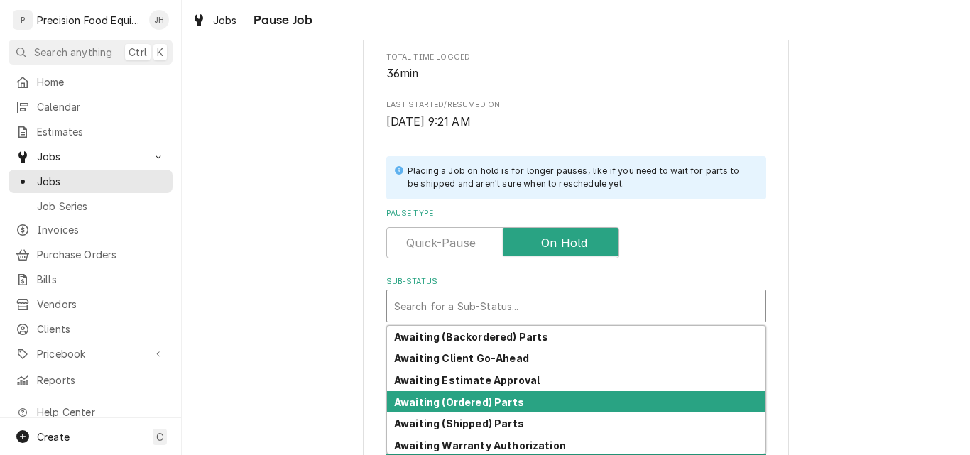
click at [484, 398] on strong "Awaiting (Ordered) Parts" at bounding box center [459, 402] width 130 height 12
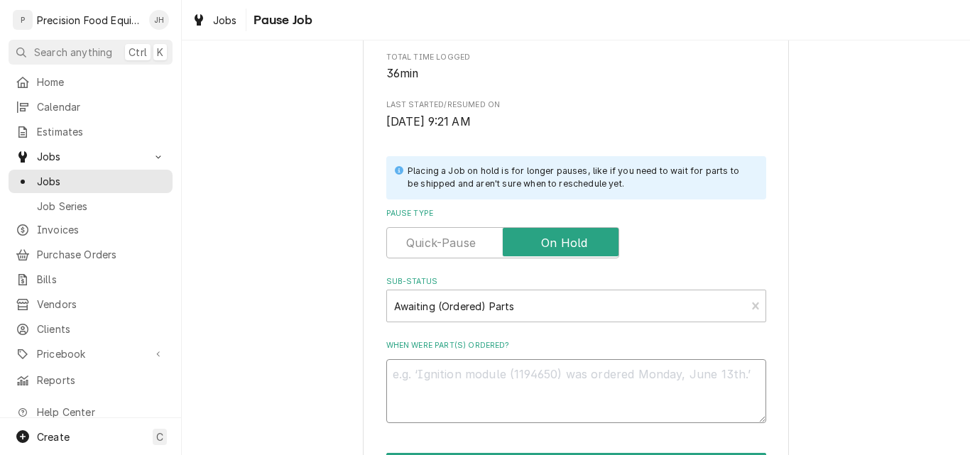
click at [459, 388] on textarea "When were part(s) ordered?" at bounding box center [576, 391] width 380 height 64
type textarea "x"
type textarea "0"
type textarea "x"
type textarea "08"
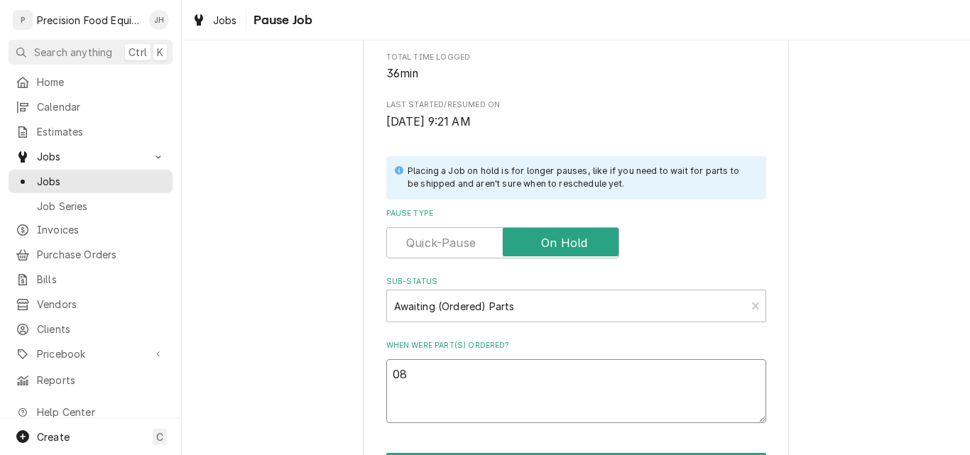
type textarea "x"
type textarea "08/"
type textarea "x"
type textarea "08/18"
type textarea "x"
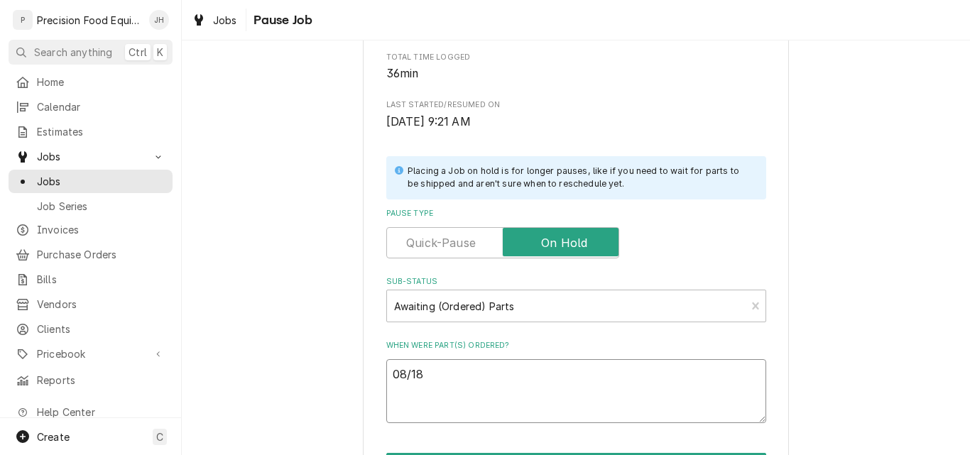
type textarea "08/18/"
type textarea "x"
type textarea "08/18/2"
type textarea "x"
type textarea "08/18/25"
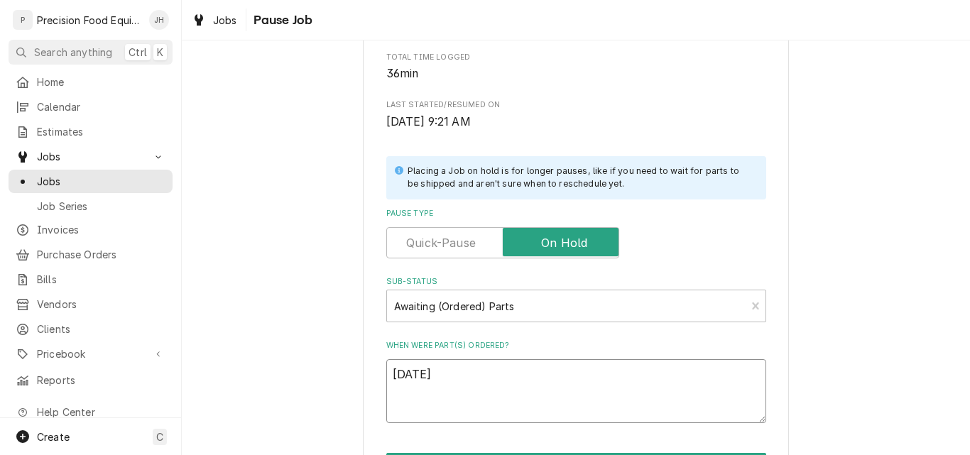
type textarea "x"
type textarea "08/18/25"
type textarea "x"
type textarea "08/18/25 G"
type textarea "x"
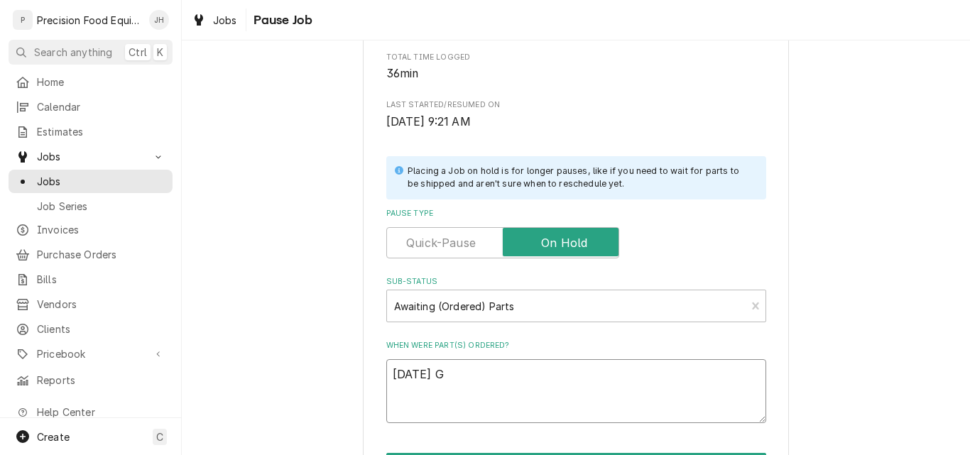
type textarea "08/18/25 GF"
type textarea "x"
type textarea "08/18/25 GFE"
type textarea "x"
type textarea "08/18/25 GF"
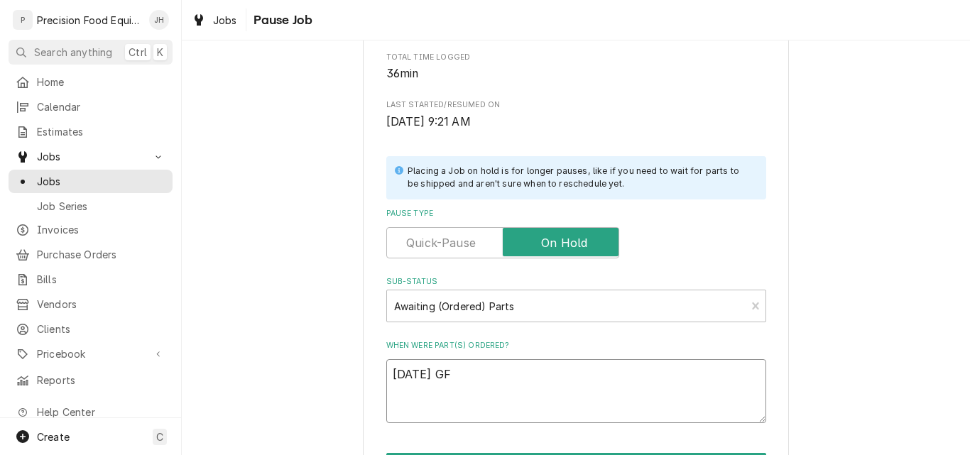
type textarea "x"
type textarea "08/18/25 G"
type textarea "x"
type textarea "08/18/25 Gl"
type textarea "x"
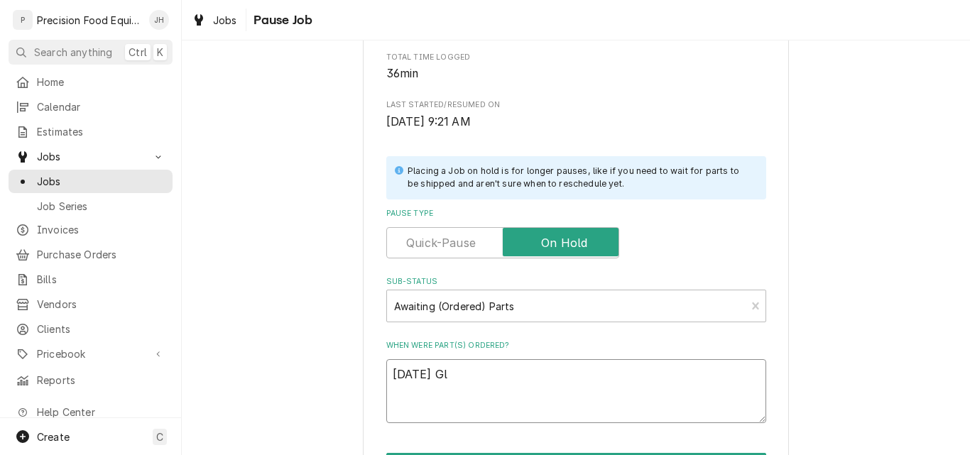
type textarea "08/18/25 Glo"
type textarea "x"
type textarea "08/18/25 Glob"
type textarea "x"
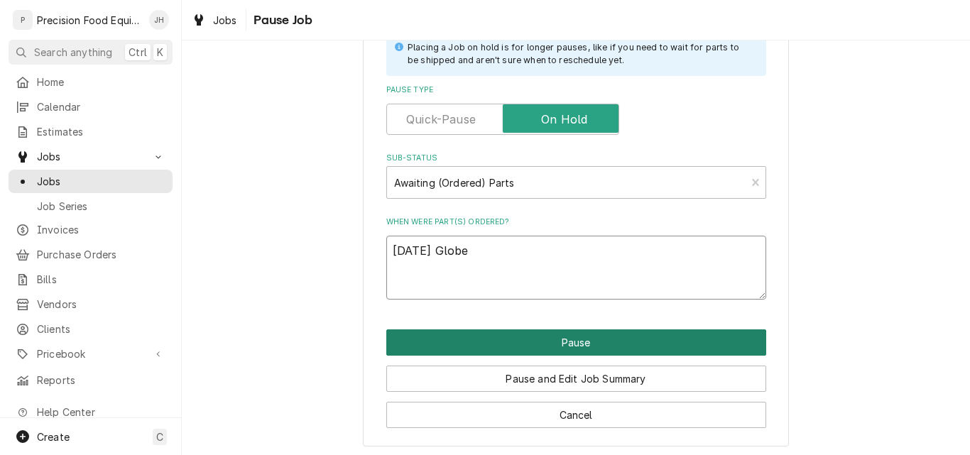
scroll to position [340, 0]
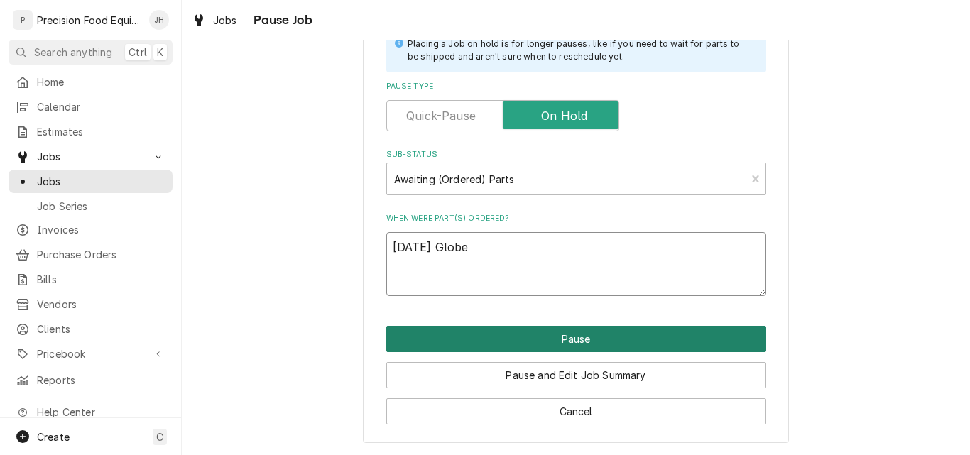
type textarea "08/18/25 Globe"
click at [546, 337] on button "Pause" at bounding box center [576, 339] width 380 height 26
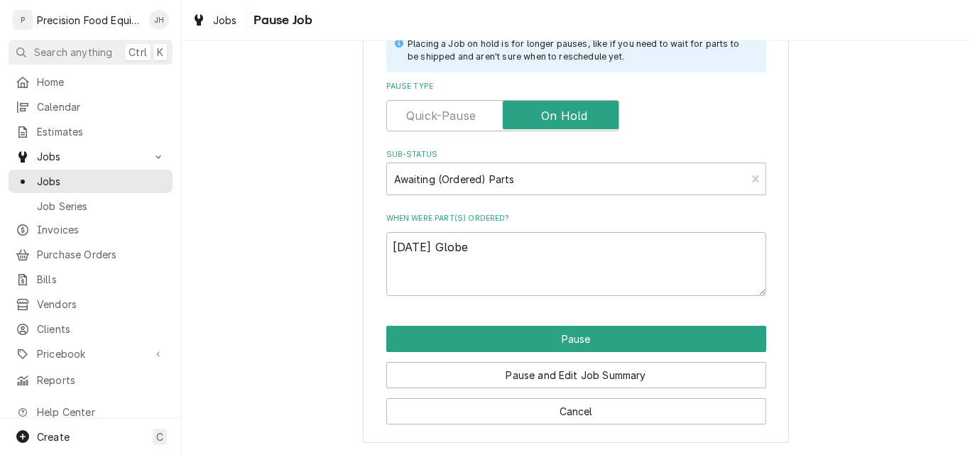
type textarea "x"
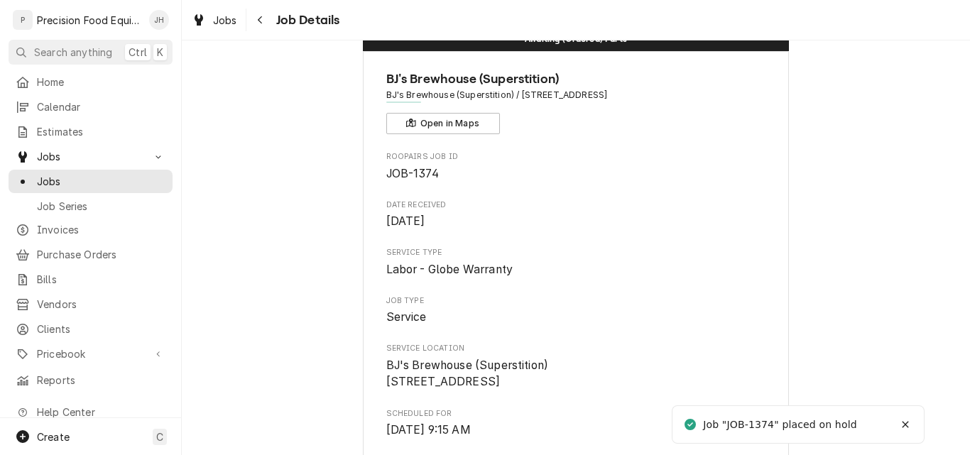
scroll to position [71, 0]
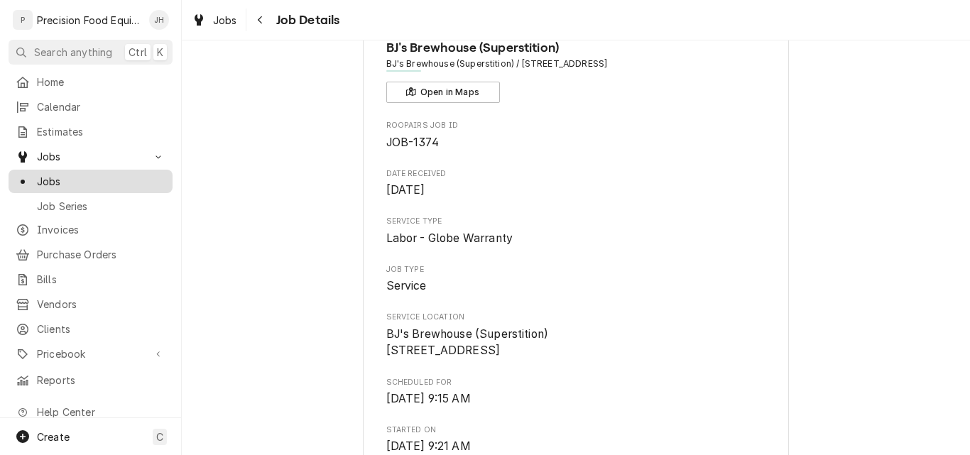
click at [40, 178] on span "Jobs" at bounding box center [101, 181] width 129 height 15
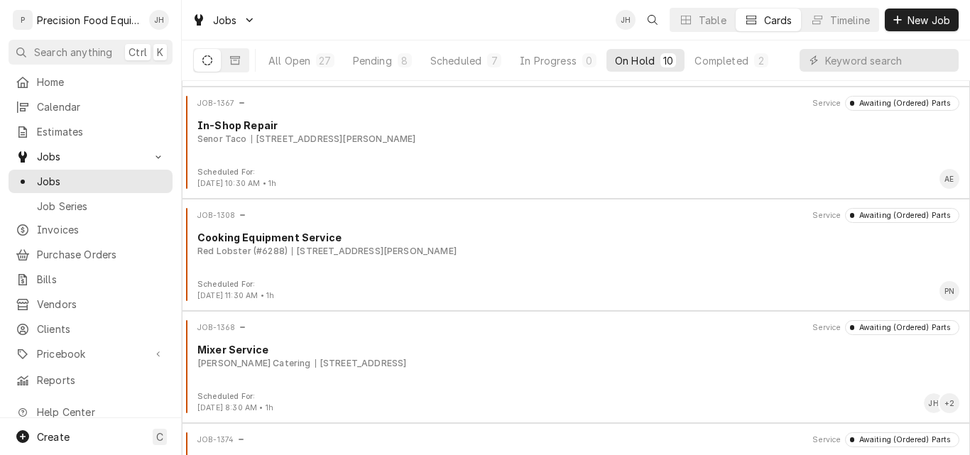
scroll to position [568, 0]
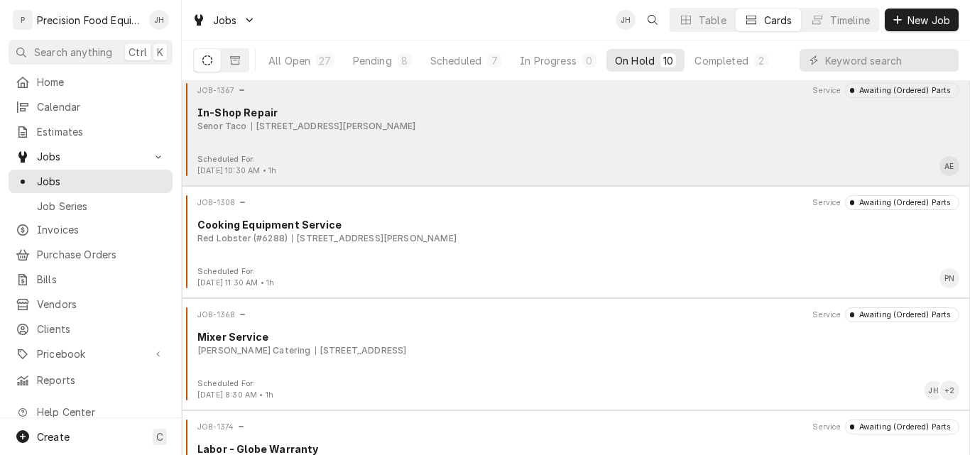
click at [540, 137] on div "JOB-1367 Service Awaiting (Ordered) Parts In-Shop Repair Senor Taco [STREET_ADD…" at bounding box center [575, 118] width 777 height 71
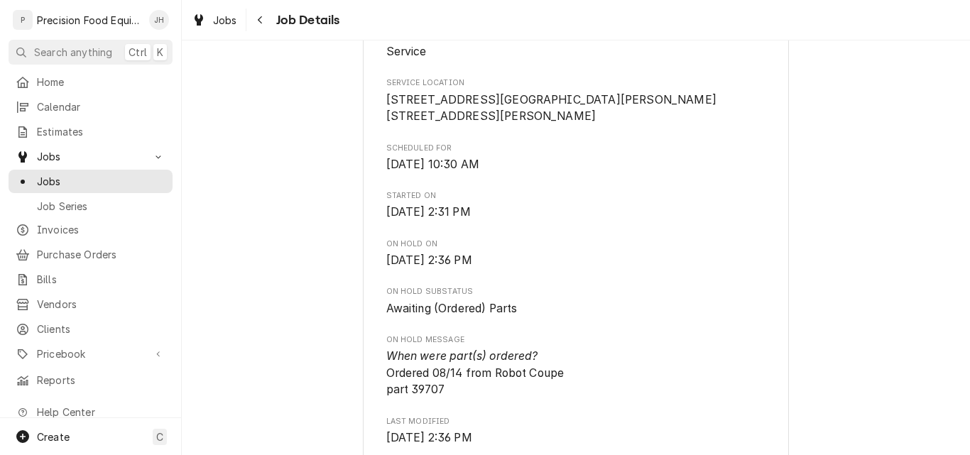
scroll to position [284, 0]
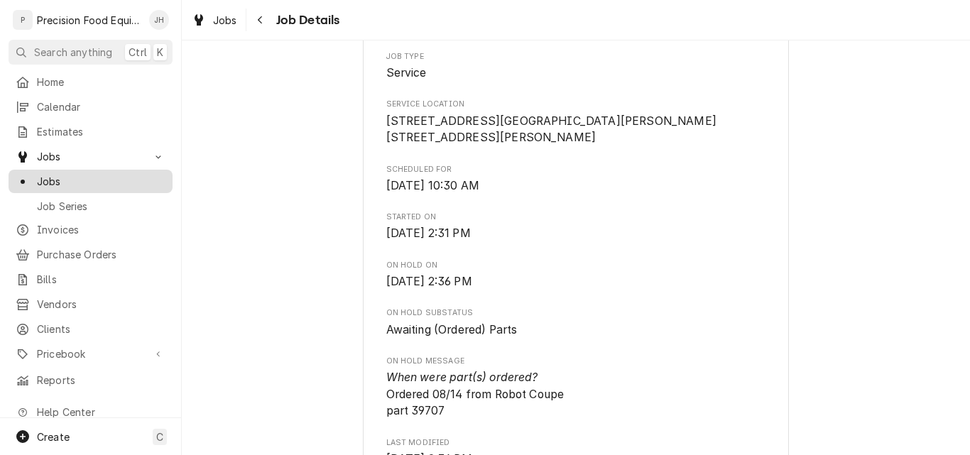
click at [104, 178] on span "Jobs" at bounding box center [101, 181] width 129 height 15
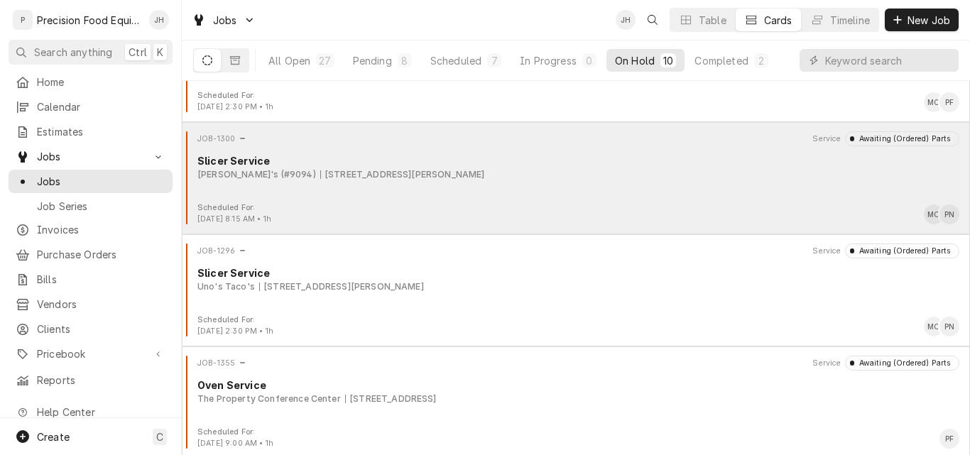
scroll to position [213, 0]
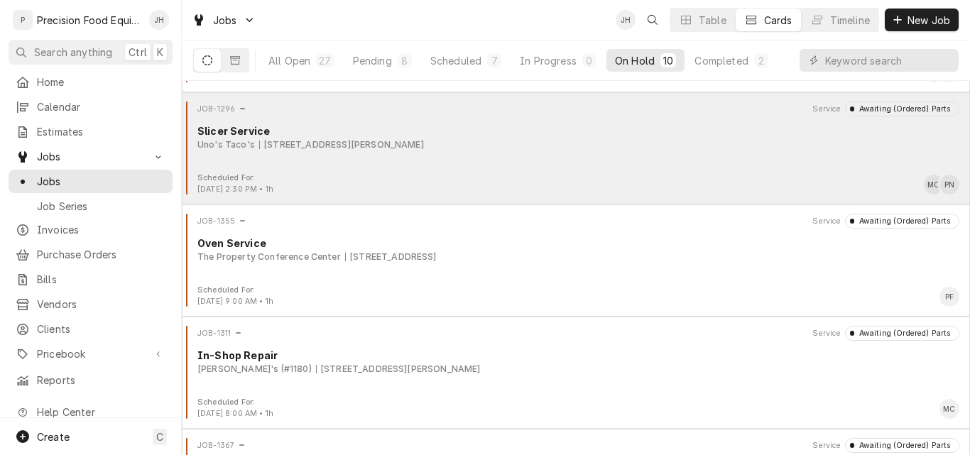
click at [531, 163] on div "JOB-1296 Service Awaiting (Ordered) Parts Slicer Service Uno's Taco's 1859 S St…" at bounding box center [575, 137] width 777 height 71
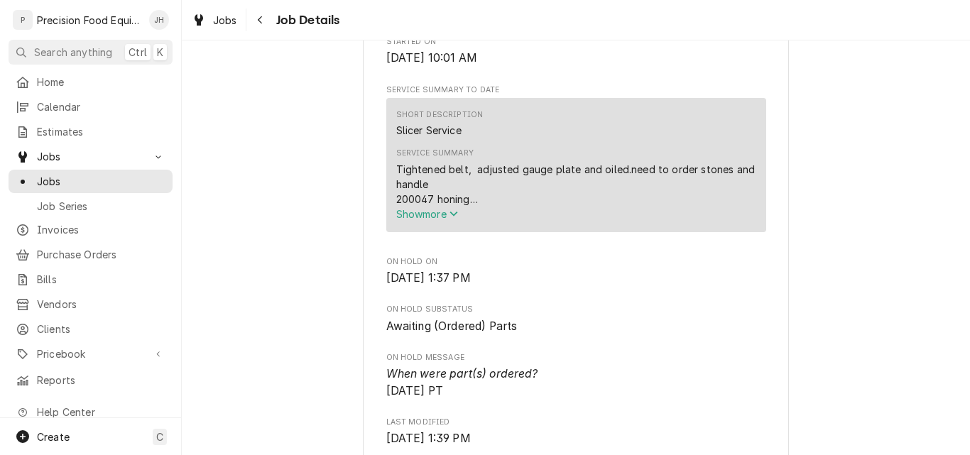
scroll to position [497, 0]
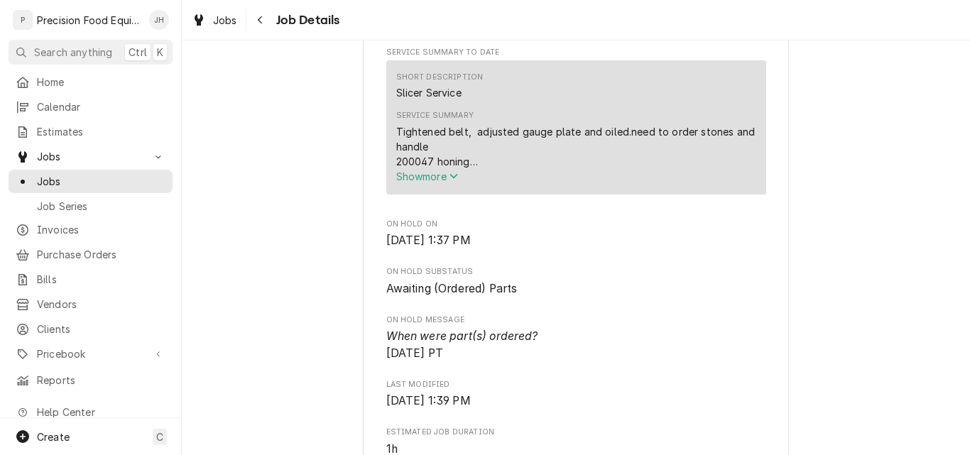
click at [430, 183] on span "Show more" at bounding box center [427, 176] width 62 height 12
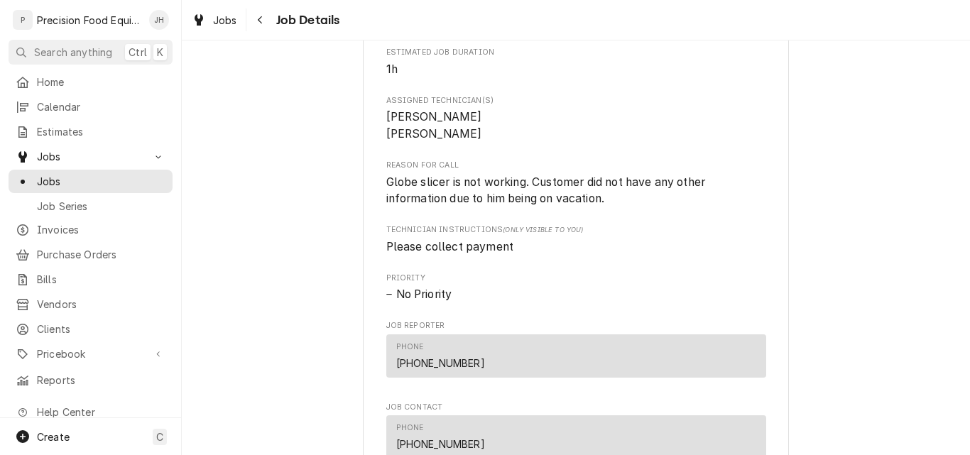
scroll to position [1065, 0]
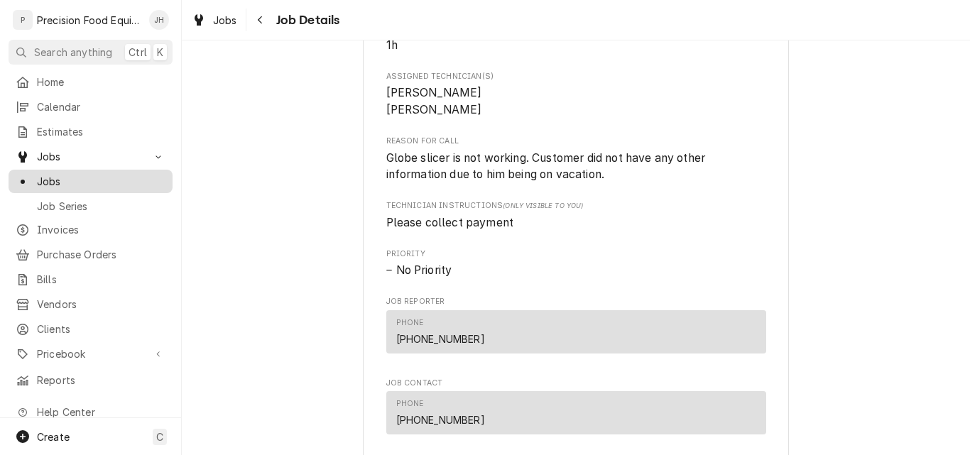
click at [71, 174] on span "Jobs" at bounding box center [101, 181] width 129 height 15
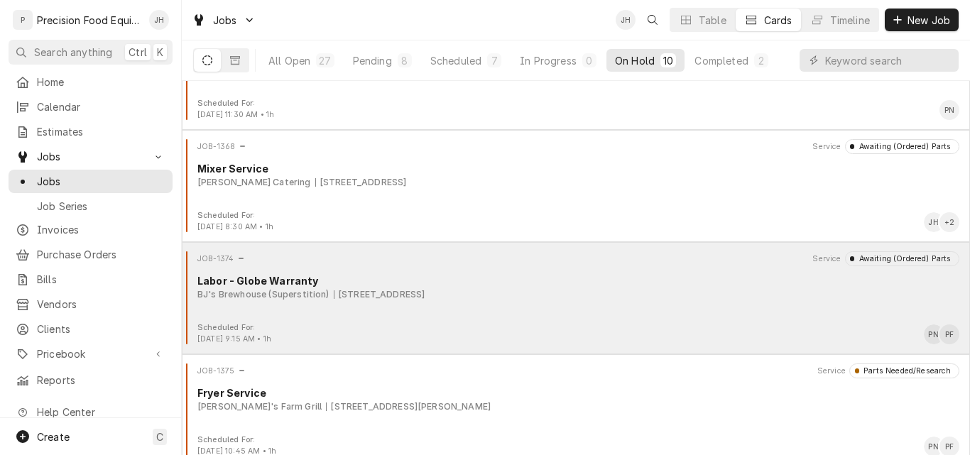
scroll to position [748, 0]
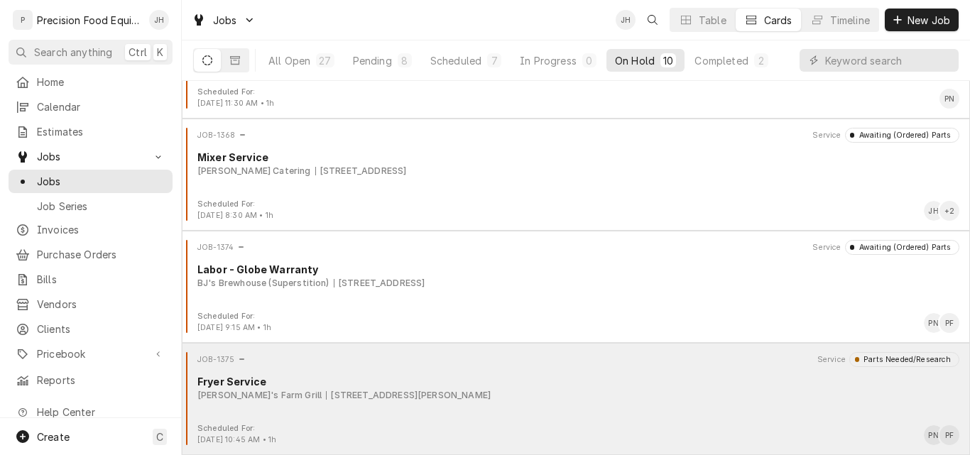
click at [550, 408] on div "JOB-1375 Service Parts Needed/Research Fryer Service [PERSON_NAME]'s Farm Grill…" at bounding box center [575, 387] width 777 height 71
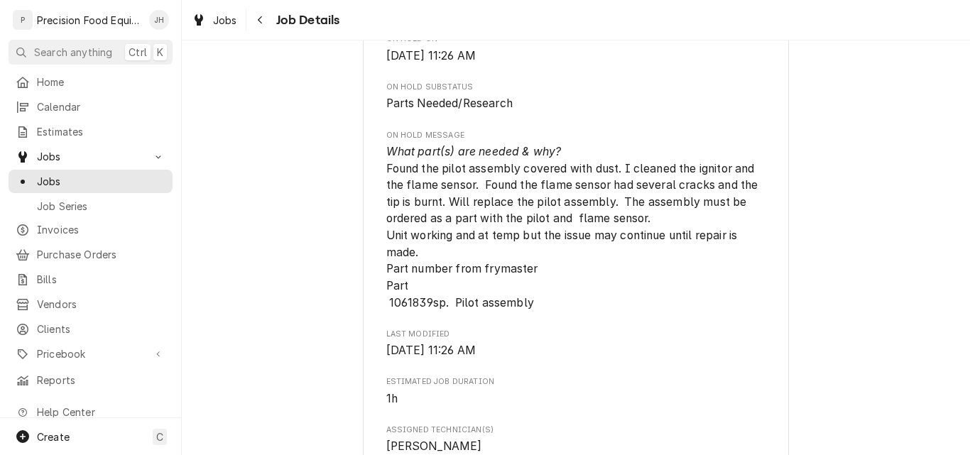
scroll to position [497, 0]
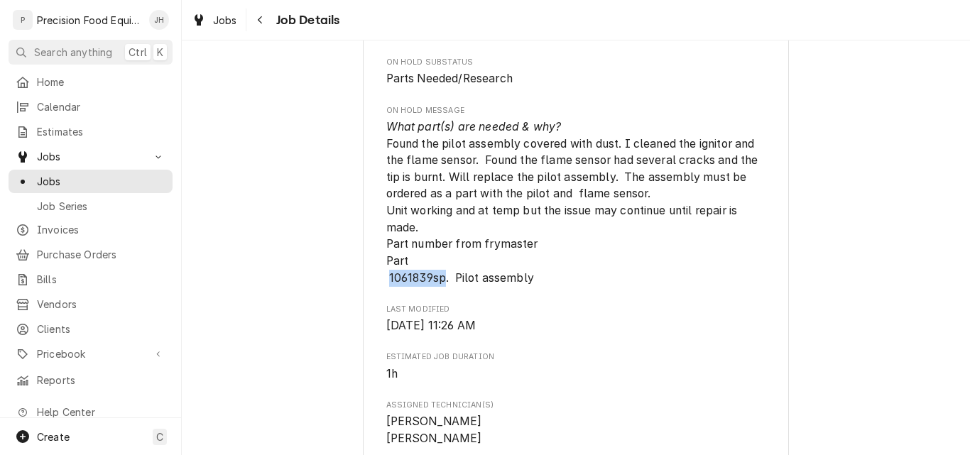
drag, startPoint x: 383, startPoint y: 293, endPoint x: 440, endPoint y: 293, distance: 56.8
click at [440, 285] on span "What part(s) are needed & why? Found the pilot assembly covered with dust. I cl…" at bounding box center [573, 202] width 375 height 165
copy span "1061839sp"
